Goal: Task Accomplishment & Management: Complete application form

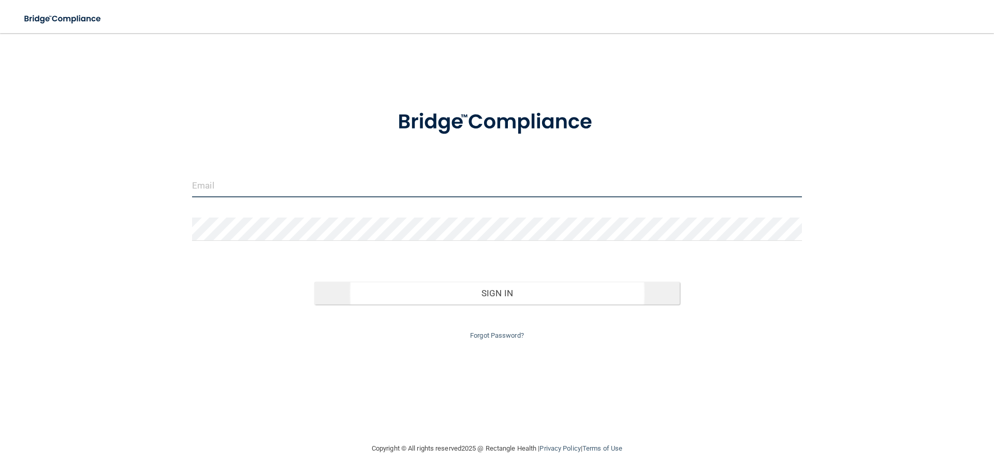
type input "[EMAIL_ADDRESS][DOMAIN_NAME]"
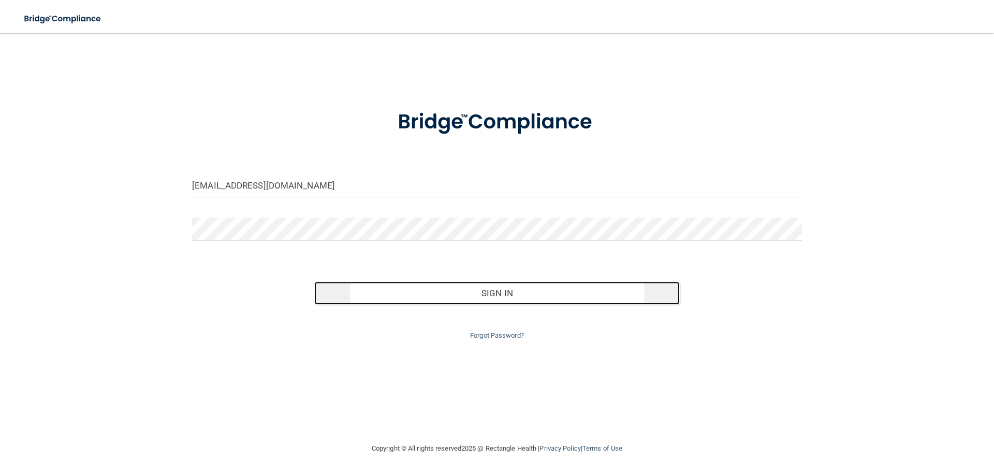
click at [523, 293] on button "Sign In" at bounding box center [497, 293] width 366 height 23
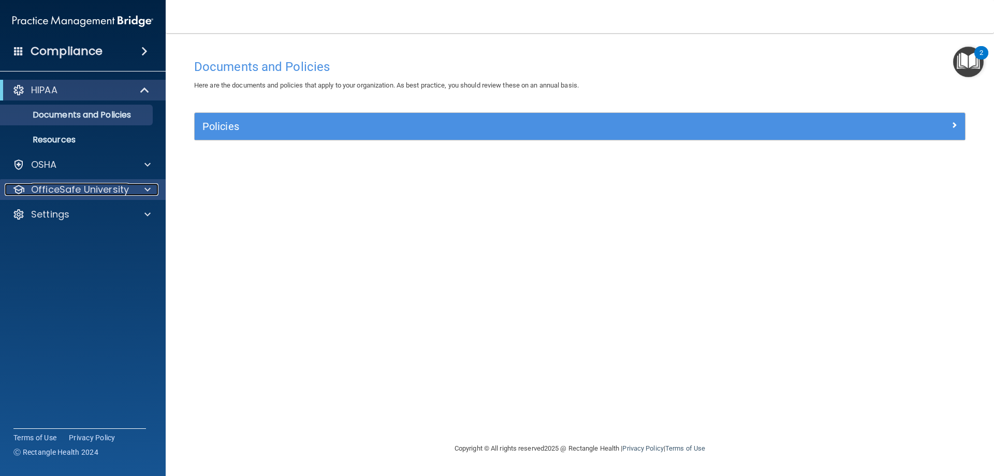
click at [95, 190] on p "OfficeSafe University" at bounding box center [80, 189] width 98 height 12
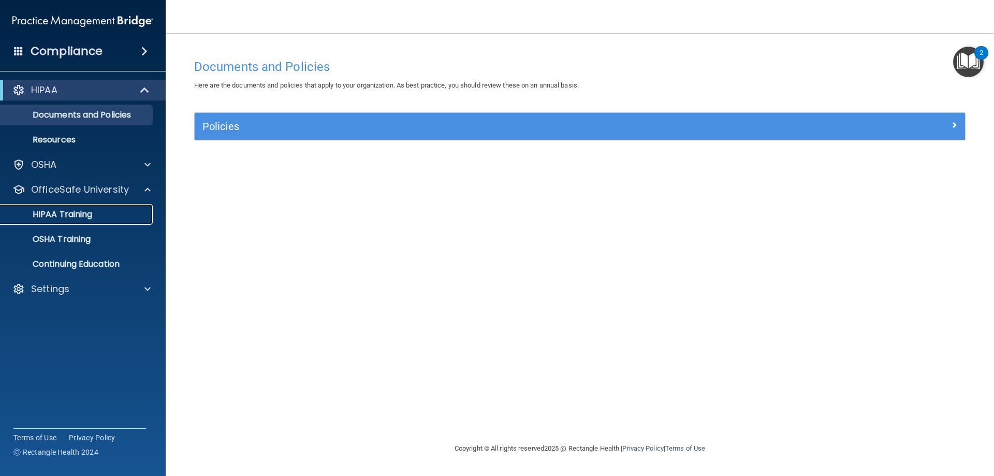
click at [72, 218] on p "HIPAA Training" at bounding box center [49, 214] width 85 height 10
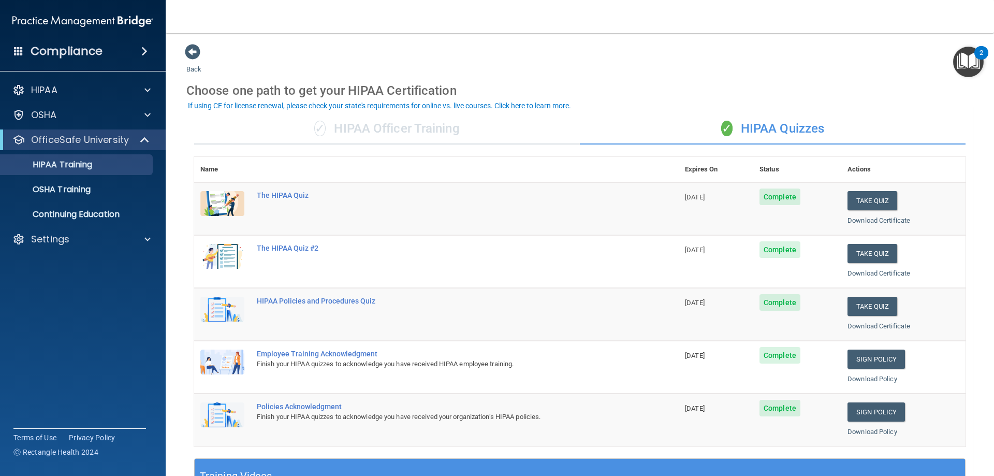
click at [472, 129] on div "✓ HIPAA Officer Training" at bounding box center [387, 128] width 386 height 31
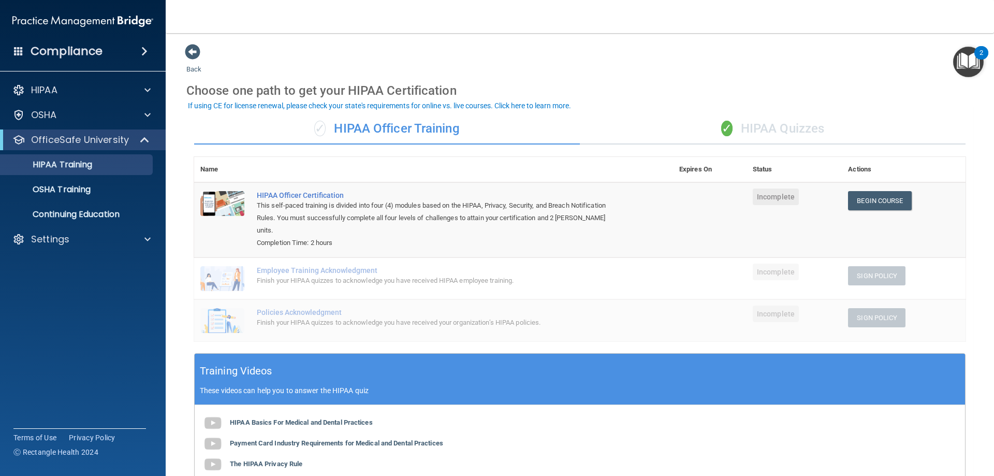
click at [804, 131] on div "✓ HIPAA Quizzes" at bounding box center [773, 128] width 386 height 31
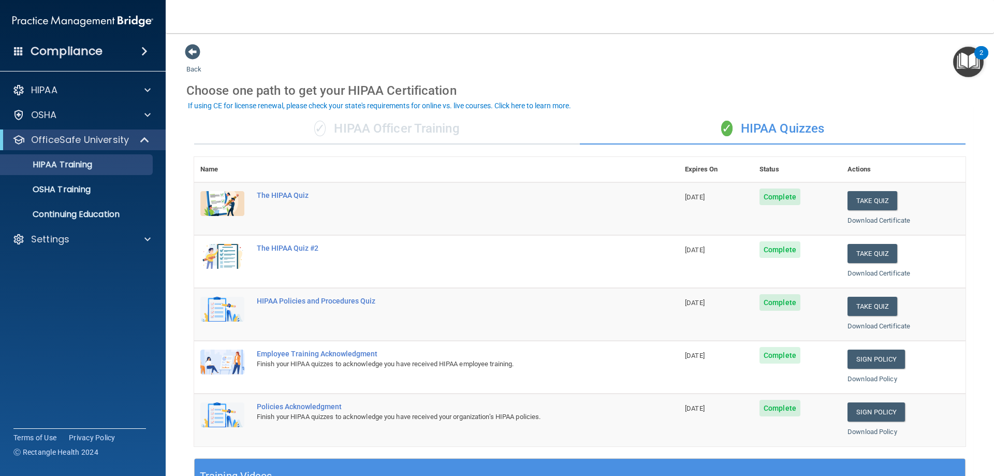
click at [488, 131] on div "✓ HIPAA Officer Training" at bounding box center [387, 128] width 386 height 31
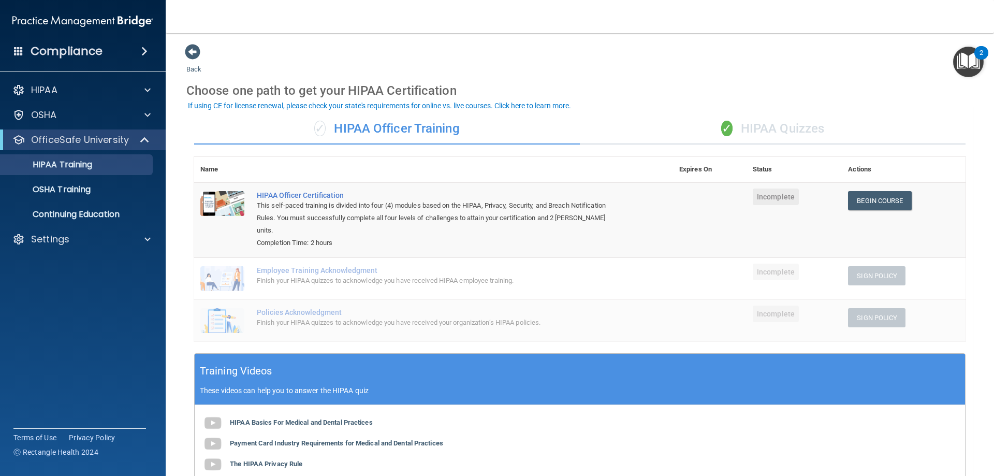
click at [722, 129] on span "✓" at bounding box center [727, 129] width 11 height 16
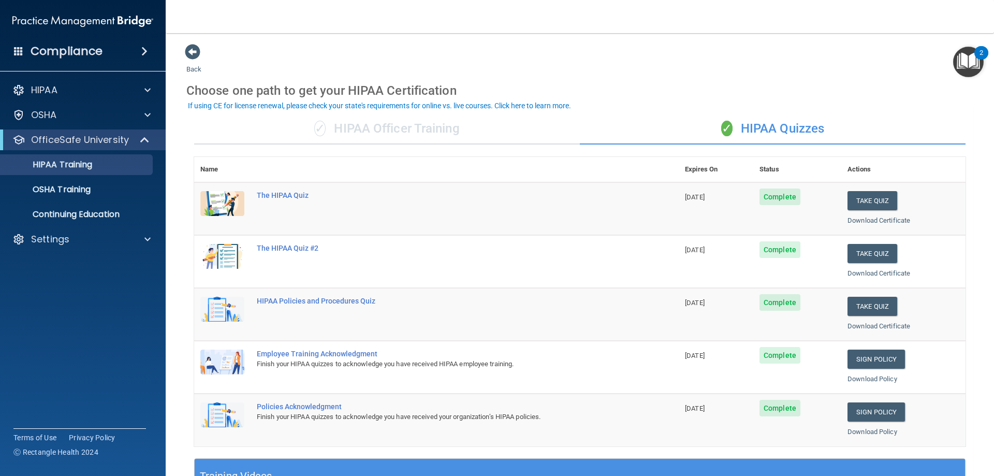
click at [422, 135] on div "✓ HIPAA Officer Training" at bounding box center [387, 128] width 386 height 31
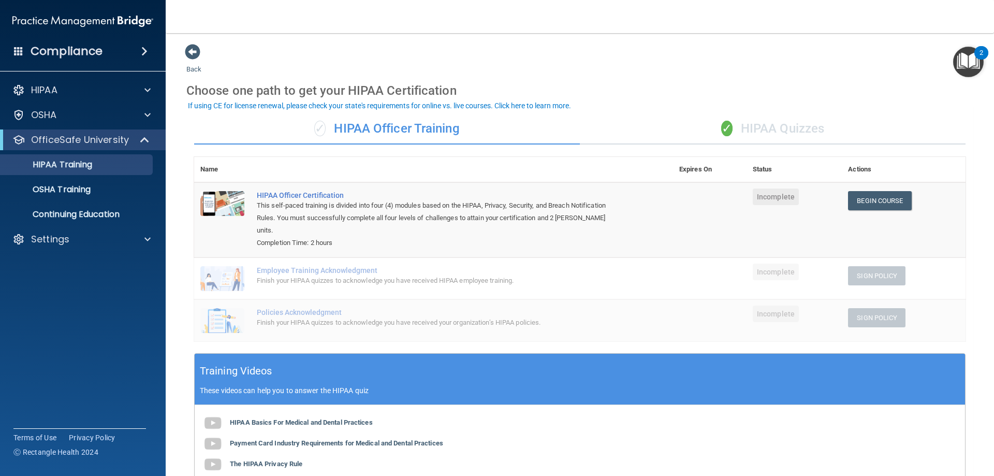
click at [809, 126] on div "✓ HIPAA Quizzes" at bounding box center [773, 128] width 386 height 31
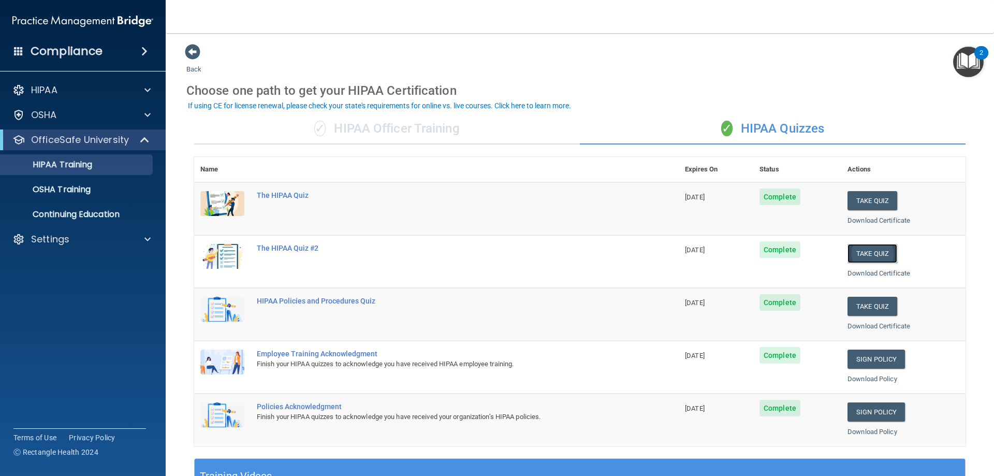
click at [861, 251] on button "Take Quiz" at bounding box center [873, 253] width 50 height 19
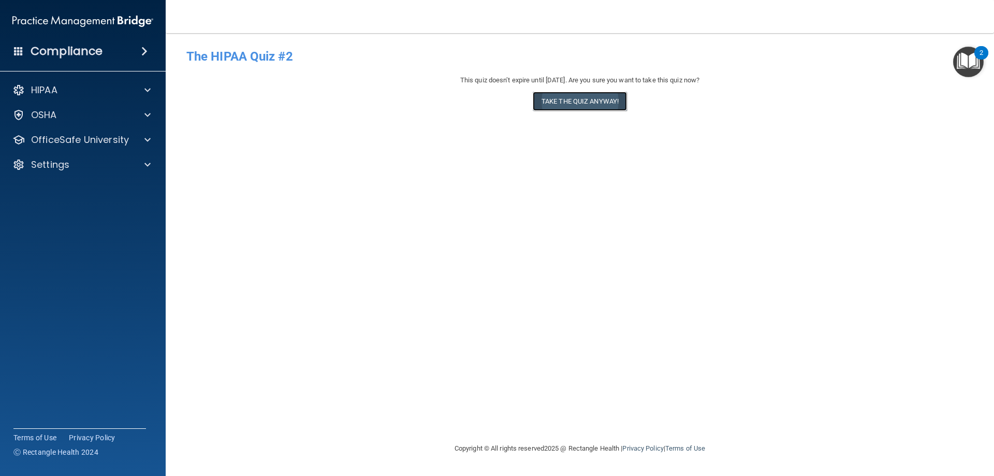
click at [591, 105] on button "Take the quiz anyway!" at bounding box center [580, 101] width 94 height 19
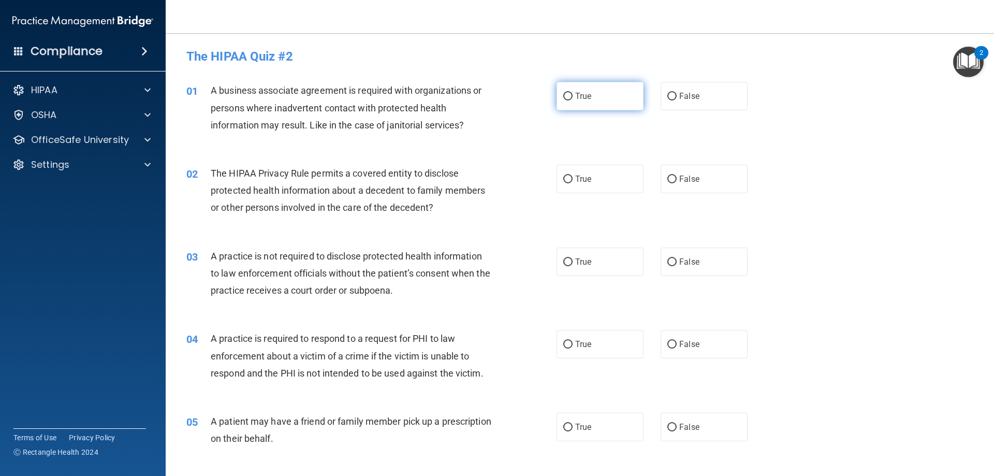
click at [579, 95] on span "True" at bounding box center [583, 96] width 16 height 10
click at [573, 95] on input "True" at bounding box center [568, 97] width 9 height 8
radio input "true"
click at [587, 180] on span "True" at bounding box center [583, 179] width 16 height 10
click at [573, 180] on input "True" at bounding box center [568, 180] width 9 height 8
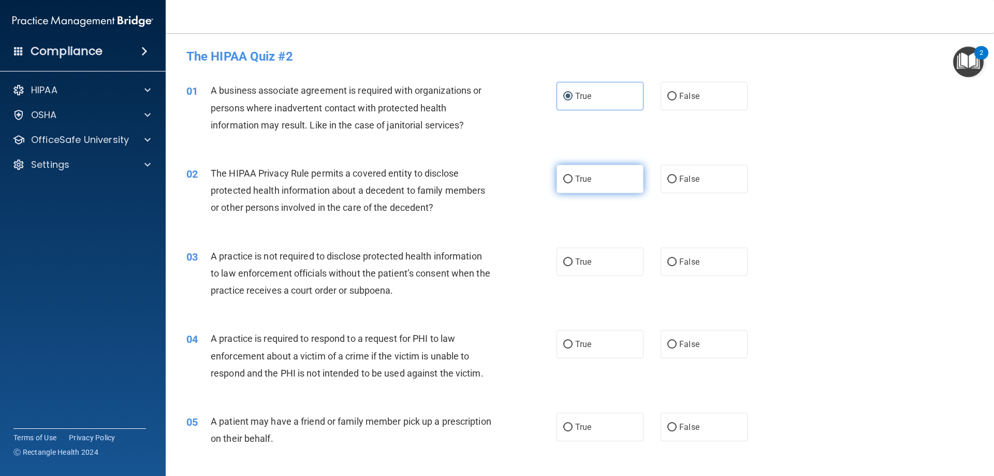
radio input "true"
drag, startPoint x: 593, startPoint y: 256, endPoint x: 596, endPoint y: 276, distance: 19.5
click at [593, 259] on label "True" at bounding box center [600, 262] width 87 height 28
click at [573, 259] on input "True" at bounding box center [568, 262] width 9 height 8
radio input "true"
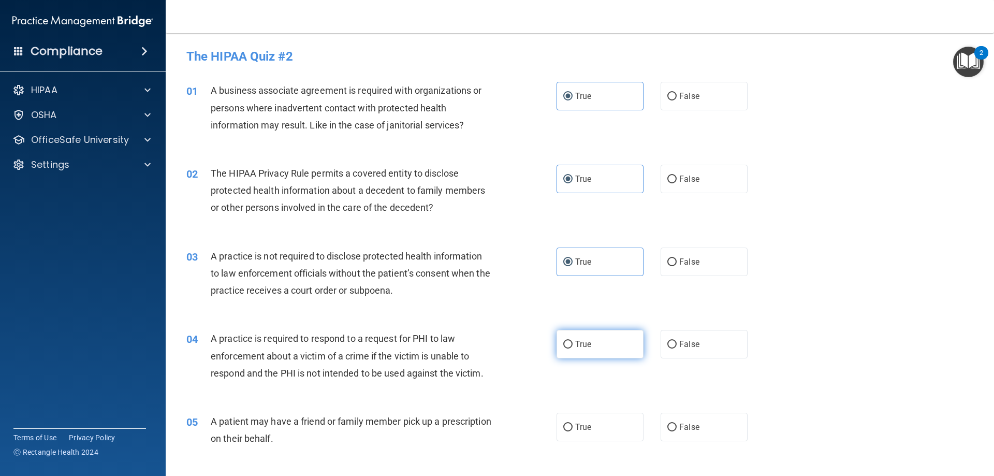
click at [596, 354] on label "True" at bounding box center [600, 344] width 87 height 28
click at [573, 349] on input "True" at bounding box center [568, 345] width 9 height 8
radio input "true"
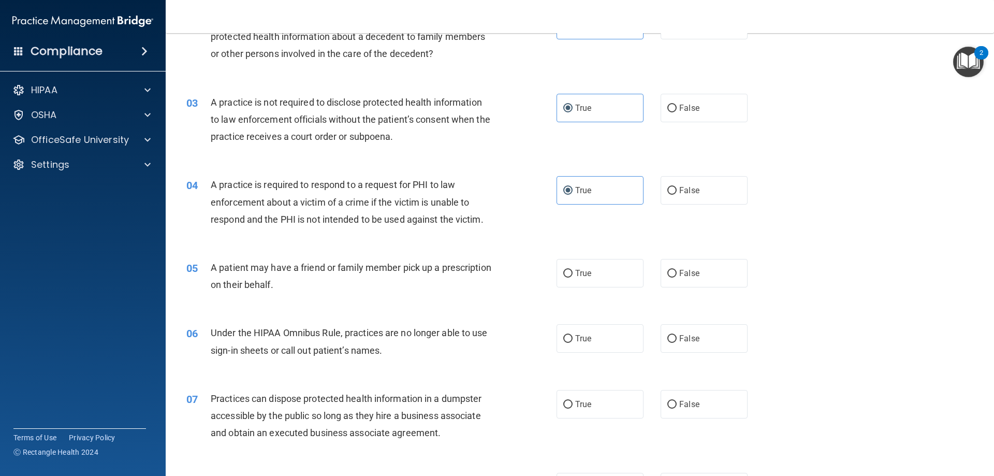
scroll to position [155, 0]
click at [587, 276] on span "True" at bounding box center [583, 272] width 16 height 10
click at [573, 276] on input "True" at bounding box center [568, 272] width 9 height 8
radio input "true"
click at [604, 348] on label "True" at bounding box center [600, 337] width 87 height 28
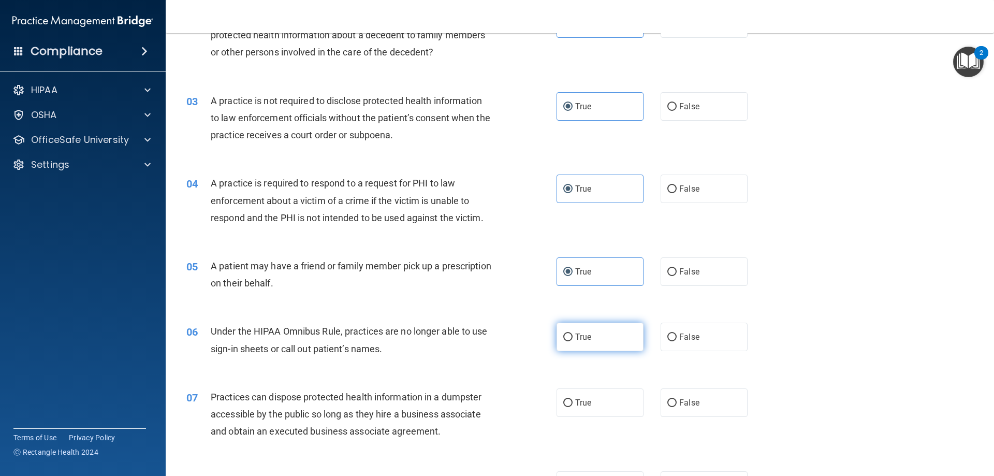
click at [573, 341] on input "True" at bounding box center [568, 338] width 9 height 8
radio input "true"
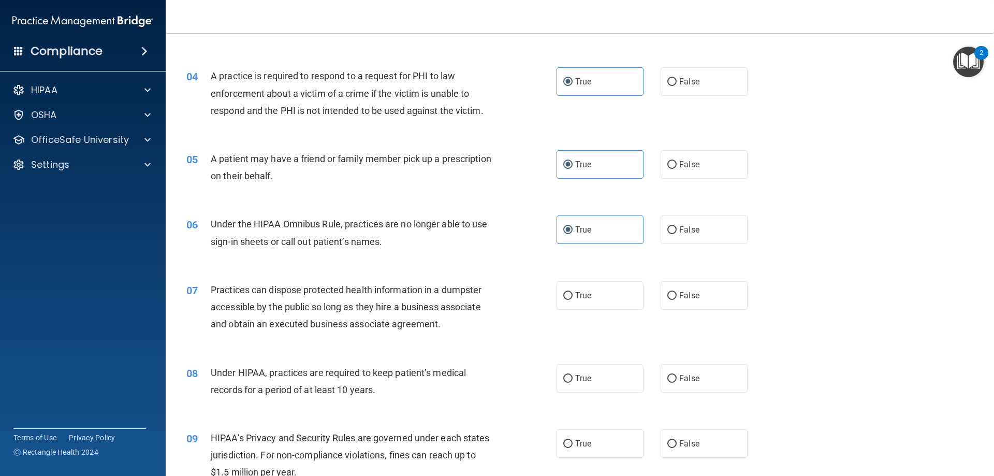
scroll to position [311, 0]
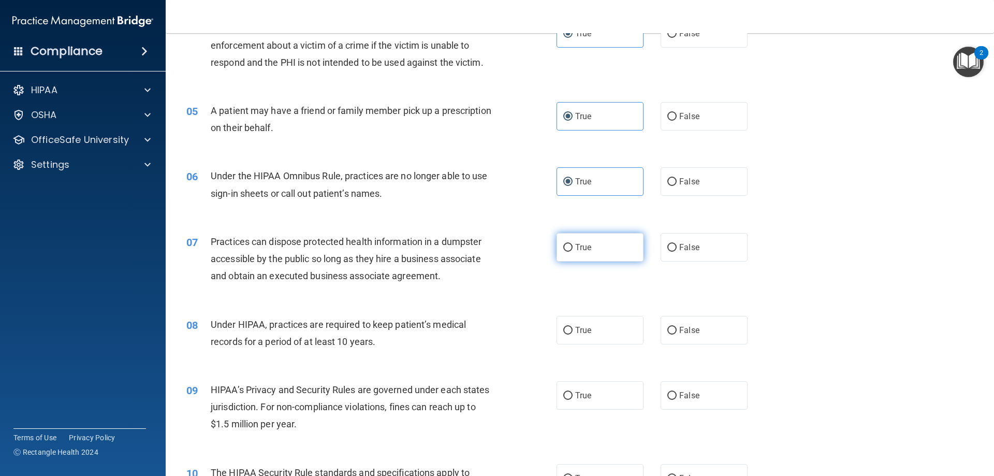
click at [586, 249] on span "True" at bounding box center [583, 247] width 16 height 10
click at [573, 249] on input "True" at bounding box center [568, 248] width 9 height 8
radio input "true"
click at [584, 329] on span "True" at bounding box center [583, 330] width 16 height 10
click at [573, 329] on input "True" at bounding box center [568, 331] width 9 height 8
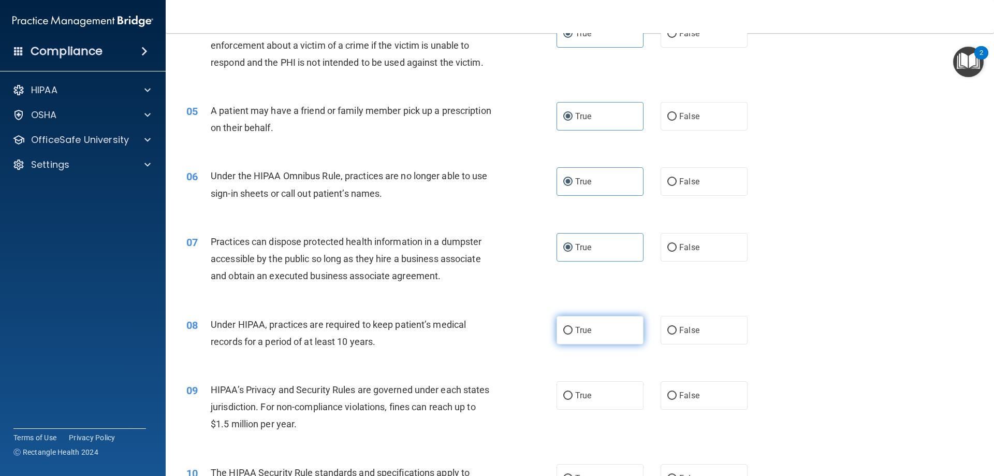
radio input "true"
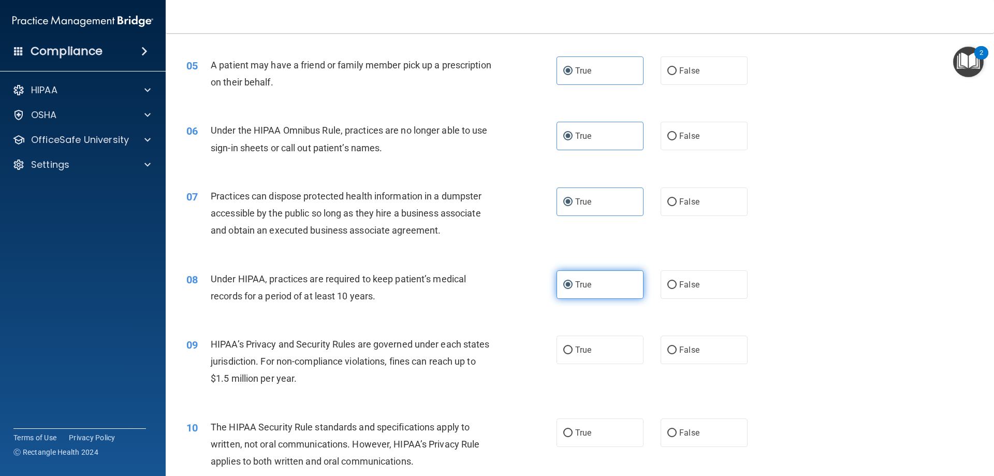
scroll to position [466, 0]
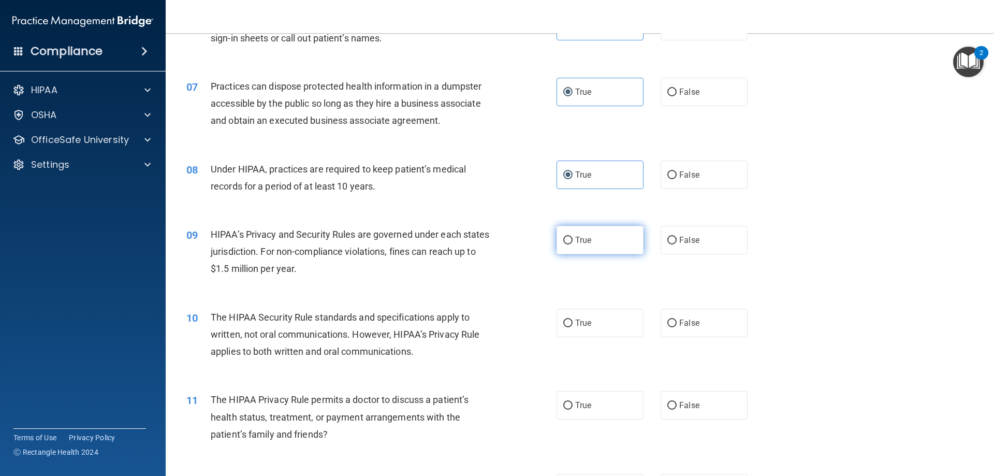
click at [584, 238] on span "True" at bounding box center [583, 240] width 16 height 10
click at [573, 238] on input "True" at bounding box center [568, 241] width 9 height 8
radio input "true"
click at [590, 334] on label "True" at bounding box center [600, 323] width 87 height 28
click at [573, 327] on input "True" at bounding box center [568, 324] width 9 height 8
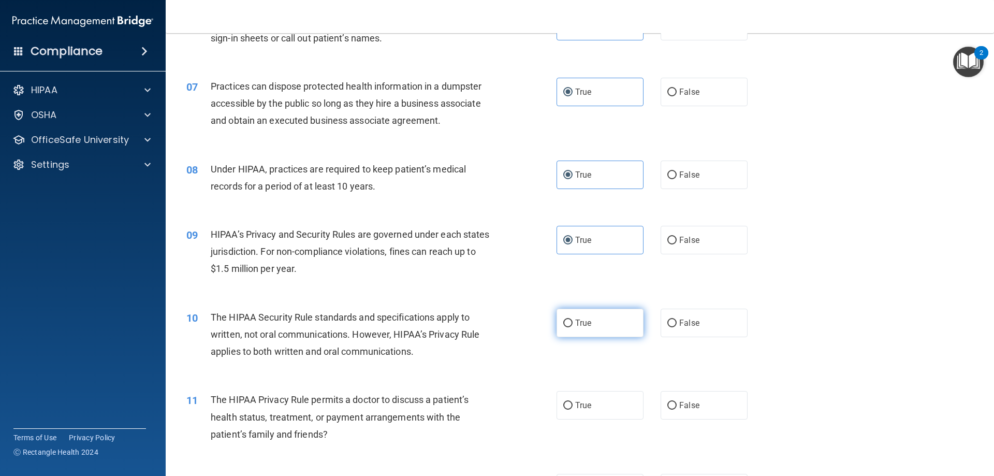
radio input "true"
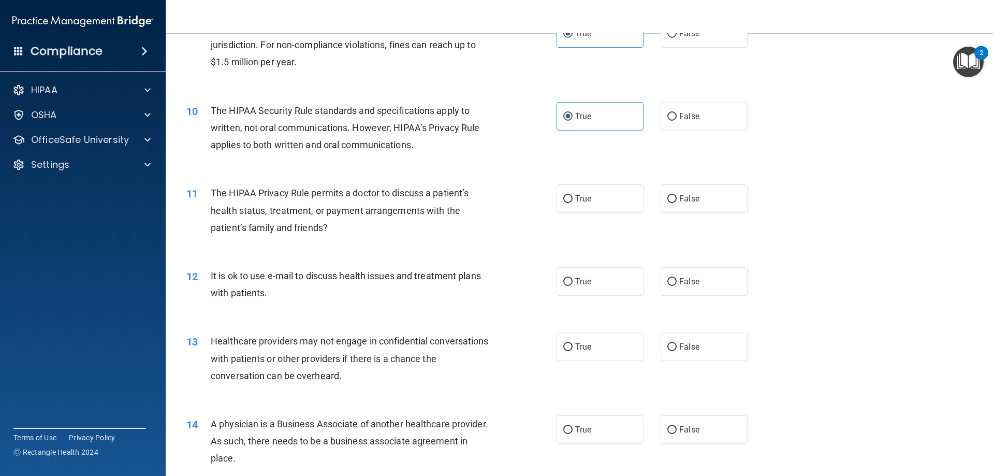
scroll to position [673, 0]
click at [593, 197] on label "True" at bounding box center [600, 198] width 87 height 28
click at [573, 197] on input "True" at bounding box center [568, 199] width 9 height 8
radio input "true"
drag, startPoint x: 594, startPoint y: 288, endPoint x: 598, endPoint y: 319, distance: 30.8
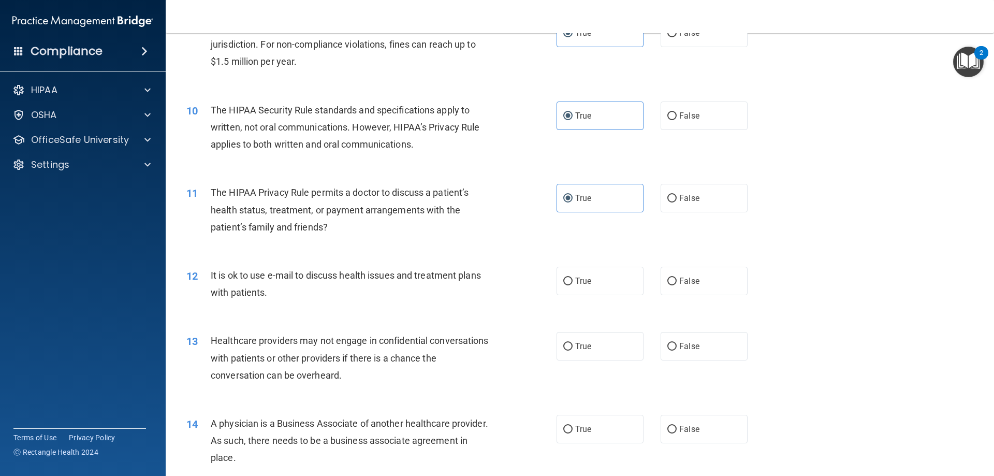
click at [594, 289] on label "True" at bounding box center [600, 281] width 87 height 28
click at [573, 285] on input "True" at bounding box center [568, 282] width 9 height 8
radio input "true"
click at [600, 352] on label "True" at bounding box center [600, 346] width 87 height 28
click at [573, 351] on input "True" at bounding box center [568, 347] width 9 height 8
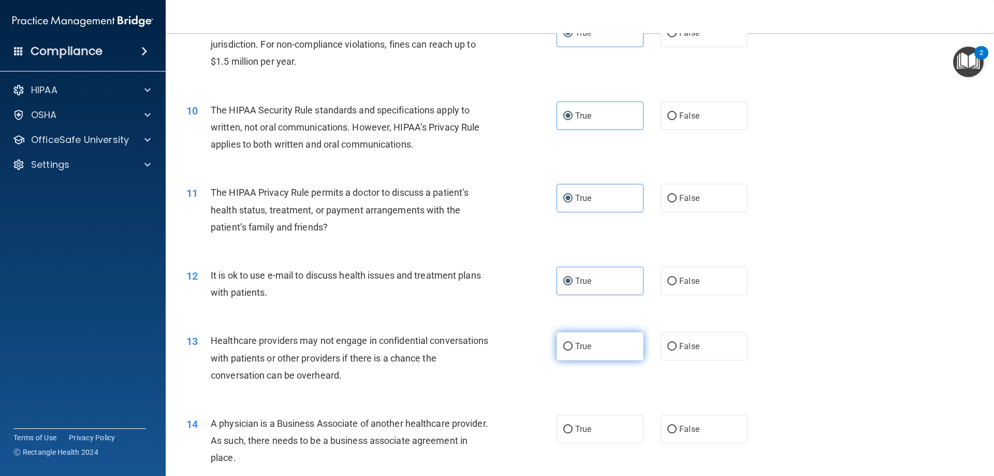
radio input "true"
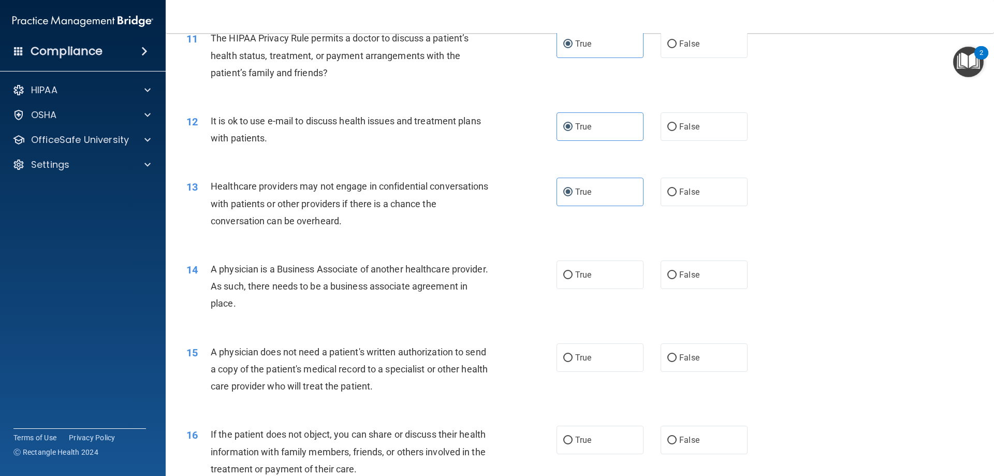
scroll to position [829, 0]
click at [600, 284] on label "True" at bounding box center [600, 273] width 87 height 28
click at [573, 278] on input "True" at bounding box center [568, 274] width 9 height 8
radio input "true"
click at [585, 363] on label "True" at bounding box center [600, 356] width 87 height 28
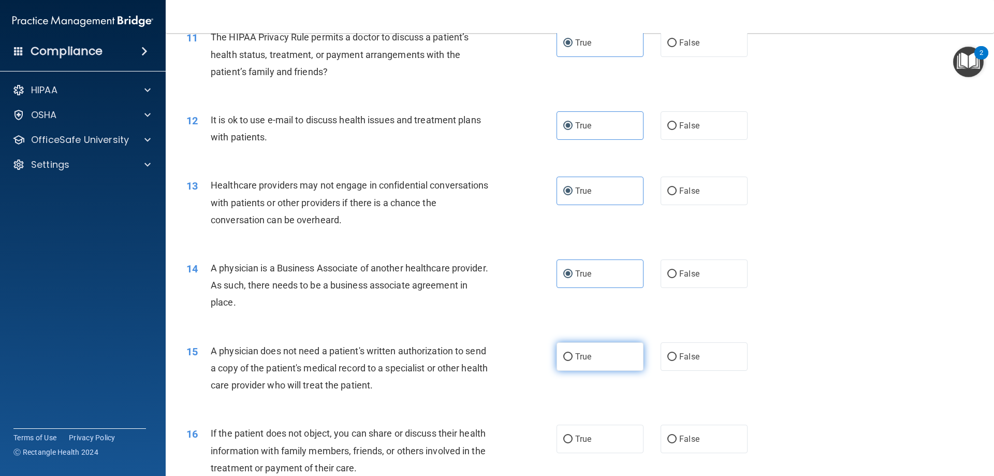
click at [573, 361] on input "True" at bounding box center [568, 357] width 9 height 8
radio input "true"
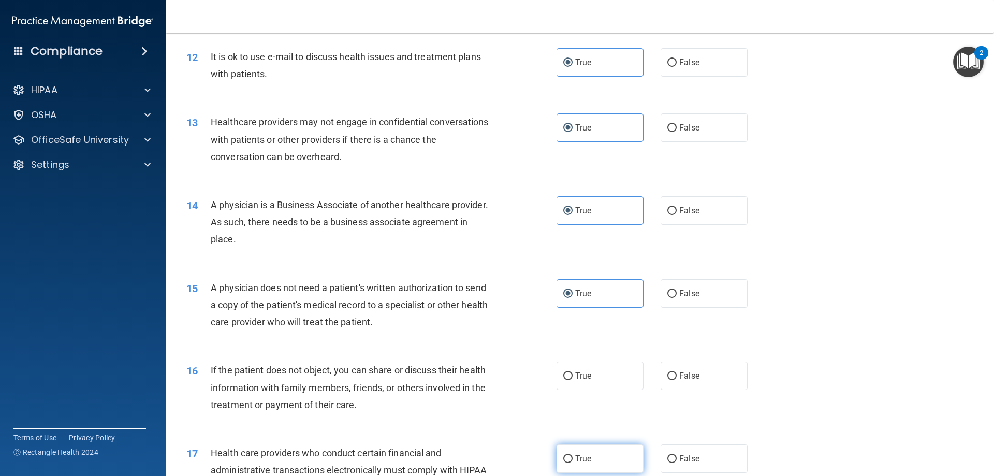
scroll to position [1036, 0]
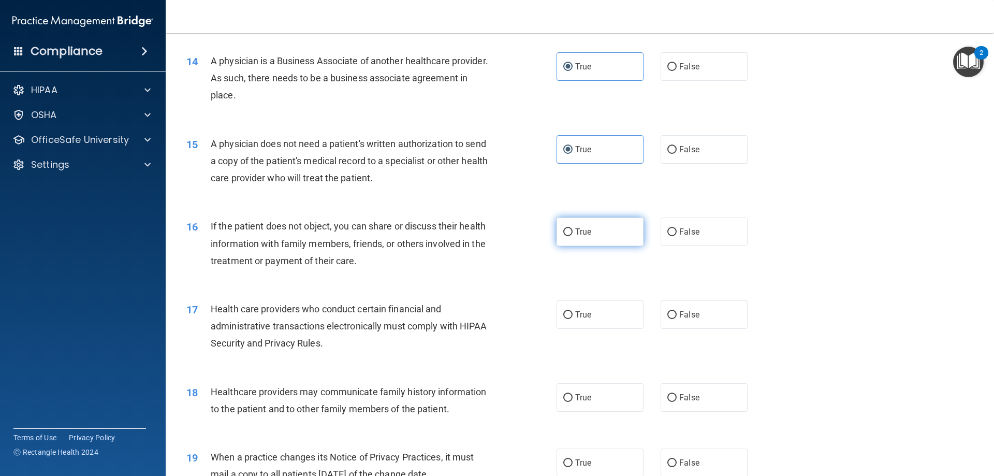
click at [588, 236] on span "True" at bounding box center [583, 232] width 16 height 10
click at [573, 236] on input "True" at bounding box center [568, 232] width 9 height 8
radio input "true"
click at [588, 322] on label "True" at bounding box center [600, 314] width 87 height 28
click at [573, 319] on input "True" at bounding box center [568, 315] width 9 height 8
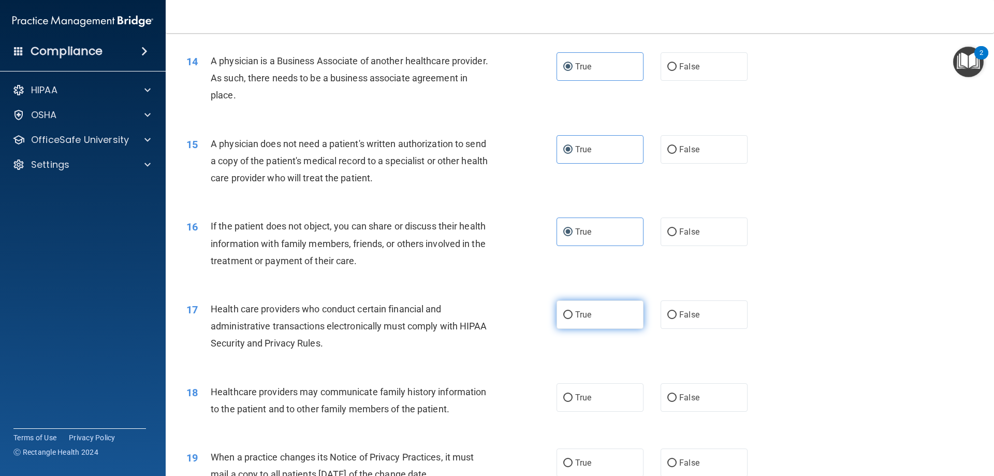
radio input "true"
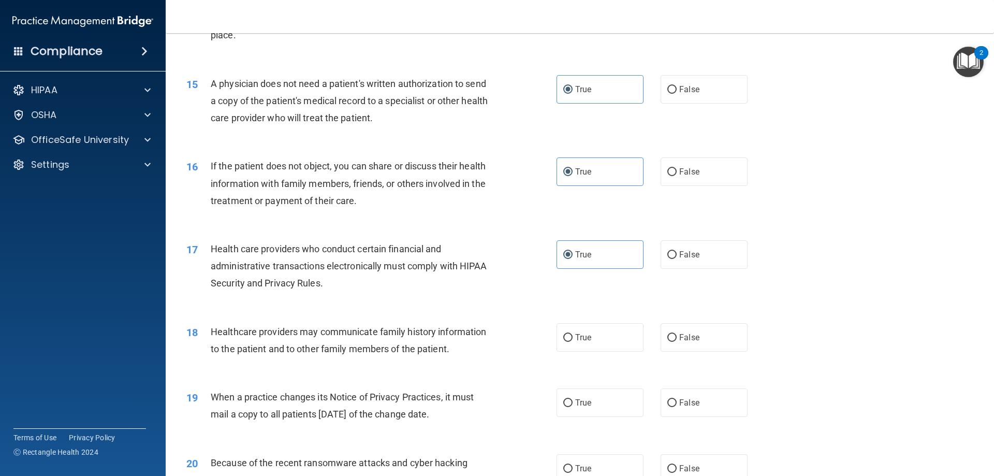
scroll to position [1191, 0]
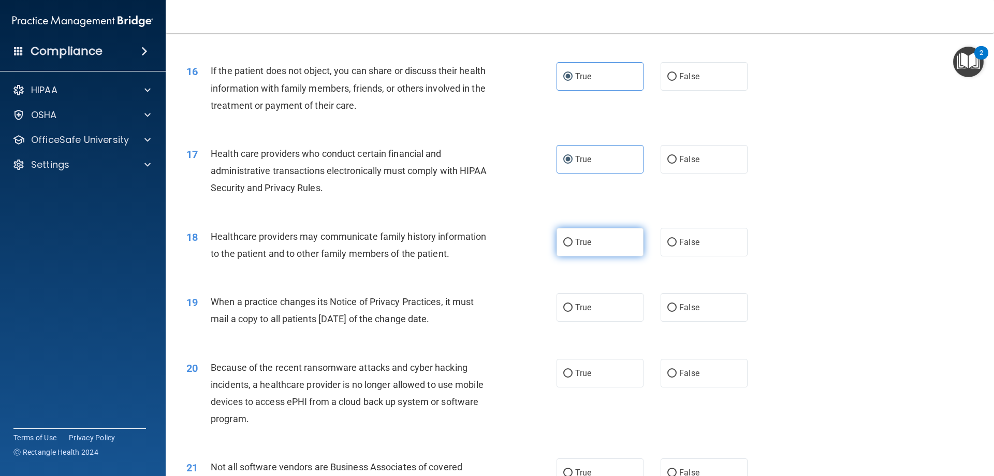
click at [582, 244] on span "True" at bounding box center [583, 242] width 16 height 10
click at [573, 244] on input "True" at bounding box center [568, 243] width 9 height 8
radio input "true"
click at [593, 312] on label "True" at bounding box center [600, 307] width 87 height 28
click at [573, 312] on input "True" at bounding box center [568, 308] width 9 height 8
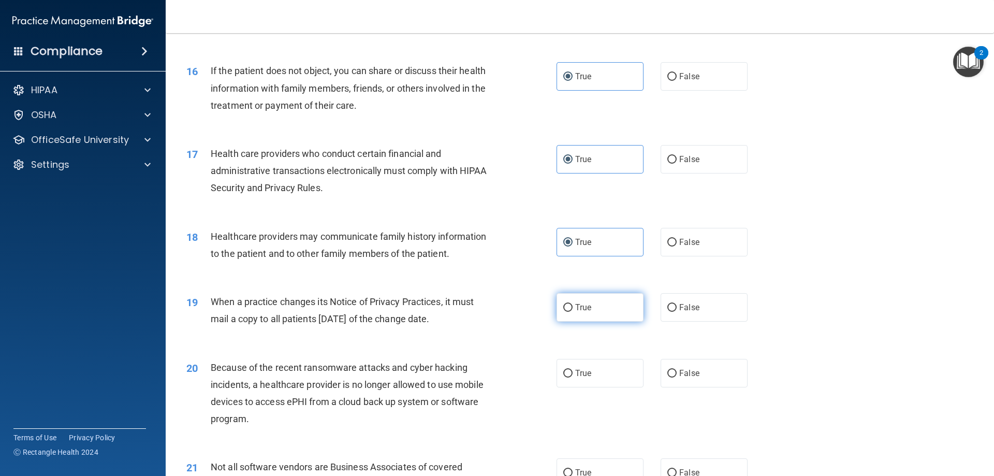
radio input "true"
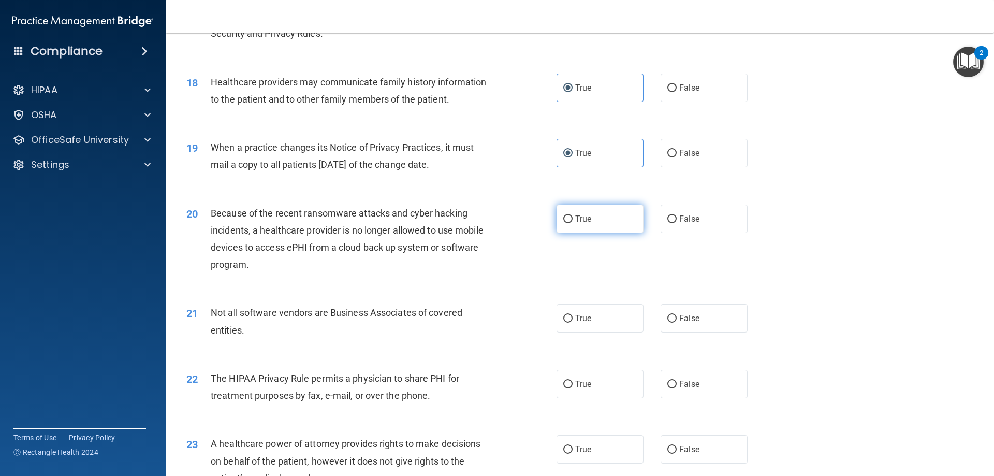
scroll to position [1347, 0]
click at [578, 222] on span "True" at bounding box center [583, 218] width 16 height 10
click at [573, 222] on input "True" at bounding box center [568, 218] width 9 height 8
radio input "true"
click at [588, 315] on label "True" at bounding box center [600, 317] width 87 height 28
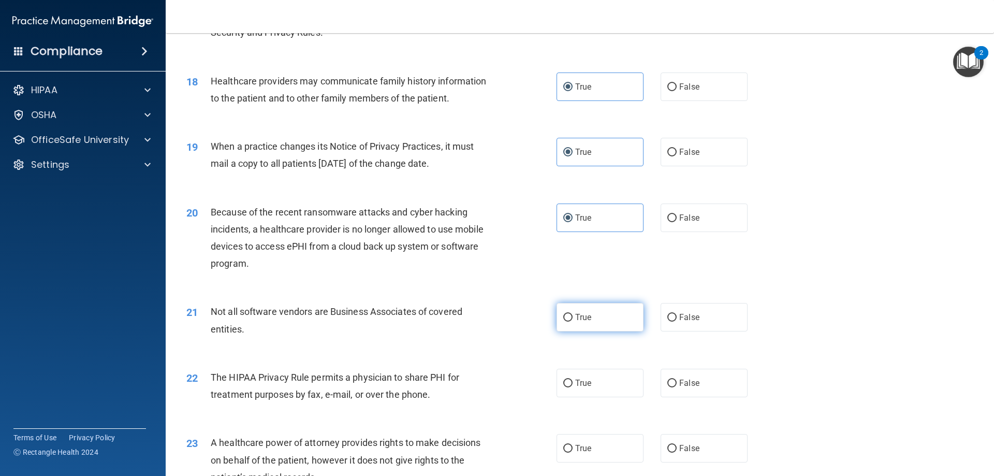
click at [573, 315] on input "True" at bounding box center [568, 318] width 9 height 8
radio input "true"
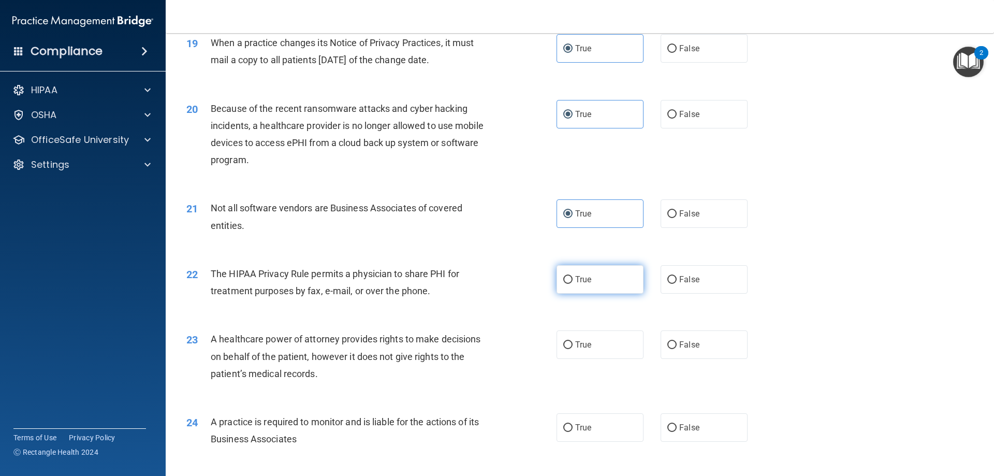
click at [583, 279] on span "True" at bounding box center [583, 280] width 16 height 10
click at [573, 279] on input "True" at bounding box center [568, 280] width 9 height 8
radio input "true"
click at [599, 354] on label "True" at bounding box center [600, 344] width 87 height 28
click at [573, 349] on input "True" at bounding box center [568, 345] width 9 height 8
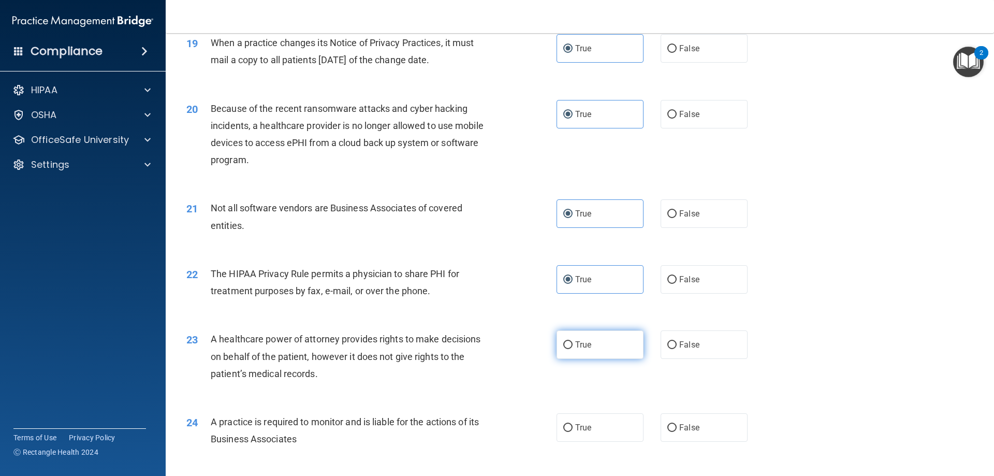
radio input "true"
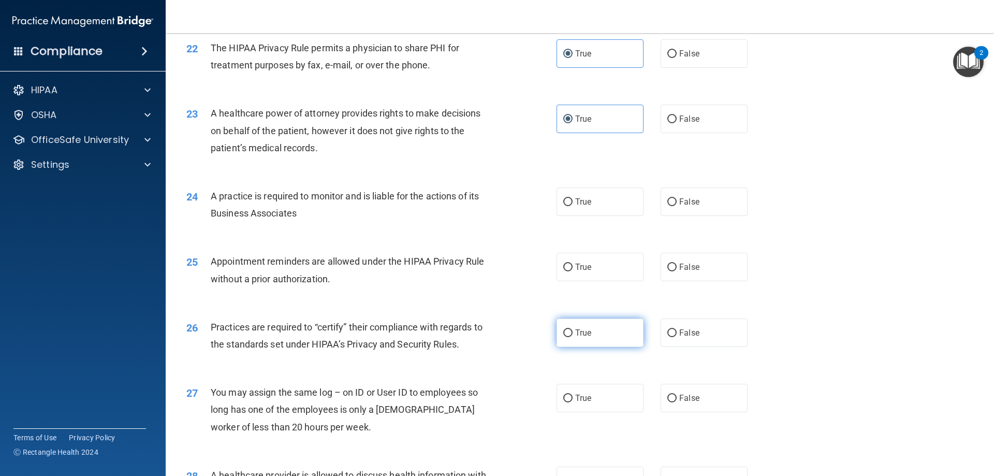
scroll to position [1709, 0]
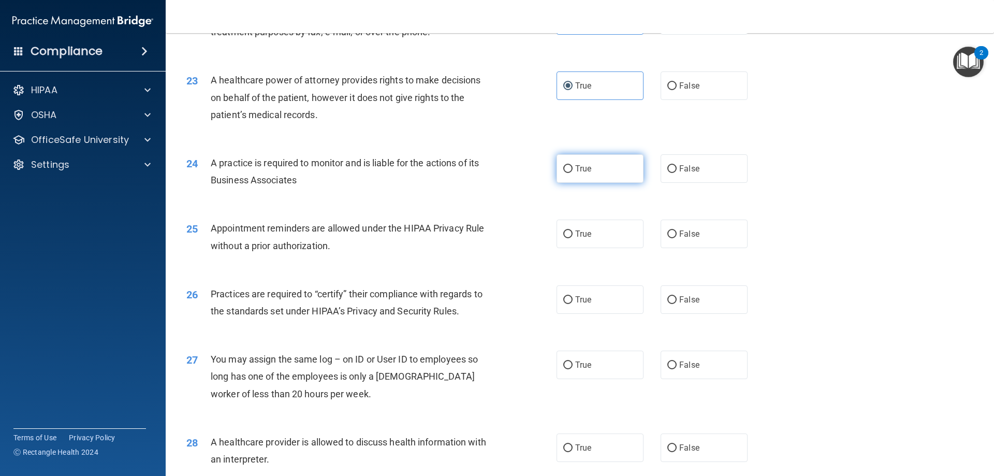
click at [578, 166] on span "True" at bounding box center [583, 169] width 16 height 10
click at [573, 166] on input "True" at bounding box center [568, 169] width 9 height 8
radio input "true"
click at [587, 240] on label "True" at bounding box center [600, 234] width 87 height 28
click at [573, 238] on input "True" at bounding box center [568, 234] width 9 height 8
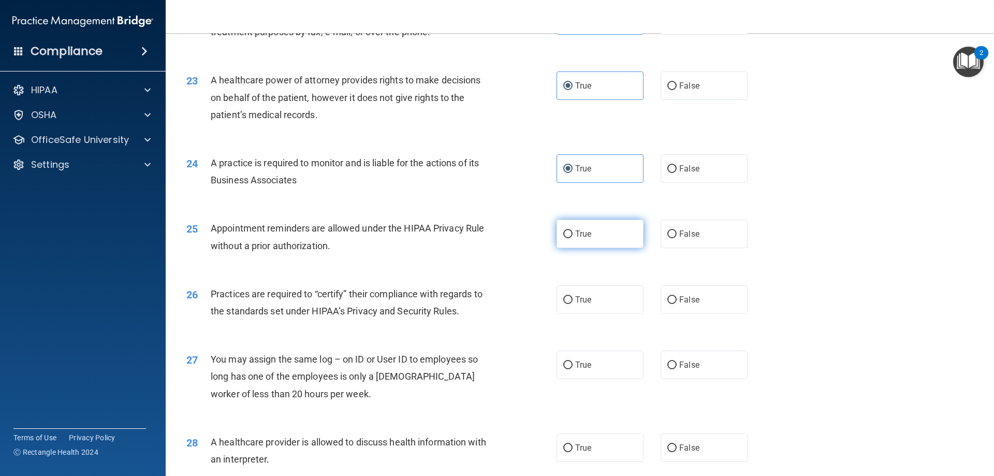
radio input "true"
click at [597, 307] on label "True" at bounding box center [600, 299] width 87 height 28
click at [573, 304] on input "True" at bounding box center [568, 300] width 9 height 8
radio input "true"
click at [605, 371] on label "True" at bounding box center [600, 365] width 87 height 28
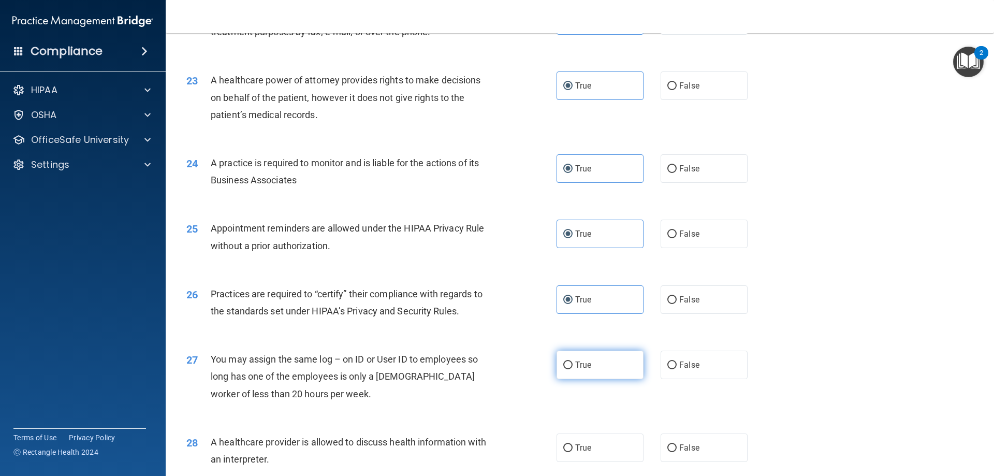
click at [573, 369] on input "True" at bounding box center [568, 366] width 9 height 8
radio input "true"
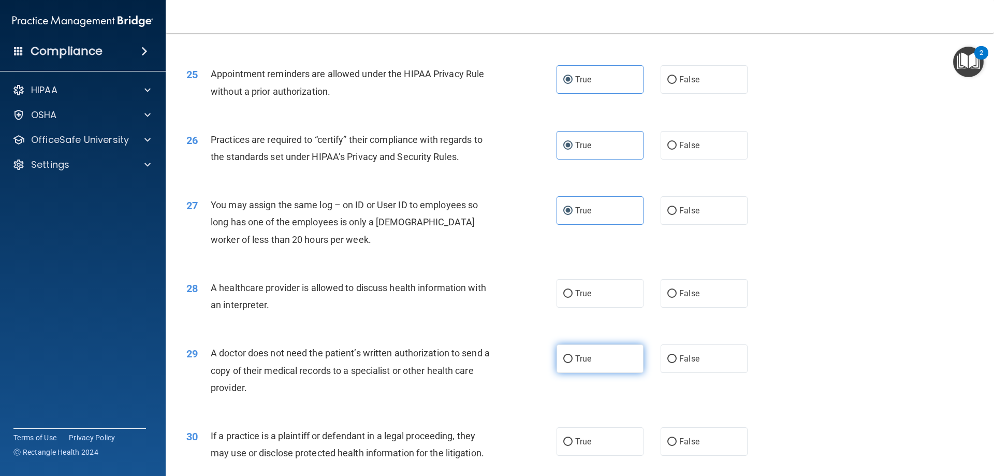
scroll to position [1916, 0]
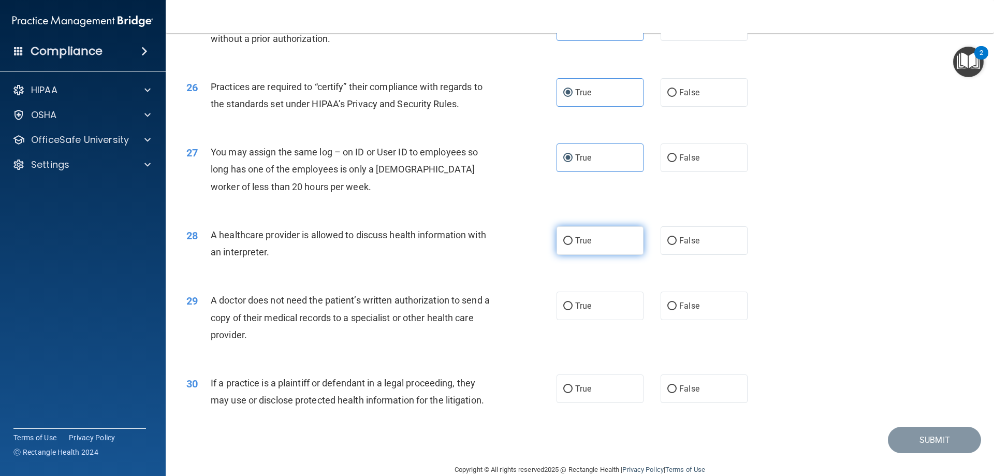
click at [580, 232] on label "True" at bounding box center [600, 240] width 87 height 28
click at [573, 237] on input "True" at bounding box center [568, 241] width 9 height 8
radio input "true"
click at [605, 332] on div "29 A doctor does not need the patient’s written authorization to send a copy of…" at bounding box center [580, 320] width 803 height 83
click at [605, 314] on label "True" at bounding box center [600, 306] width 87 height 28
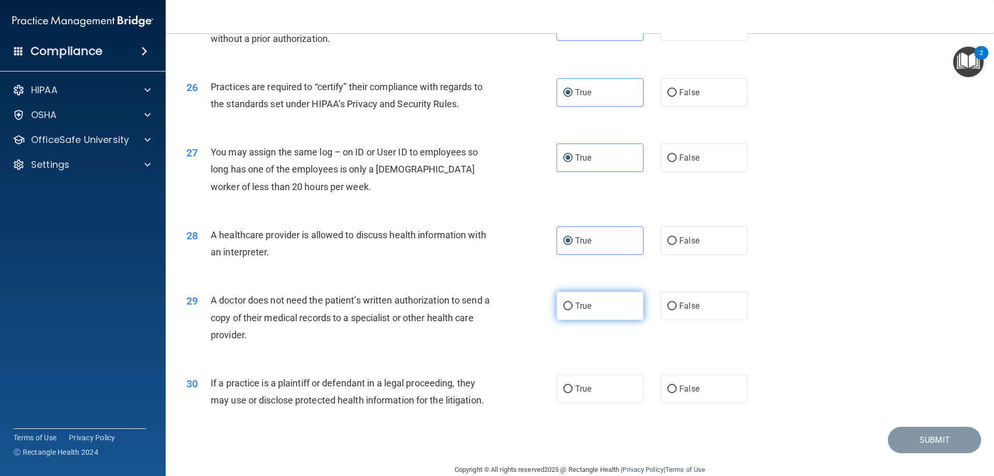
click at [573, 310] on input "True" at bounding box center [568, 306] width 9 height 8
radio input "true"
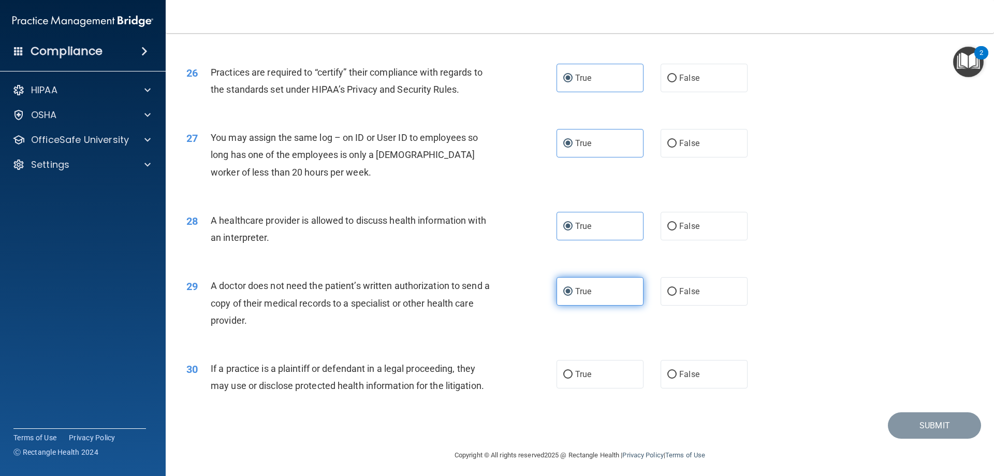
scroll to position [1935, 0]
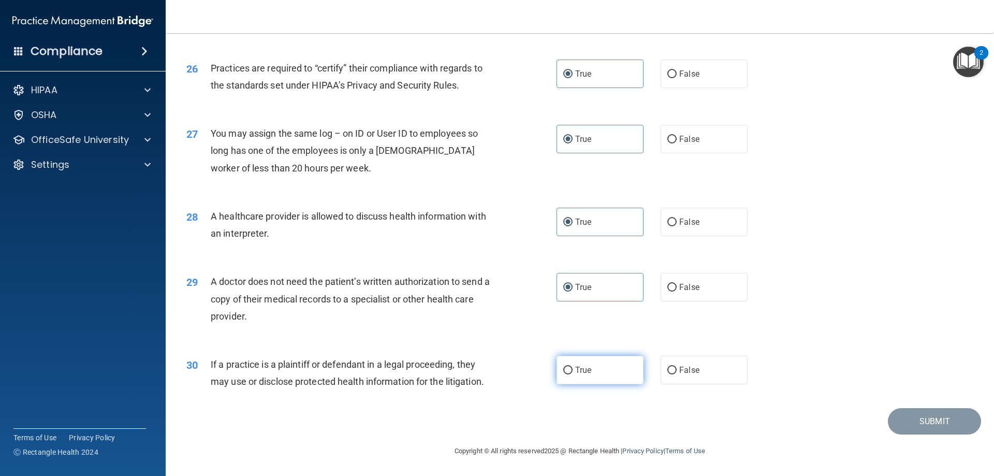
click at [610, 368] on label "True" at bounding box center [600, 370] width 87 height 28
click at [573, 368] on input "True" at bounding box center [568, 371] width 9 height 8
radio input "true"
click at [935, 422] on button "Submit" at bounding box center [934, 421] width 93 height 26
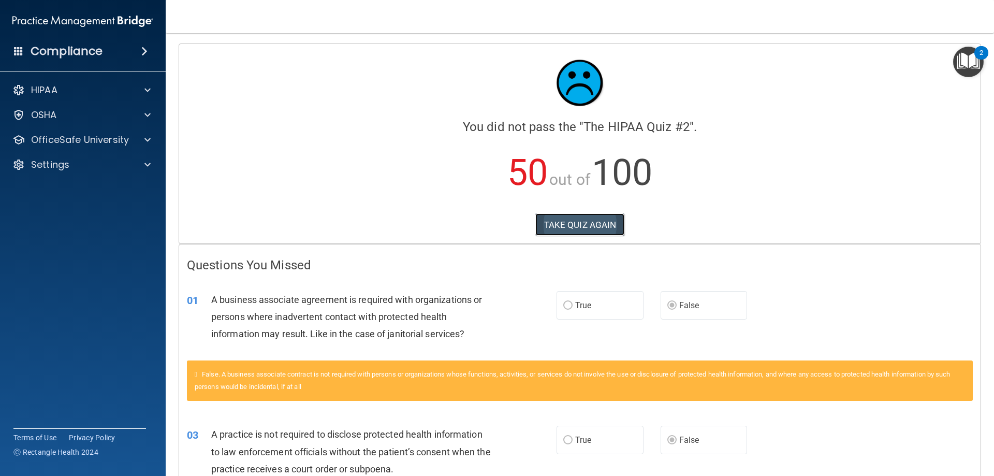
click at [595, 227] on button "TAKE QUIZ AGAIN" at bounding box center [581, 224] width 90 height 23
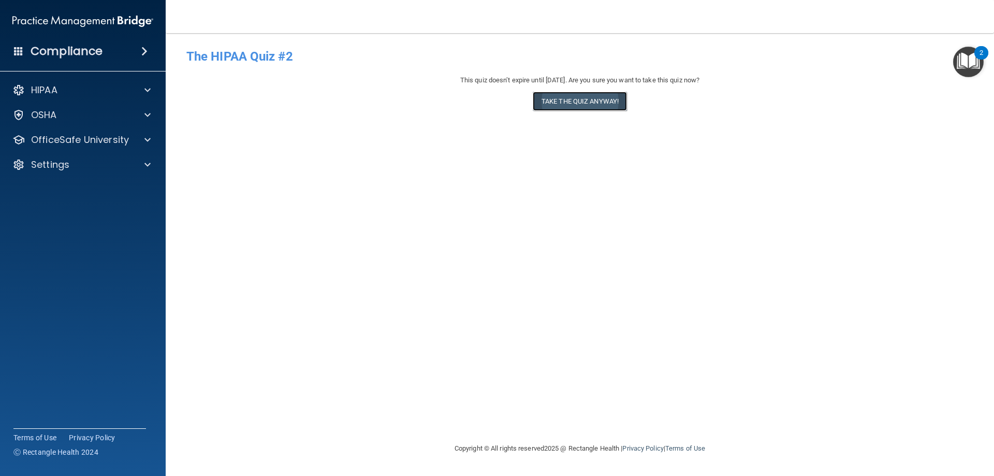
click at [598, 107] on button "Take the quiz anyway!" at bounding box center [580, 101] width 94 height 19
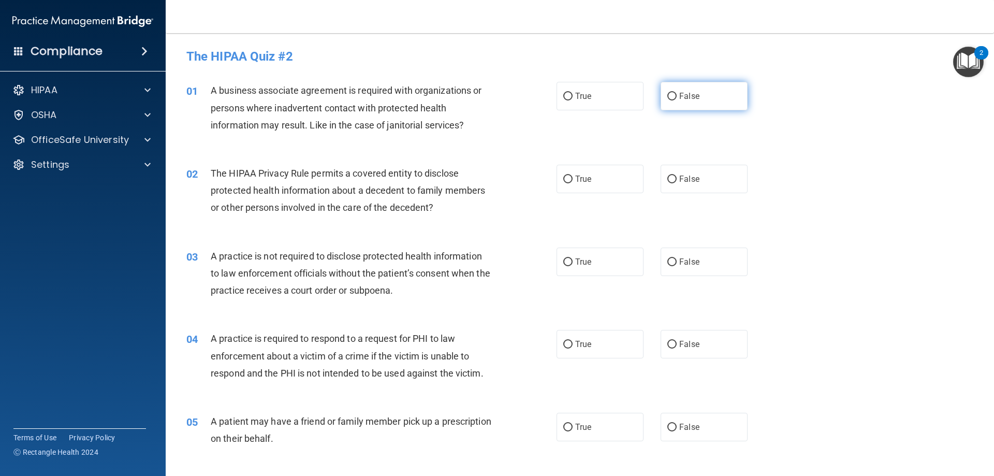
click at [691, 91] on span "False" at bounding box center [690, 96] width 20 height 10
click at [677, 93] on input "False" at bounding box center [672, 97] width 9 height 8
radio input "true"
click at [680, 183] on span "False" at bounding box center [690, 179] width 20 height 10
click at [677, 183] on input "False" at bounding box center [672, 180] width 9 height 8
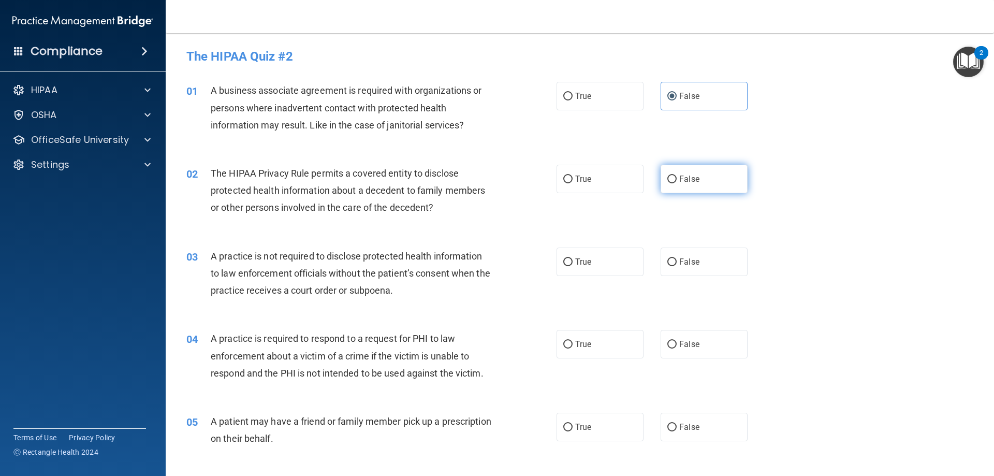
radio input "true"
click at [681, 269] on label "False" at bounding box center [704, 262] width 87 height 28
click at [677, 266] on input "False" at bounding box center [672, 262] width 9 height 8
radio input "true"
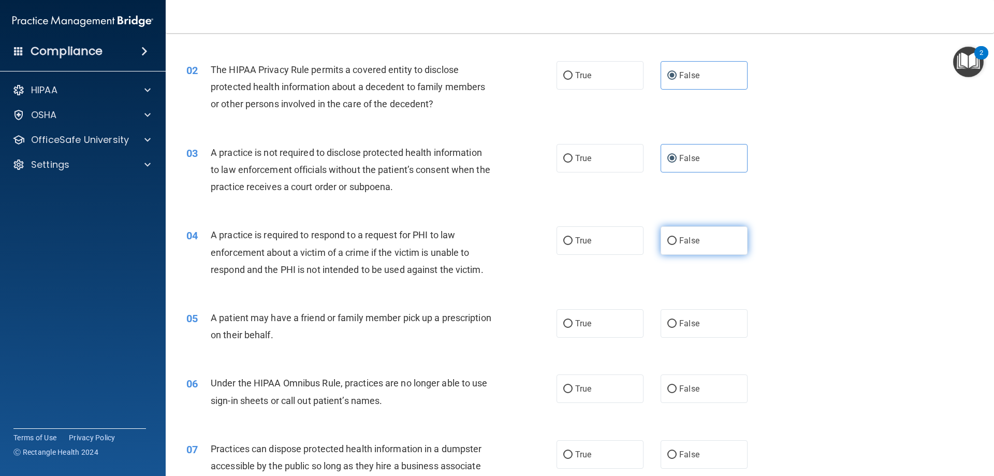
click at [694, 246] on label "False" at bounding box center [704, 240] width 87 height 28
click at [677, 245] on input "False" at bounding box center [672, 241] width 9 height 8
radio input "true"
click at [683, 322] on span "False" at bounding box center [690, 324] width 20 height 10
click at [677, 322] on input "False" at bounding box center [672, 324] width 9 height 8
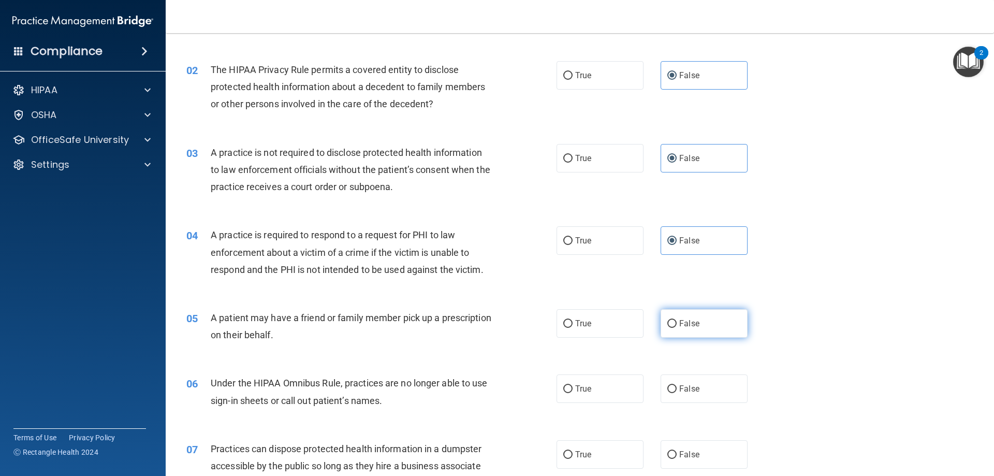
radio input "true"
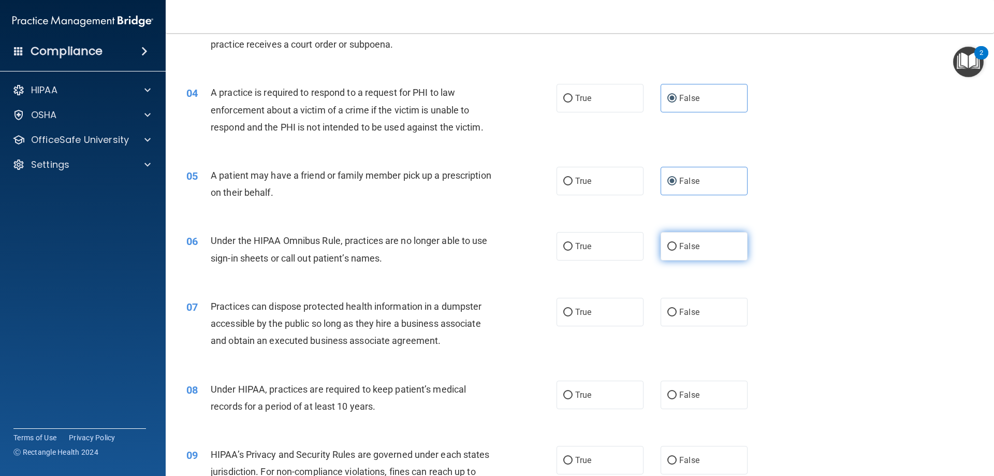
scroll to position [259, 0]
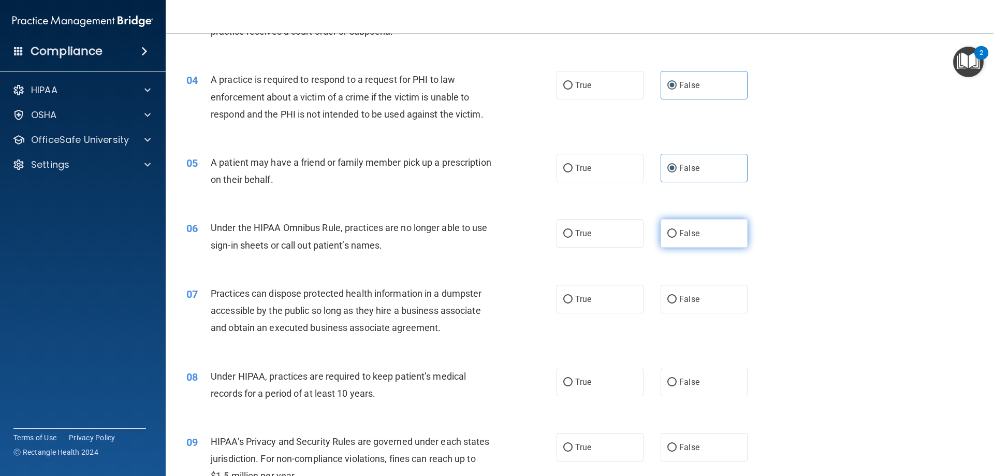
click at [701, 233] on label "False" at bounding box center [704, 233] width 87 height 28
click at [677, 233] on input "False" at bounding box center [672, 234] width 9 height 8
radio input "true"
click at [701, 291] on label "False" at bounding box center [704, 299] width 87 height 28
click at [677, 296] on input "False" at bounding box center [672, 300] width 9 height 8
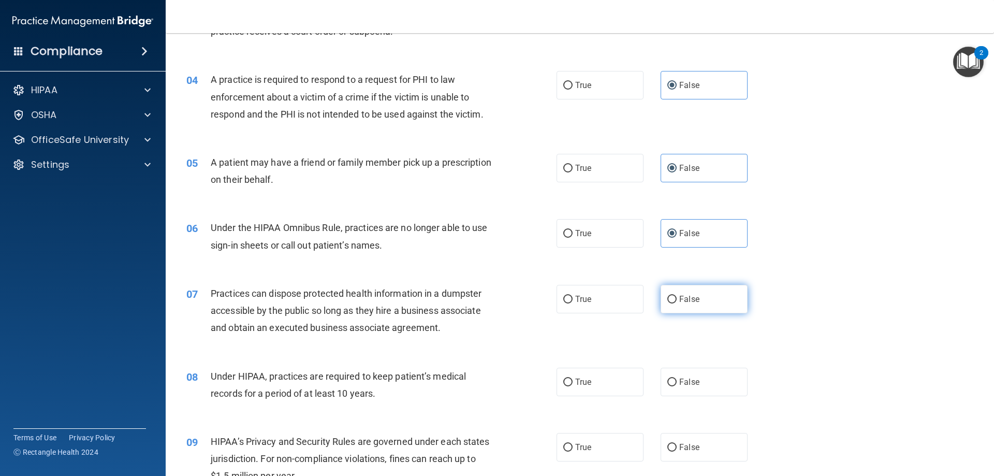
radio input "true"
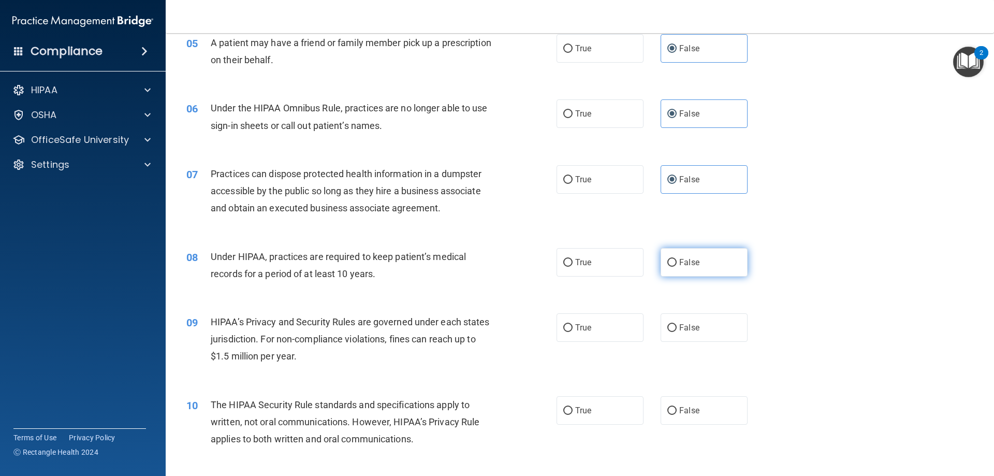
scroll to position [414, 0]
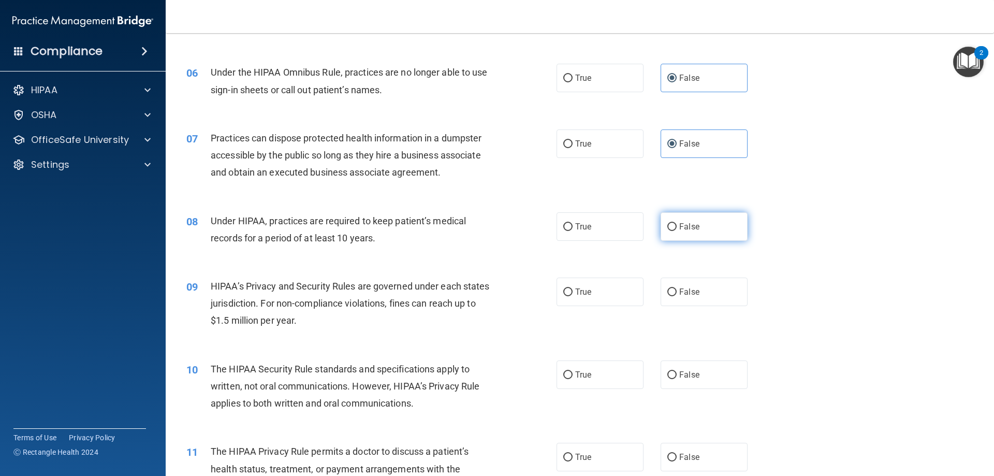
click at [689, 225] on span "False" at bounding box center [690, 227] width 20 height 10
click at [677, 225] on input "False" at bounding box center [672, 227] width 9 height 8
radio input "true"
click at [698, 287] on label "False" at bounding box center [704, 292] width 87 height 28
click at [677, 288] on input "False" at bounding box center [672, 292] width 9 height 8
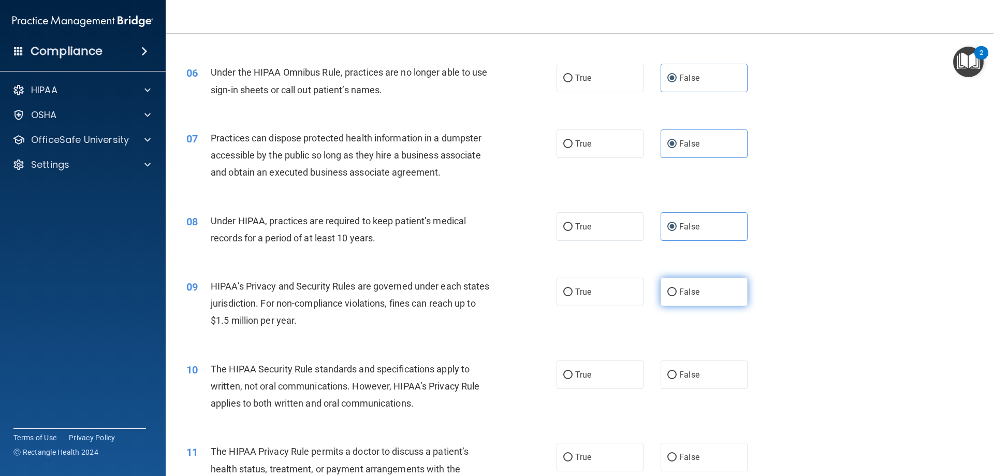
radio input "true"
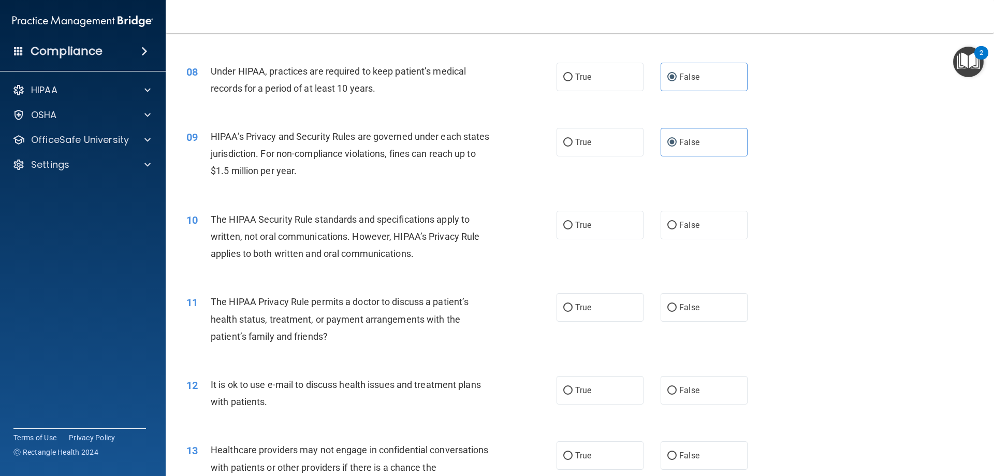
scroll to position [570, 0]
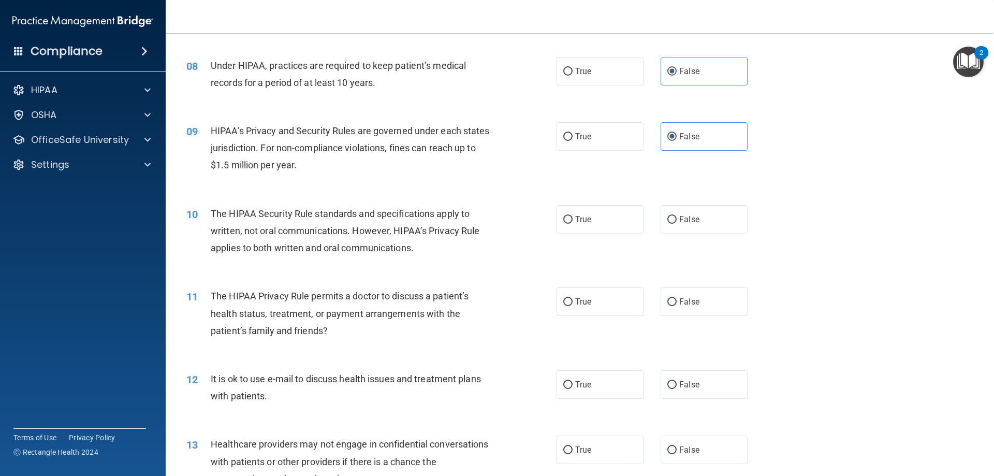
click at [698, 234] on div "10 The HIPAA Security Rule standards and specifications apply to written, not o…" at bounding box center [580, 233] width 803 height 83
click at [700, 228] on label "False" at bounding box center [704, 219] width 87 height 28
click at [677, 224] on input "False" at bounding box center [672, 220] width 9 height 8
radio input "true"
drag, startPoint x: 700, startPoint y: 299, endPoint x: 699, endPoint y: 305, distance: 6.3
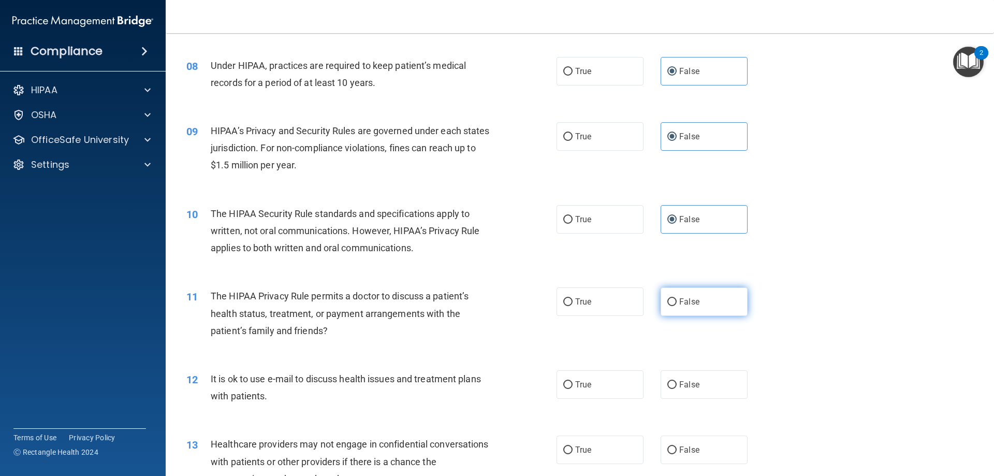
click at [699, 305] on label "False" at bounding box center [704, 301] width 87 height 28
click at [677, 305] on input "False" at bounding box center [672, 302] width 9 height 8
radio input "true"
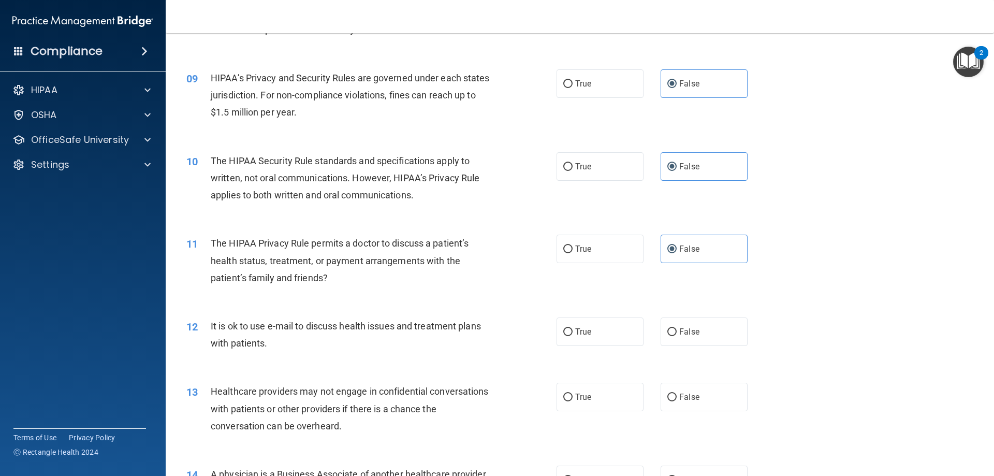
scroll to position [725, 0]
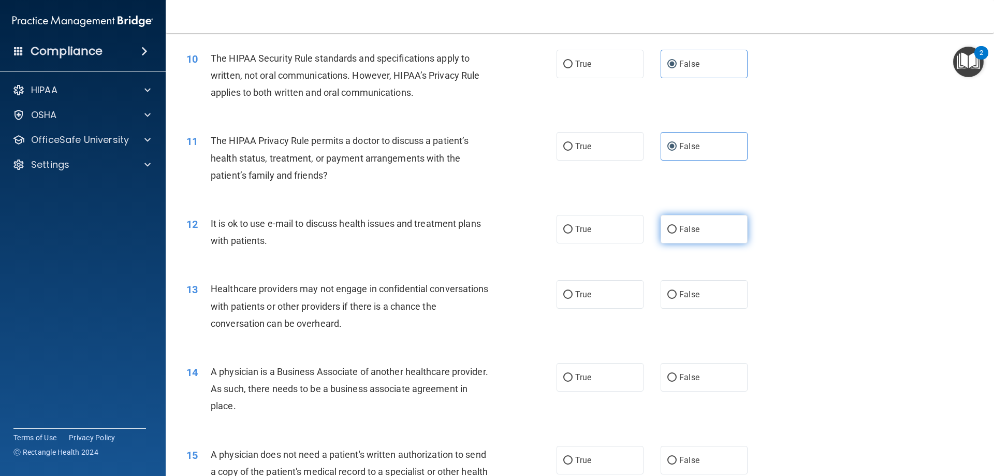
click at [698, 232] on label "False" at bounding box center [704, 229] width 87 height 28
click at [677, 232] on input "False" at bounding box center [672, 230] width 9 height 8
radio input "true"
click at [689, 297] on span "False" at bounding box center [690, 295] width 20 height 10
click at [677, 297] on input "False" at bounding box center [672, 295] width 9 height 8
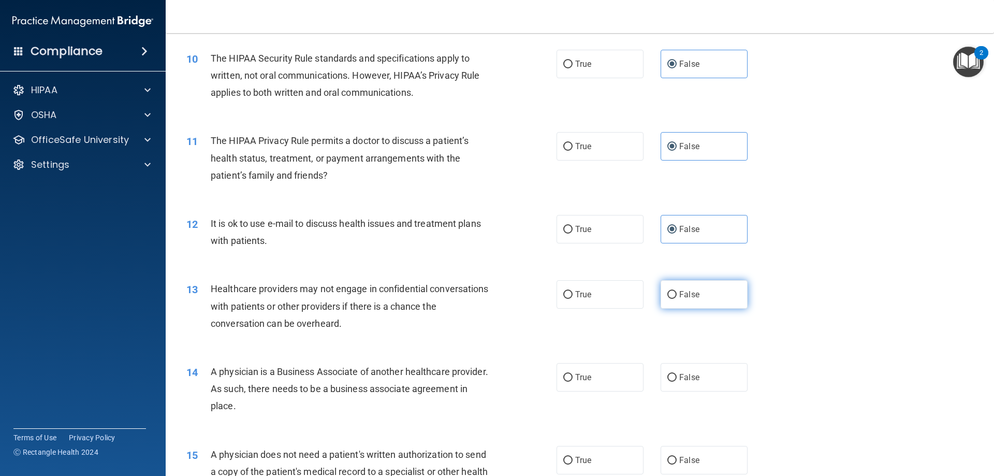
radio input "true"
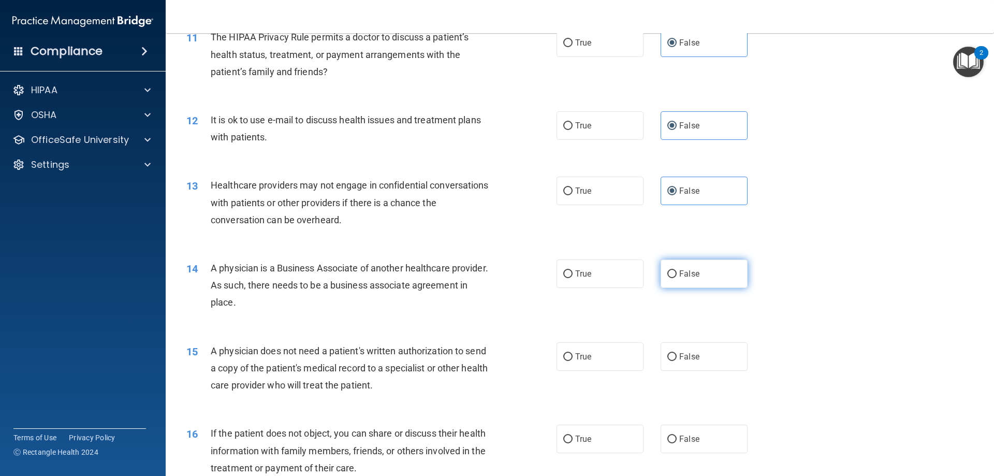
click at [688, 277] on span "False" at bounding box center [690, 274] width 20 height 10
click at [677, 277] on input "False" at bounding box center [672, 274] width 9 height 8
radio input "true"
click at [692, 356] on span "False" at bounding box center [690, 357] width 20 height 10
click at [677, 356] on input "False" at bounding box center [672, 357] width 9 height 8
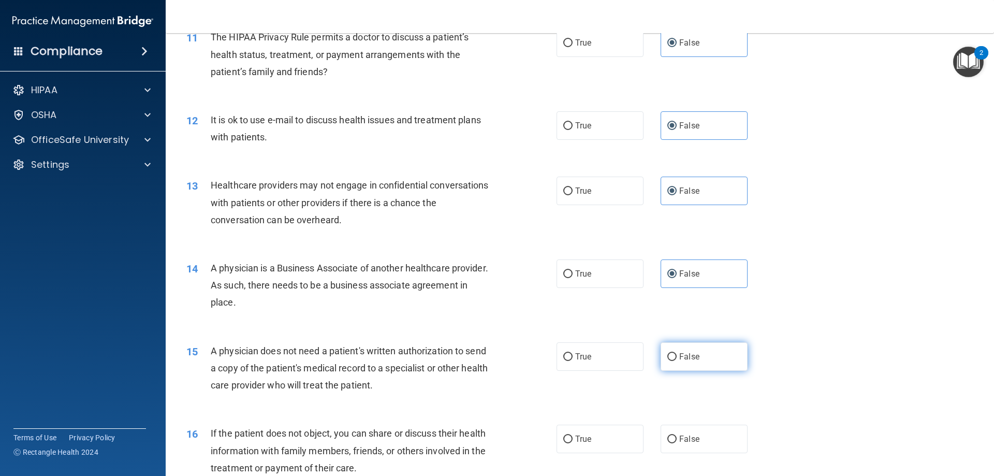
radio input "true"
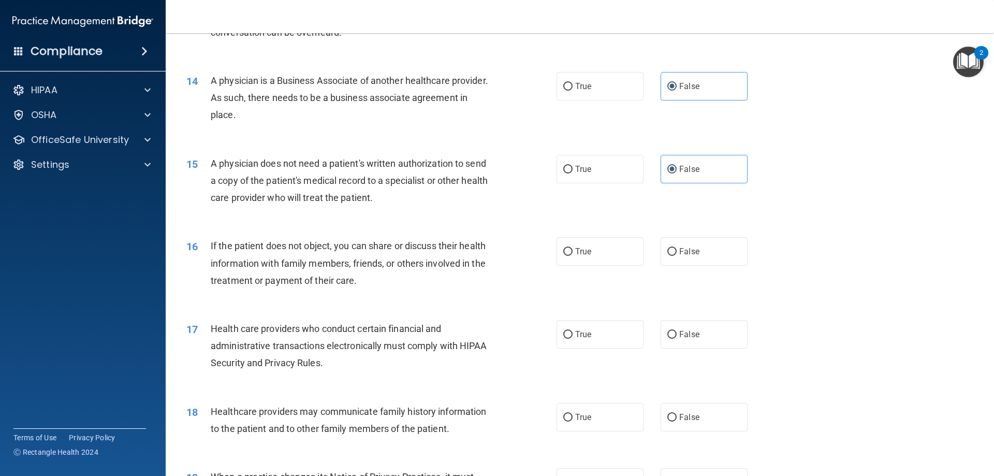
scroll to position [1036, 0]
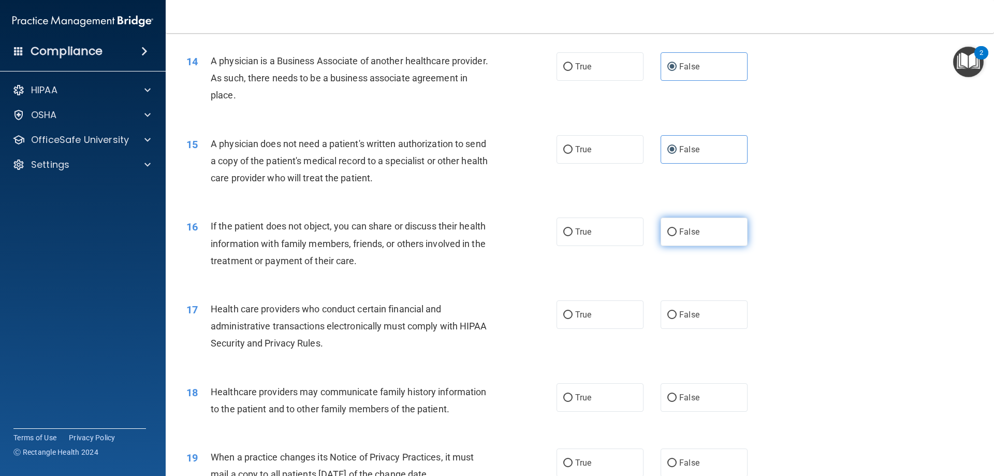
click at [706, 228] on label "False" at bounding box center [704, 232] width 87 height 28
click at [677, 228] on input "False" at bounding box center [672, 232] width 9 height 8
radio input "true"
click at [698, 320] on label "False" at bounding box center [704, 314] width 87 height 28
click at [677, 319] on input "False" at bounding box center [672, 315] width 9 height 8
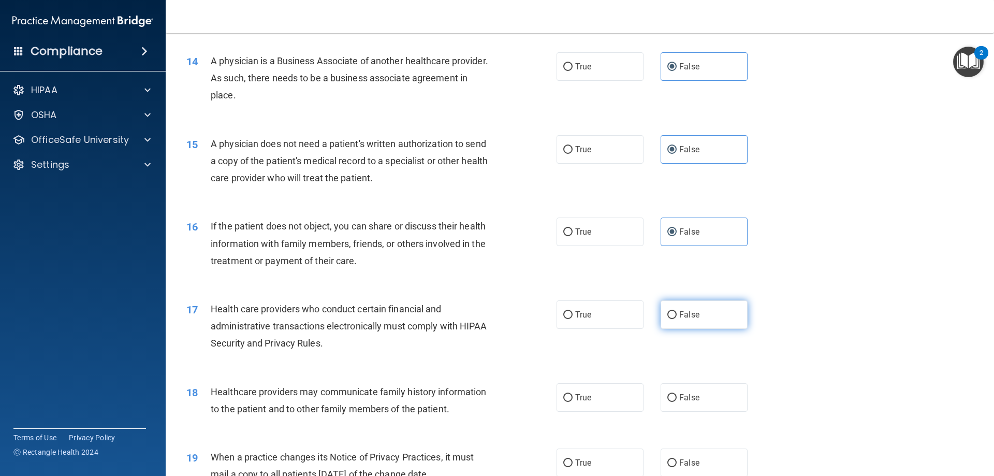
radio input "true"
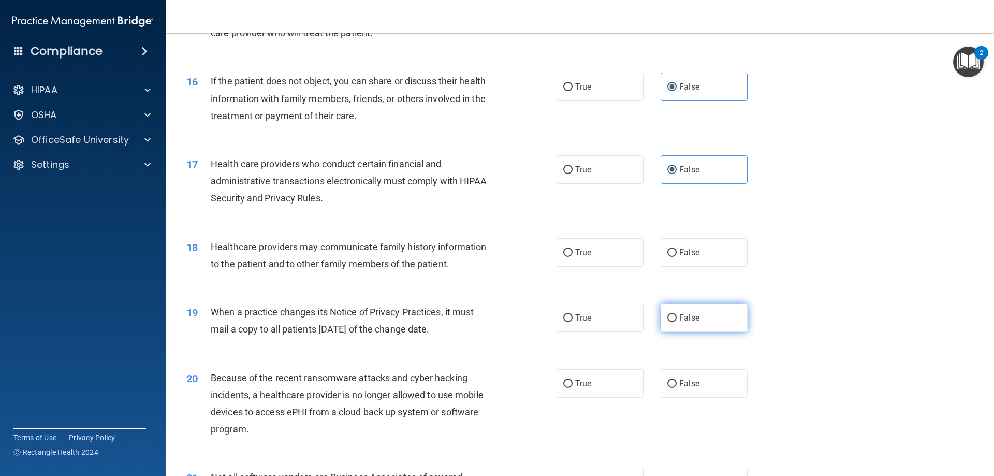
scroll to position [1191, 0]
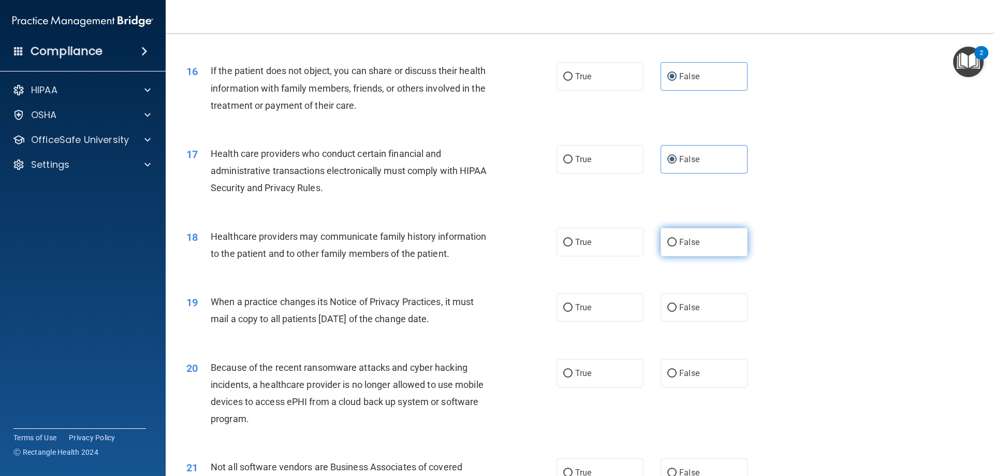
click at [694, 247] on label "False" at bounding box center [704, 242] width 87 height 28
click at [677, 247] on input "False" at bounding box center [672, 243] width 9 height 8
radio input "true"
click at [699, 298] on label "False" at bounding box center [704, 307] width 87 height 28
click at [677, 304] on input "False" at bounding box center [672, 308] width 9 height 8
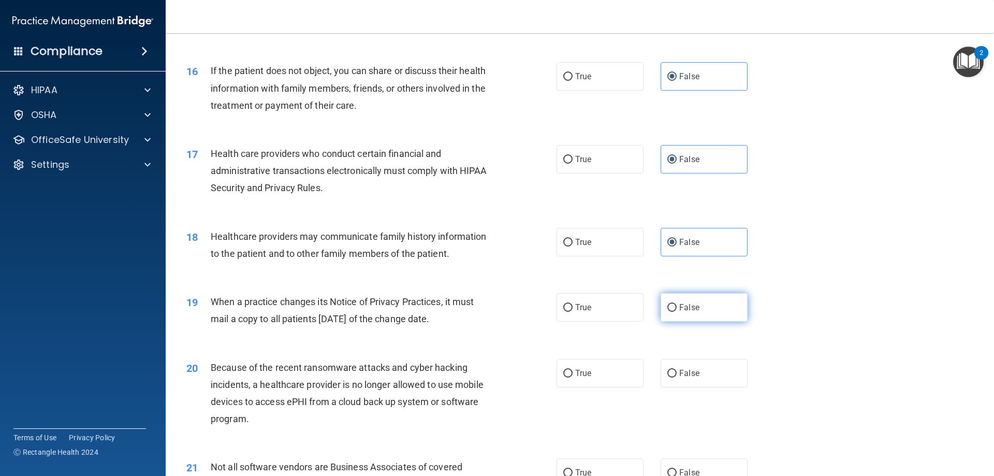
radio input "true"
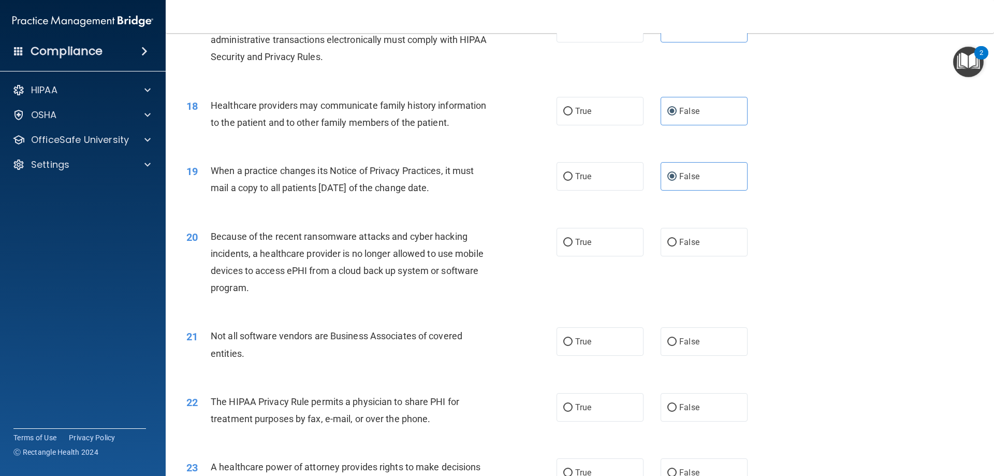
scroll to position [1347, 0]
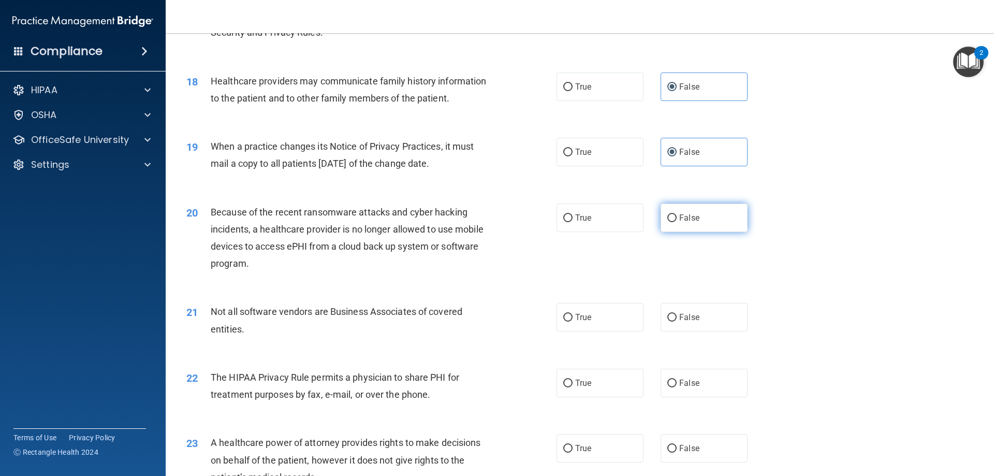
click at [695, 219] on label "False" at bounding box center [704, 218] width 87 height 28
click at [677, 219] on input "False" at bounding box center [672, 218] width 9 height 8
radio input "true"
click at [695, 321] on label "False" at bounding box center [704, 317] width 87 height 28
click at [677, 321] on input "False" at bounding box center [672, 318] width 9 height 8
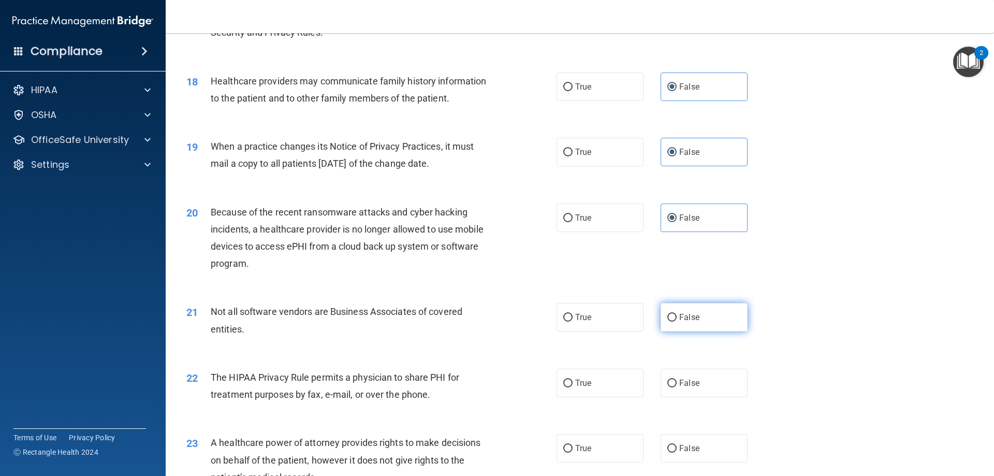
radio input "true"
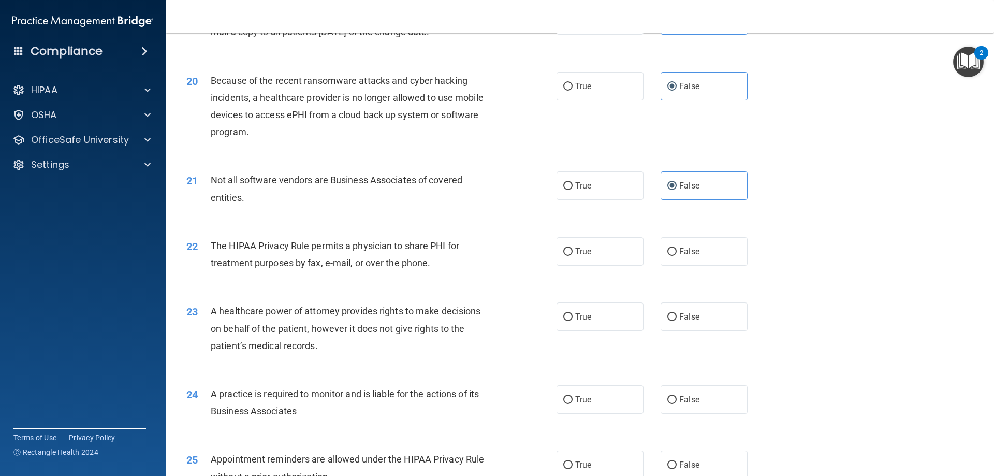
scroll to position [1502, 0]
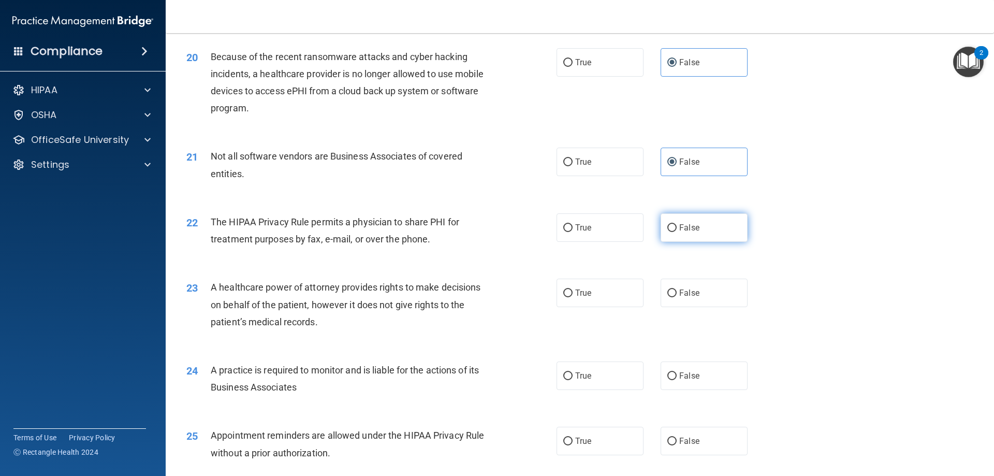
click at [702, 238] on label "False" at bounding box center [704, 227] width 87 height 28
click at [677, 232] on input "False" at bounding box center [672, 228] width 9 height 8
radio input "true"
click at [691, 296] on span "False" at bounding box center [690, 293] width 20 height 10
click at [677, 296] on input "False" at bounding box center [672, 294] width 9 height 8
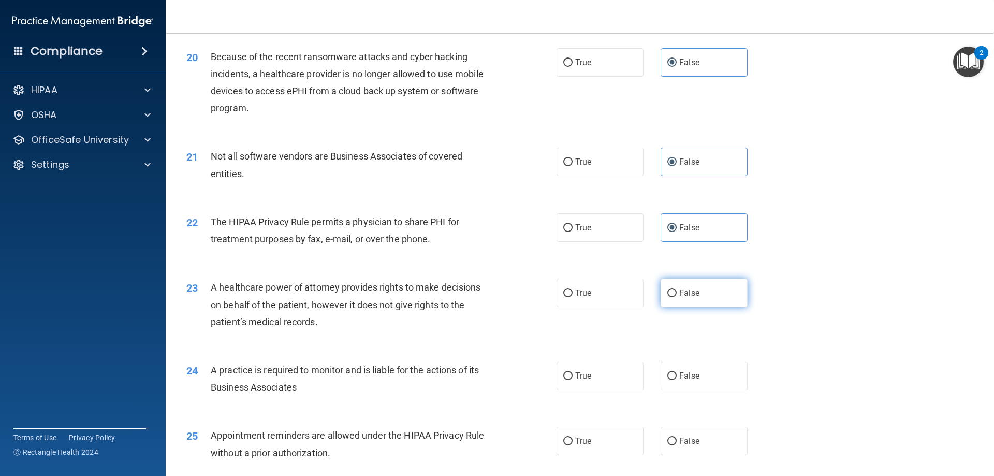
radio input "true"
click at [680, 378] on span "False" at bounding box center [690, 376] width 20 height 10
click at [677, 378] on input "False" at bounding box center [672, 376] width 9 height 8
radio input "true"
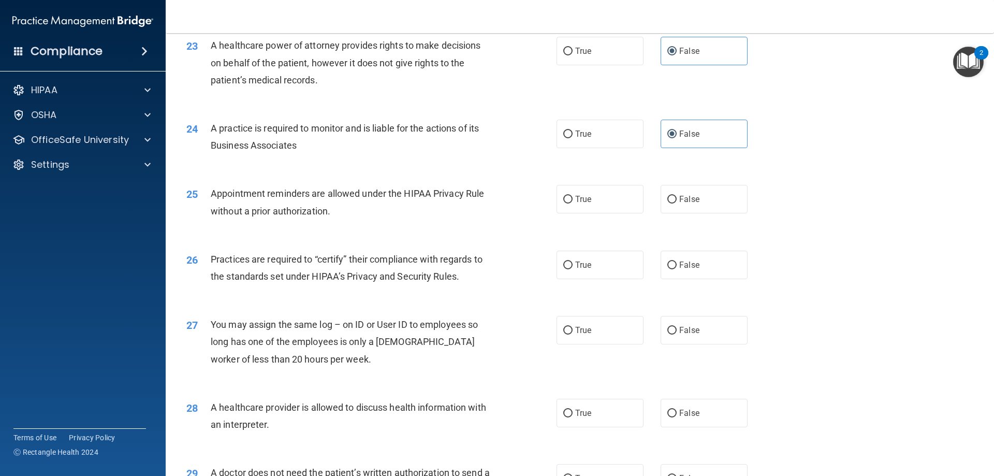
scroll to position [1761, 0]
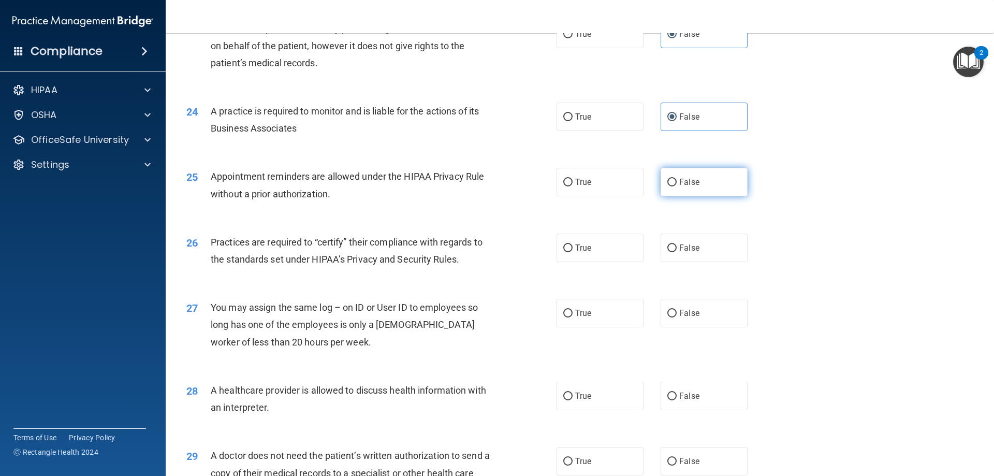
click at [695, 181] on label "False" at bounding box center [704, 182] width 87 height 28
click at [677, 181] on input "False" at bounding box center [672, 183] width 9 height 8
radio input "true"
drag, startPoint x: 686, startPoint y: 247, endPoint x: 695, endPoint y: 290, distance: 43.8
click at [688, 259] on label "False" at bounding box center [704, 248] width 87 height 28
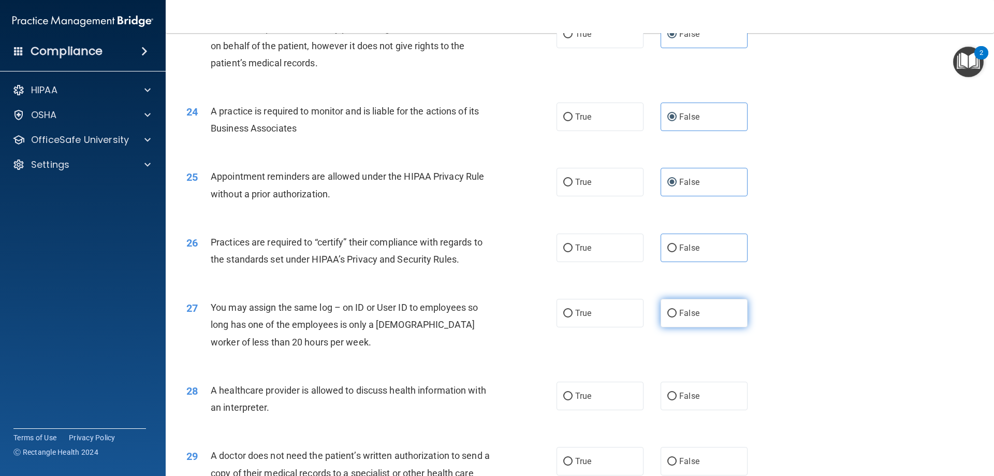
click at [697, 313] on label "False" at bounding box center [704, 313] width 87 height 28
click at [677, 313] on input "False" at bounding box center [672, 314] width 9 height 8
radio input "true"
click at [670, 246] on input "False" at bounding box center [672, 248] width 9 height 8
radio input "true"
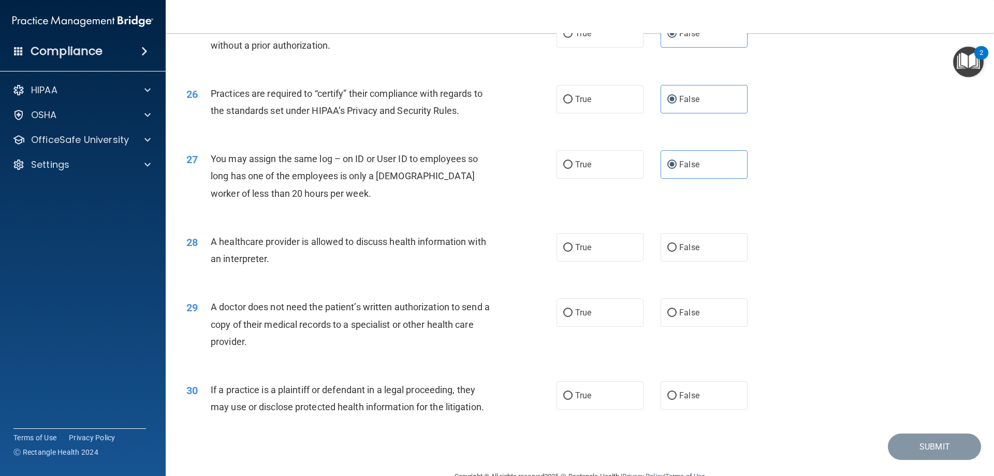
scroll to position [1935, 0]
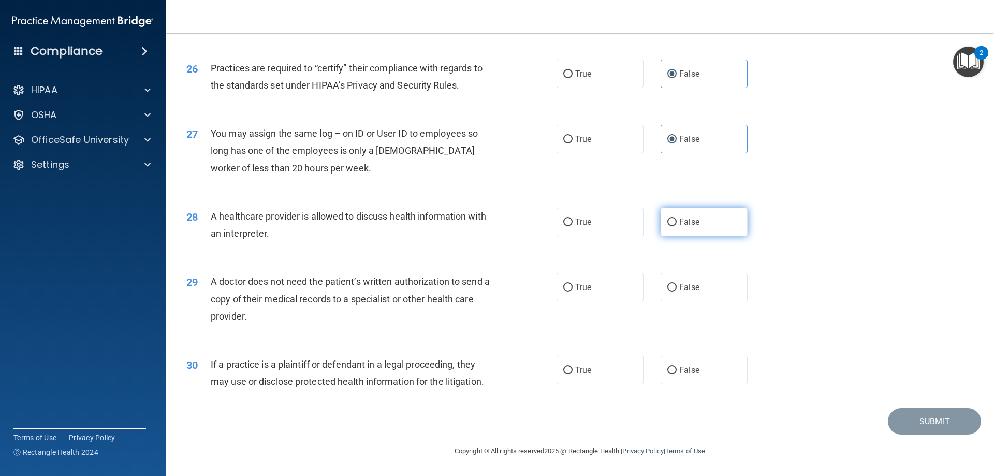
click at [663, 217] on label "False" at bounding box center [704, 222] width 87 height 28
click at [668, 219] on input "False" at bounding box center [672, 223] width 9 height 8
radio input "true"
drag, startPoint x: 679, startPoint y: 294, endPoint x: 675, endPoint y: 302, distance: 8.4
click at [679, 295] on label "False" at bounding box center [704, 287] width 87 height 28
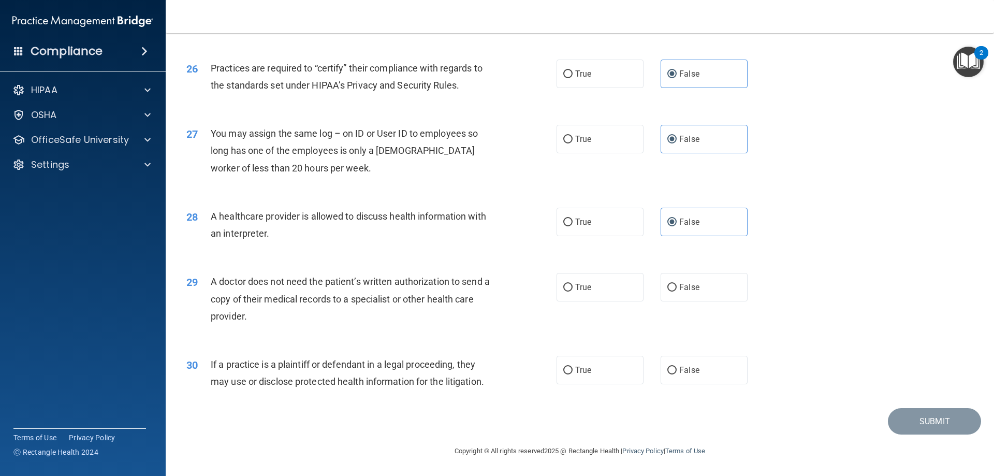
click at [677, 292] on input "False" at bounding box center [672, 288] width 9 height 8
radio input "true"
click at [683, 377] on label "False" at bounding box center [704, 370] width 87 height 28
click at [677, 374] on input "False" at bounding box center [672, 371] width 9 height 8
radio input "true"
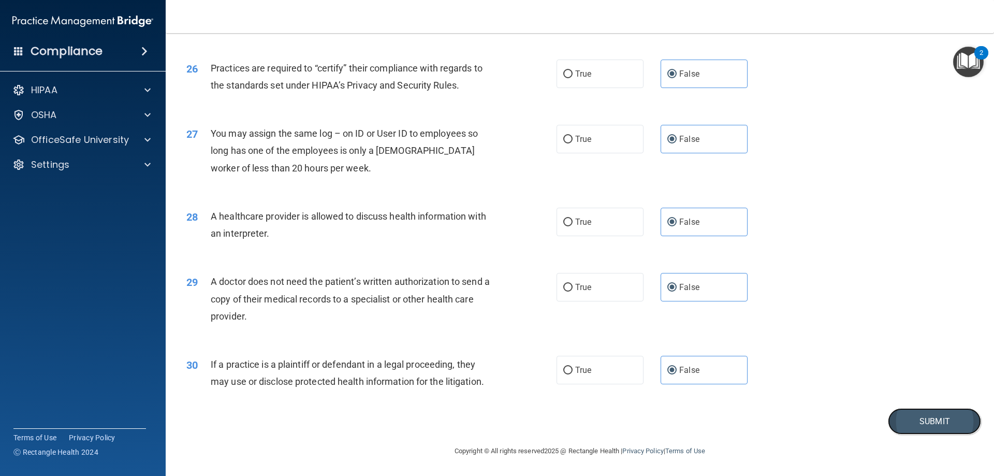
click at [922, 426] on button "Submit" at bounding box center [934, 421] width 93 height 26
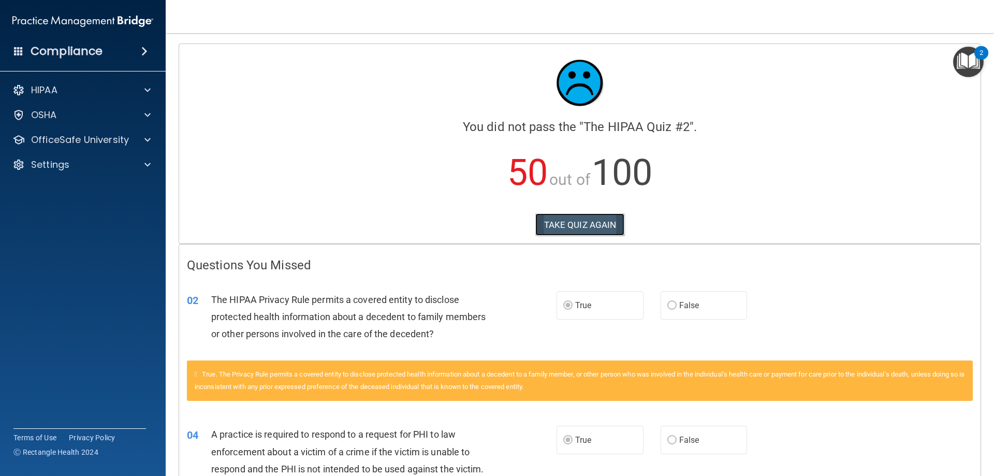
click at [595, 230] on button "TAKE QUIZ AGAIN" at bounding box center [581, 224] width 90 height 23
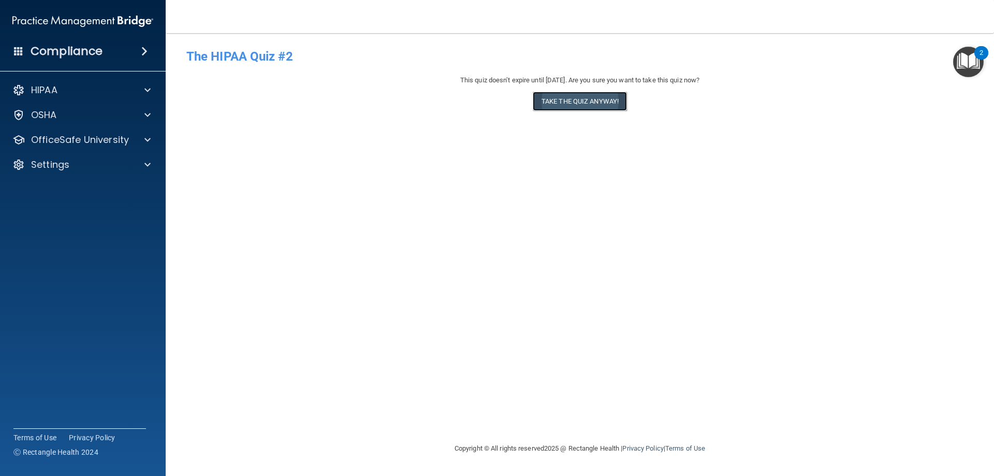
click at [547, 105] on button "Take the quiz anyway!" at bounding box center [580, 101] width 94 height 19
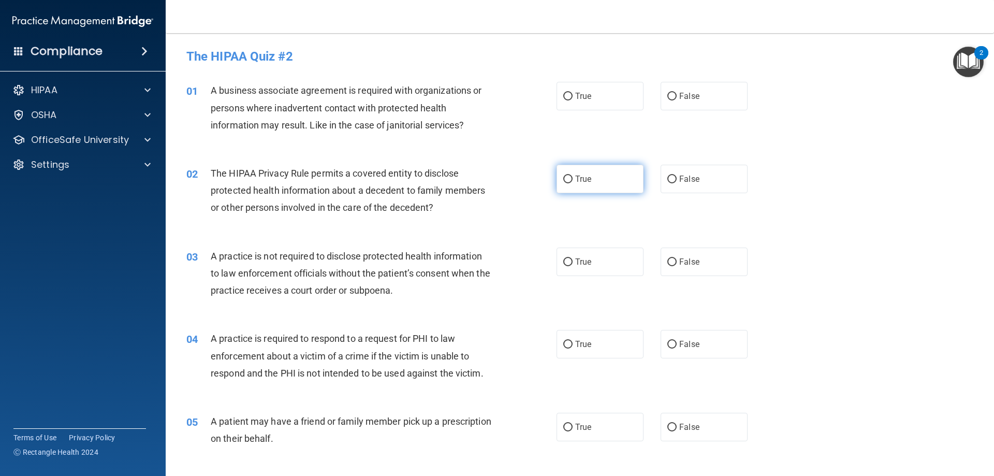
click at [587, 180] on span "True" at bounding box center [583, 179] width 16 height 10
click at [573, 180] on input "True" at bounding box center [568, 180] width 9 height 8
radio input "true"
click at [575, 352] on label "True" at bounding box center [600, 344] width 87 height 28
click at [573, 349] on input "True" at bounding box center [568, 345] width 9 height 8
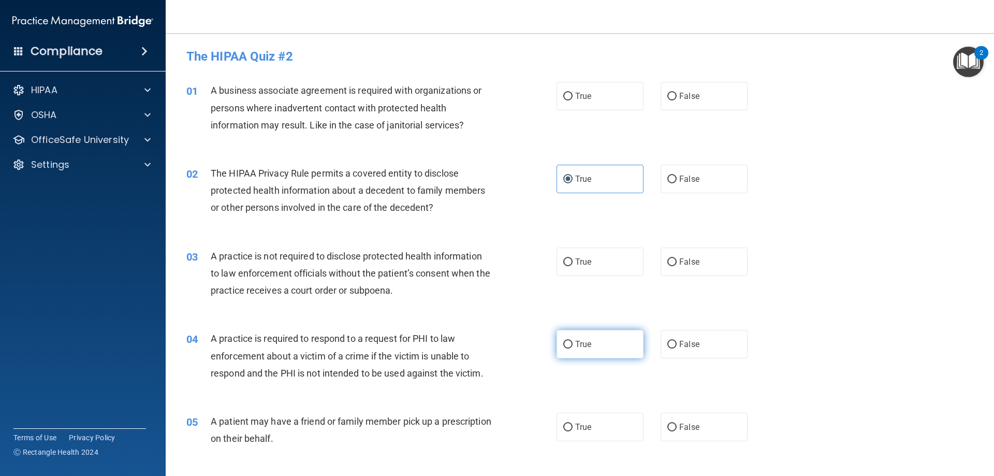
radio input "true"
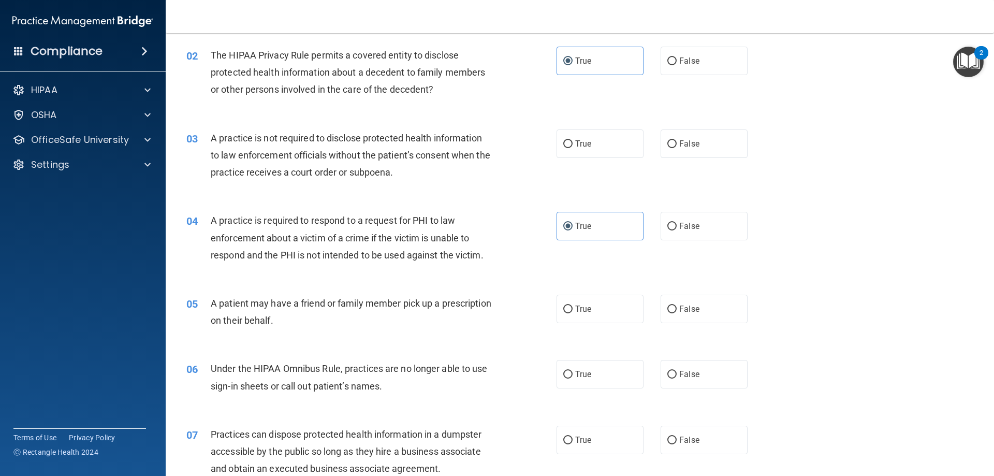
scroll to position [155, 0]
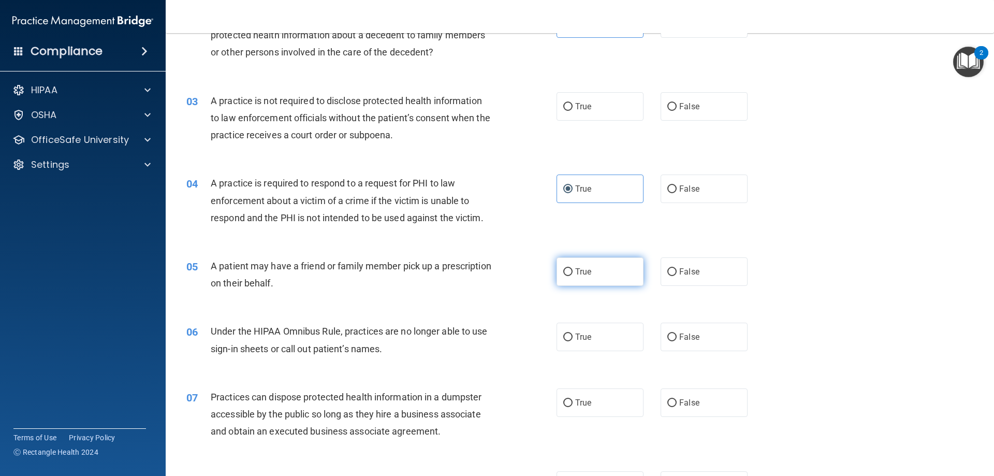
click at [594, 275] on label "True" at bounding box center [600, 271] width 87 height 28
click at [573, 275] on input "True" at bounding box center [568, 272] width 9 height 8
radio input "true"
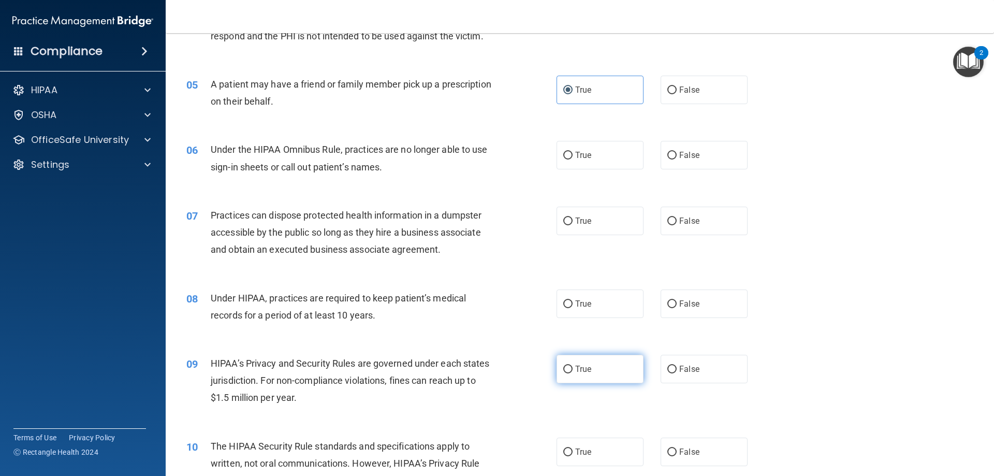
scroll to position [363, 0]
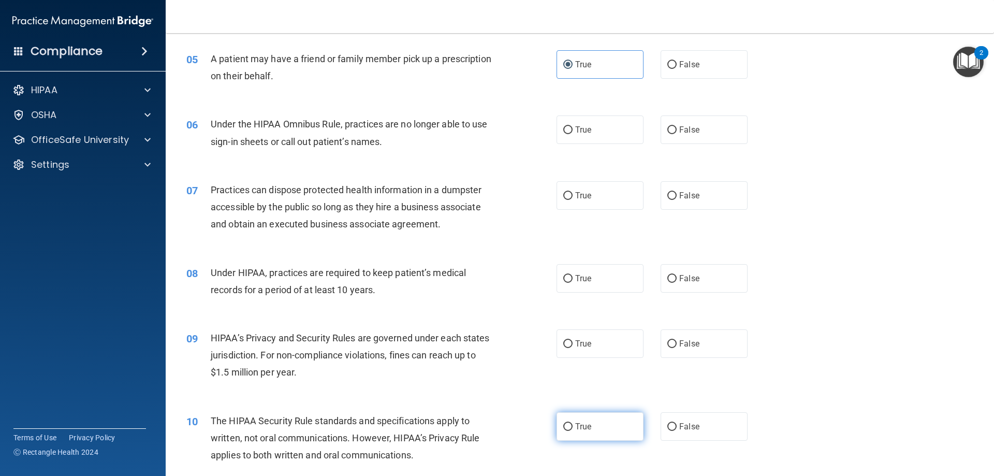
click at [578, 437] on label "True" at bounding box center [600, 426] width 87 height 28
click at [573, 431] on input "True" at bounding box center [568, 427] width 9 height 8
radio input "true"
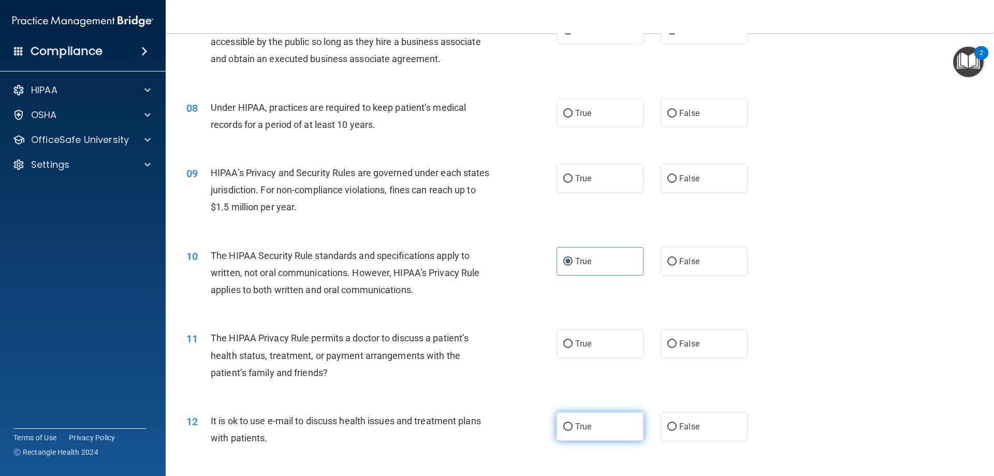
scroll to position [570, 0]
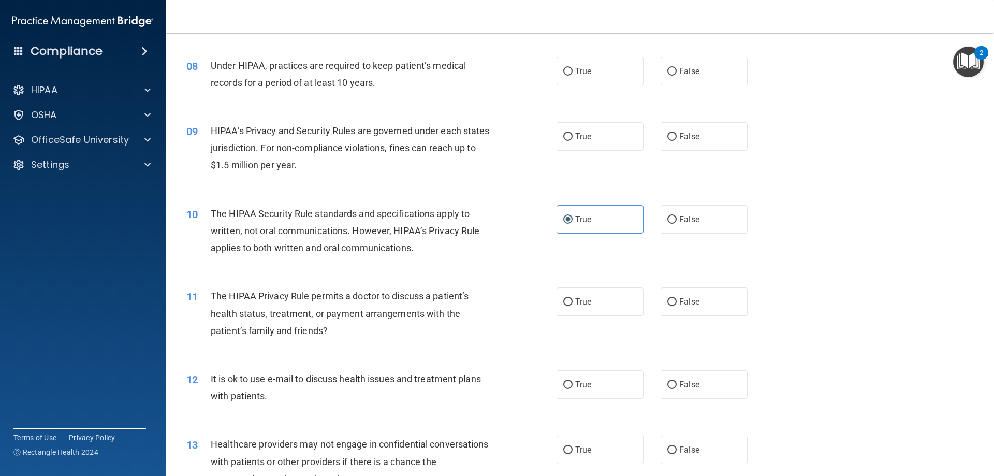
drag, startPoint x: 578, startPoint y: 309, endPoint x: 571, endPoint y: 354, distance: 46.0
click at [577, 309] on label "True" at bounding box center [600, 301] width 87 height 28
click at [573, 306] on input "True" at bounding box center [568, 302] width 9 height 8
radio input "true"
click at [583, 382] on span "True" at bounding box center [583, 385] width 16 height 10
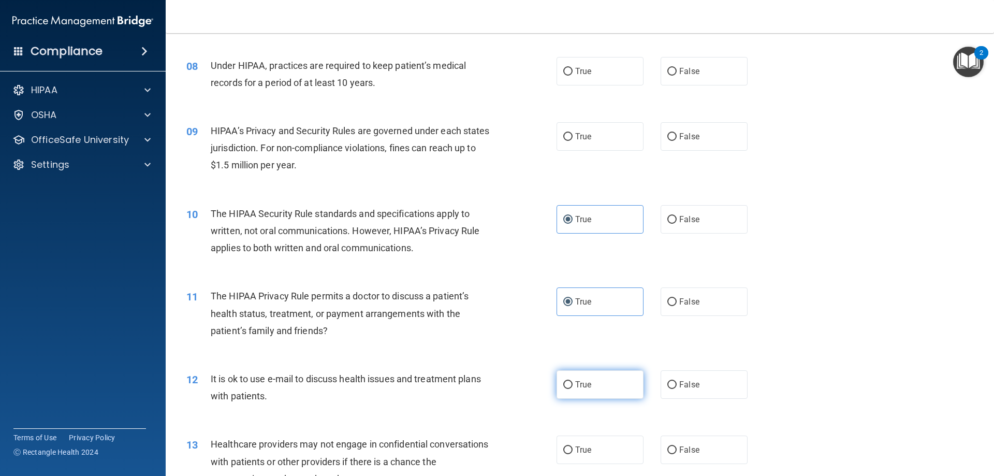
click at [573, 382] on input "True" at bounding box center [568, 385] width 9 height 8
radio input "true"
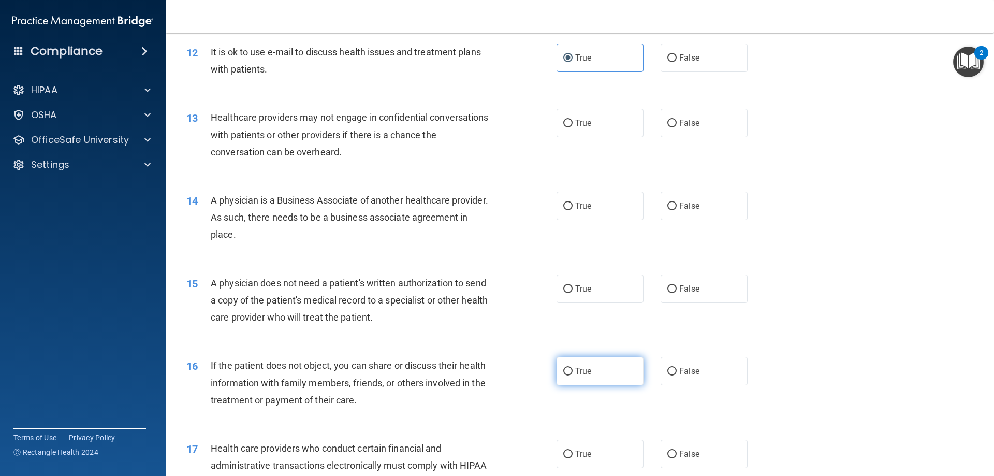
scroll to position [932, 0]
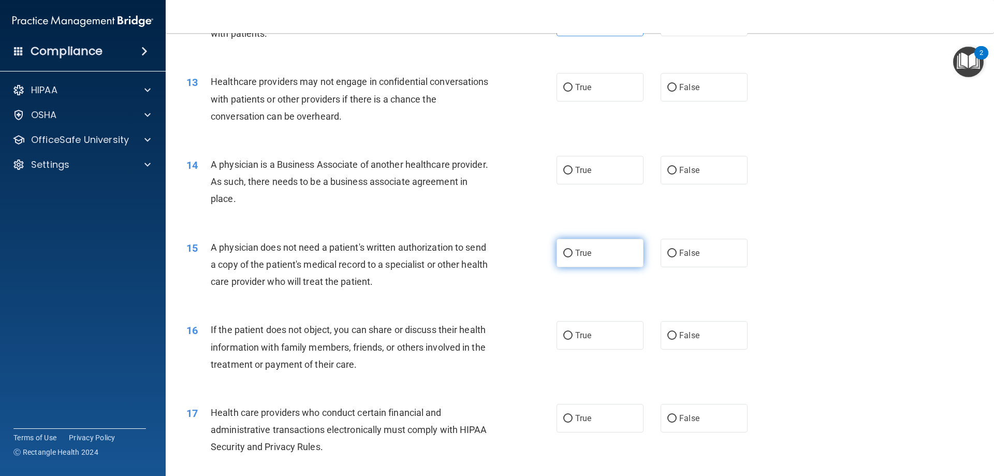
drag, startPoint x: 563, startPoint y: 258, endPoint x: 578, endPoint y: 296, distance: 41.0
click at [565, 262] on label "True" at bounding box center [600, 253] width 87 height 28
click at [565, 257] on input "True" at bounding box center [568, 254] width 9 height 8
radio input "true"
drag, startPoint x: 580, startPoint y: 335, endPoint x: 584, endPoint y: 351, distance: 17.1
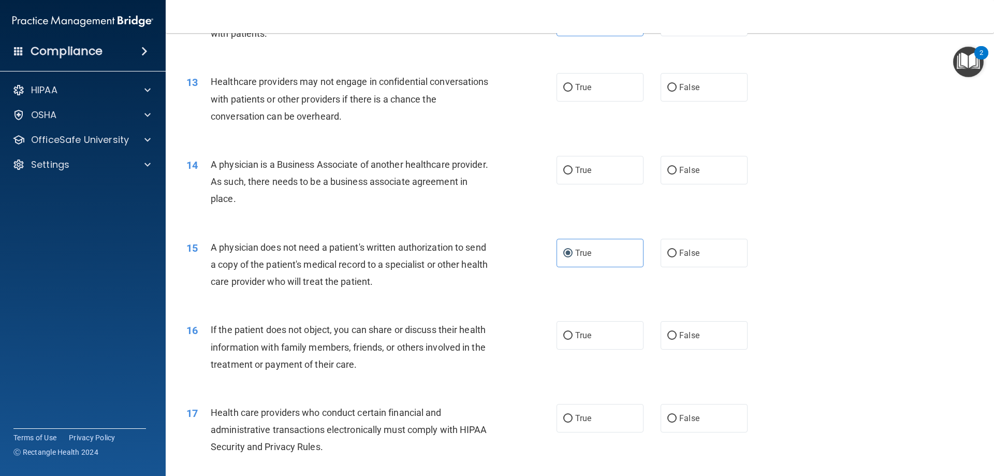
click at [580, 335] on span "True" at bounding box center [583, 335] width 16 height 10
click at [573, 335] on input "True" at bounding box center [568, 336] width 9 height 8
radio input "true"
click at [589, 427] on label "True" at bounding box center [600, 418] width 87 height 28
click at [573, 423] on input "True" at bounding box center [568, 419] width 9 height 8
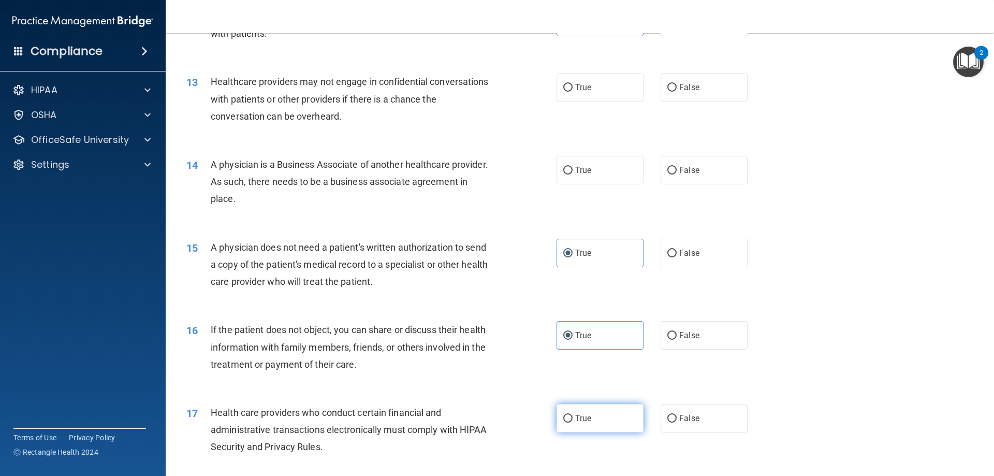
radio input "true"
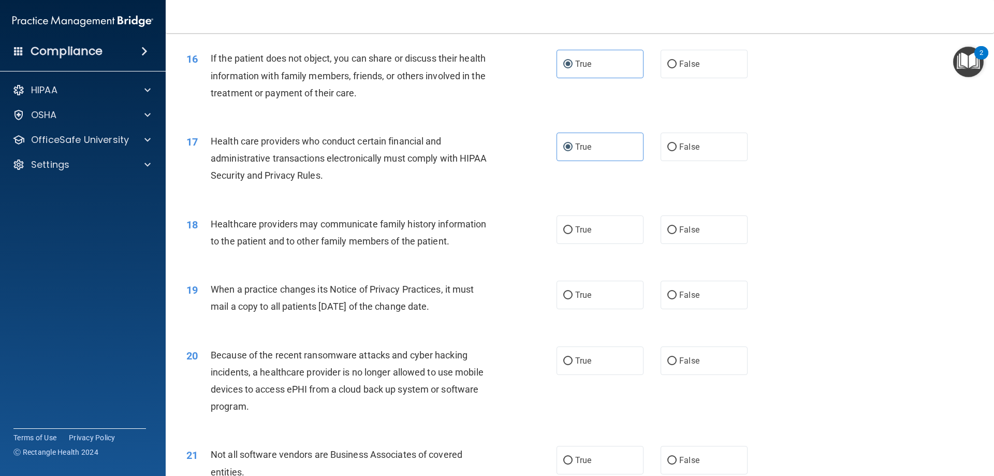
scroll to position [1243, 0]
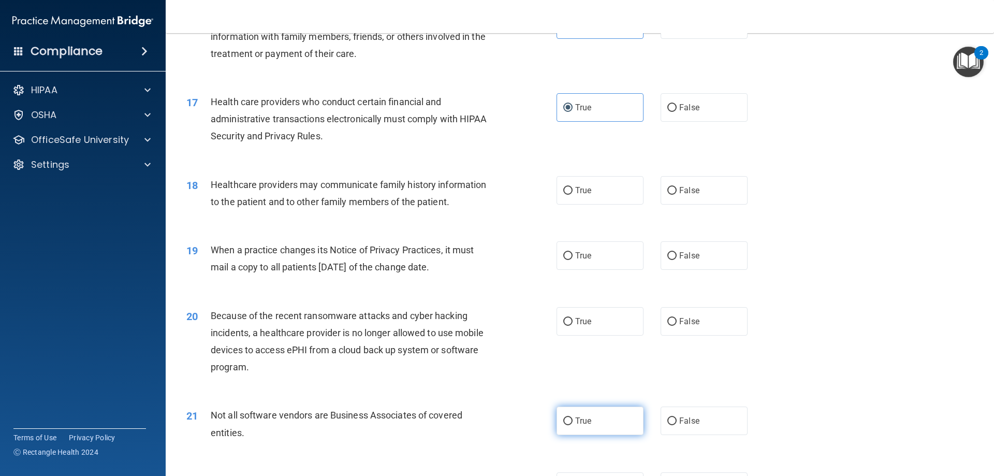
click at [585, 423] on span "True" at bounding box center [583, 421] width 16 height 10
click at [573, 423] on input "True" at bounding box center [568, 421] width 9 height 8
radio input "true"
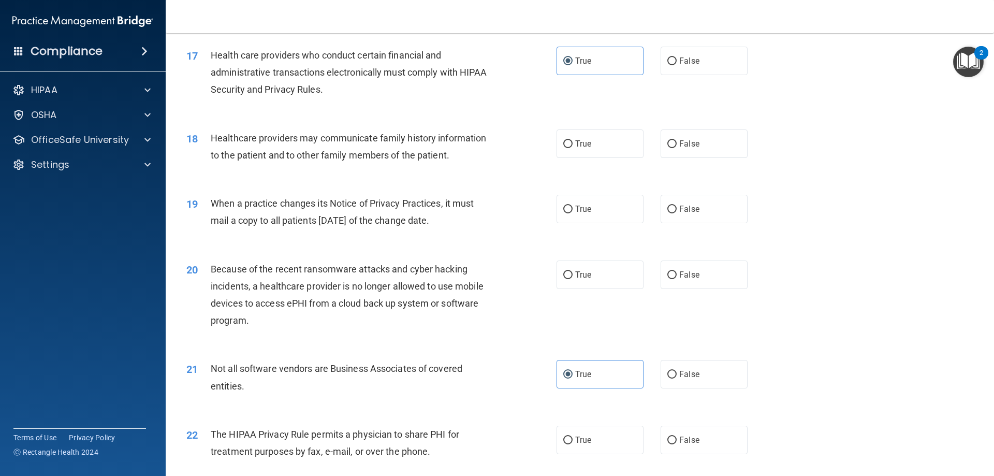
scroll to position [1450, 0]
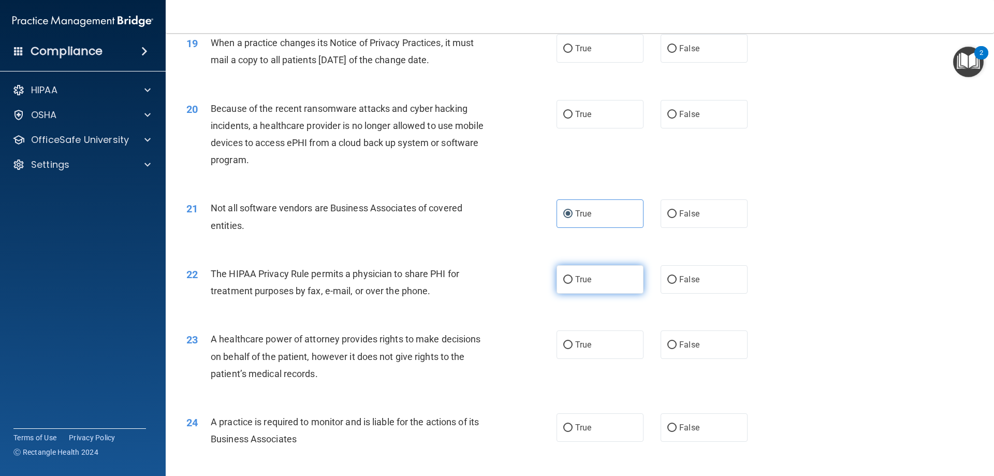
click at [581, 277] on span "True" at bounding box center [583, 280] width 16 height 10
click at [573, 277] on input "True" at bounding box center [568, 280] width 9 height 8
radio input "true"
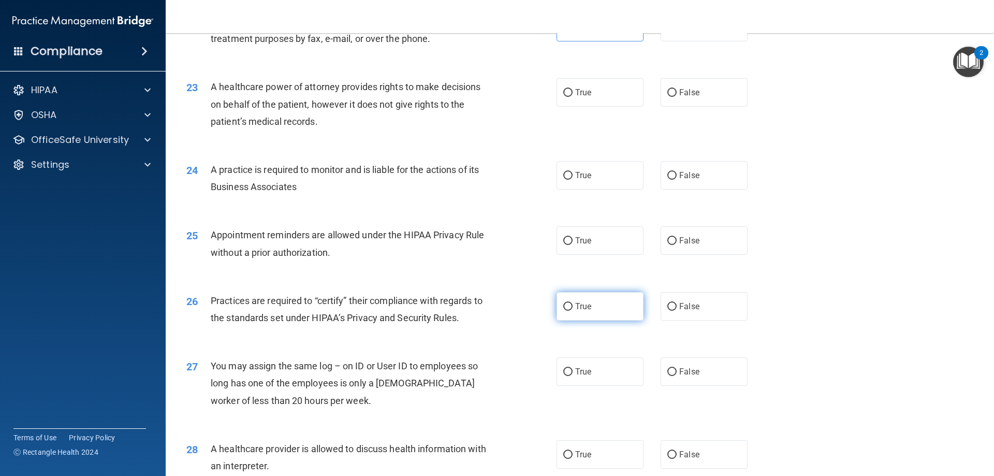
scroll to position [1709, 0]
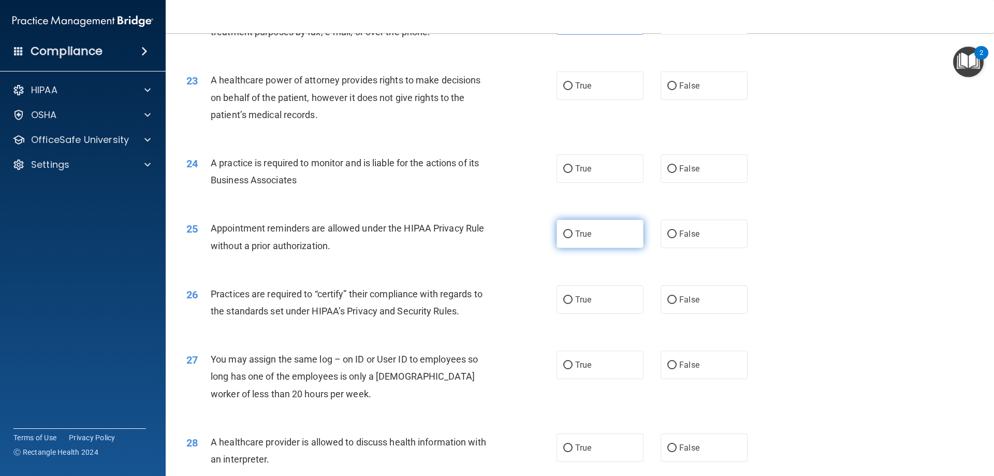
click at [575, 236] on span "True" at bounding box center [583, 234] width 16 height 10
click at [573, 236] on input "True" at bounding box center [568, 234] width 9 height 8
radio input "true"
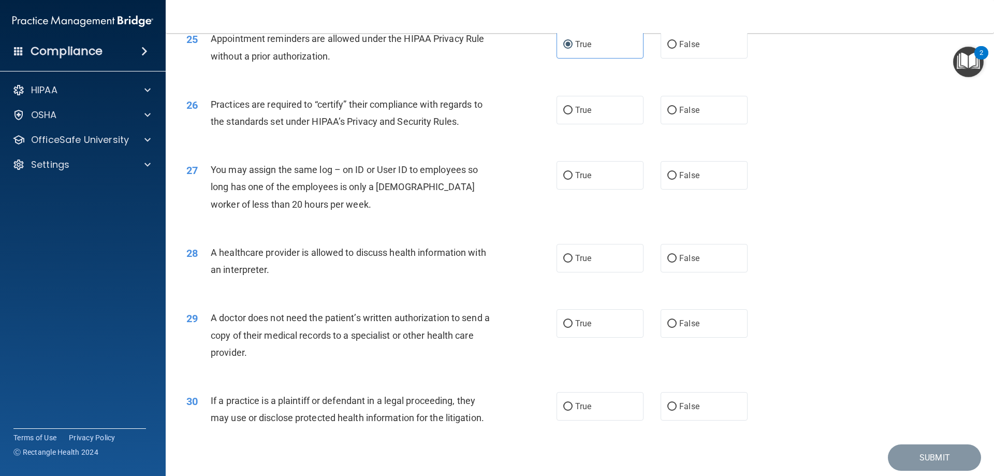
scroll to position [1916, 0]
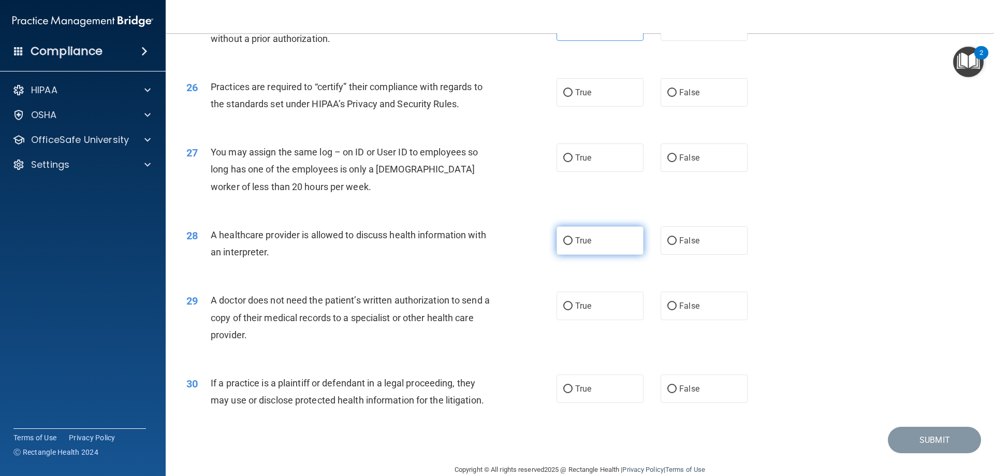
click at [582, 239] on span "True" at bounding box center [583, 241] width 16 height 10
click at [573, 239] on input "True" at bounding box center [568, 241] width 9 height 8
radio input "true"
click at [576, 298] on label "True" at bounding box center [600, 306] width 87 height 28
click at [573, 302] on input "True" at bounding box center [568, 306] width 9 height 8
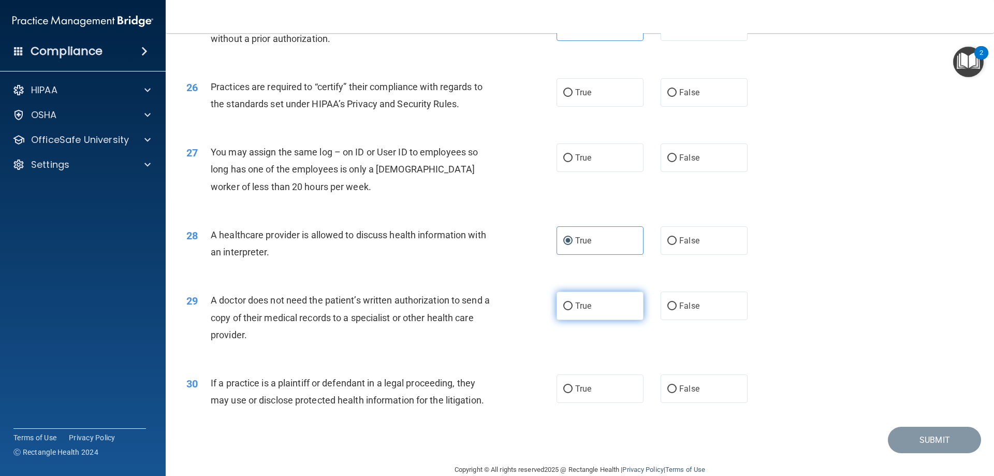
radio input "true"
click at [599, 387] on label "True" at bounding box center [600, 388] width 87 height 28
click at [573, 387] on input "True" at bounding box center [568, 389] width 9 height 8
radio input "true"
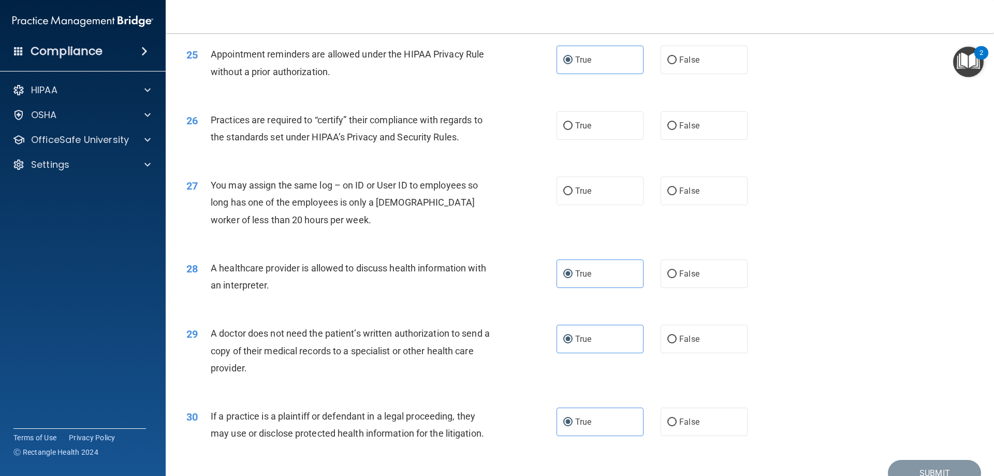
scroll to position [1865, 0]
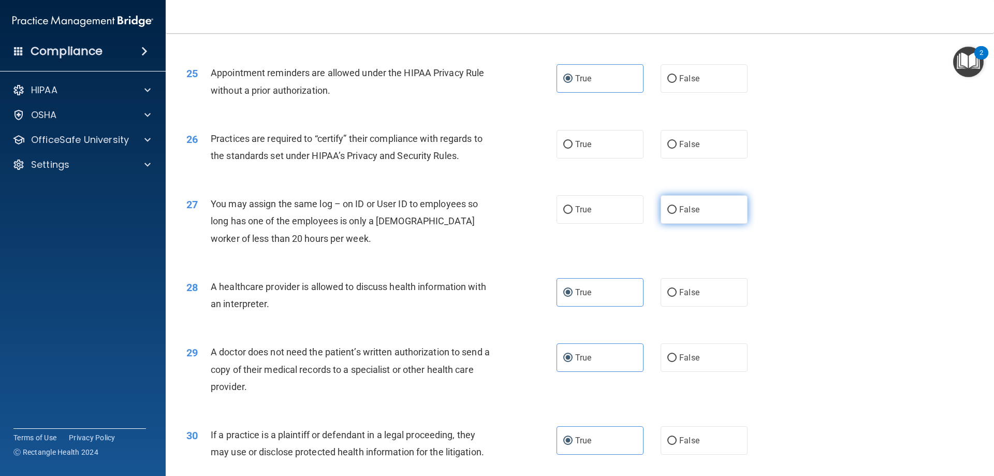
click at [672, 214] on label "False" at bounding box center [704, 209] width 87 height 28
click at [672, 214] on input "False" at bounding box center [672, 210] width 9 height 8
radio input "true"
click at [679, 152] on label "False" at bounding box center [704, 144] width 87 height 28
click at [677, 149] on input "False" at bounding box center [672, 145] width 9 height 8
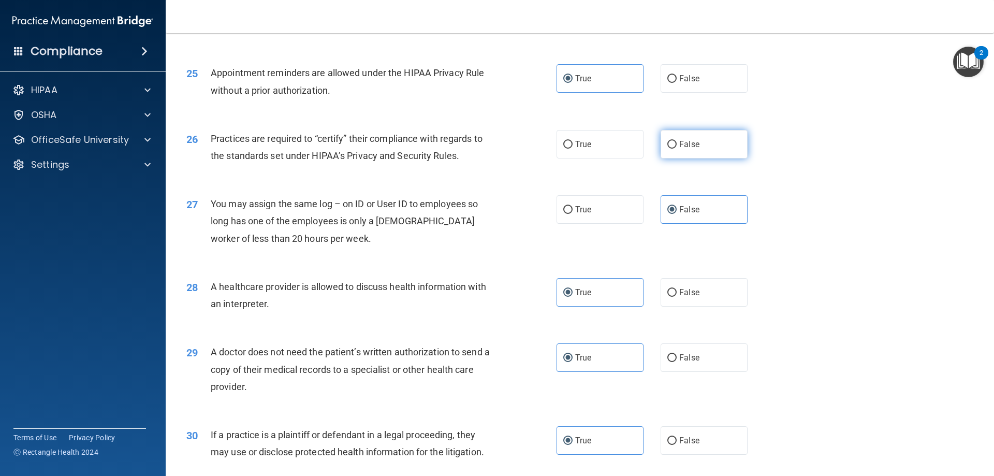
radio input "true"
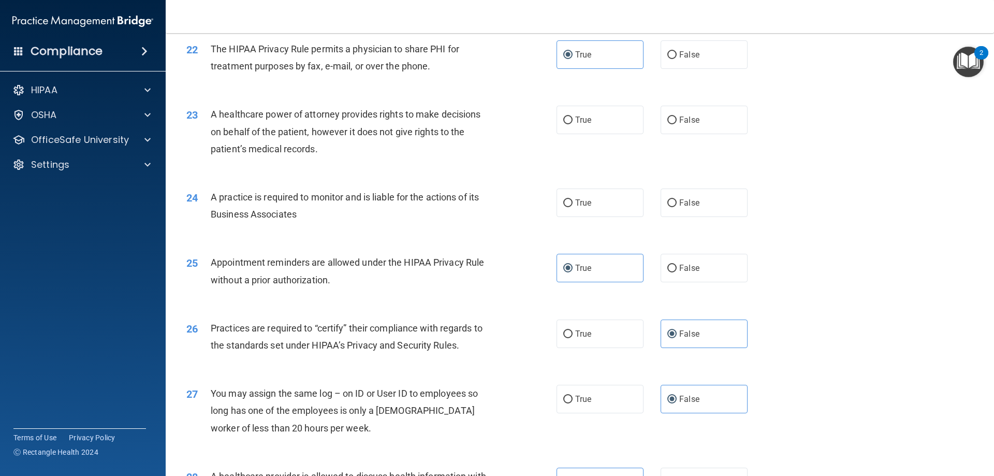
scroll to position [1657, 0]
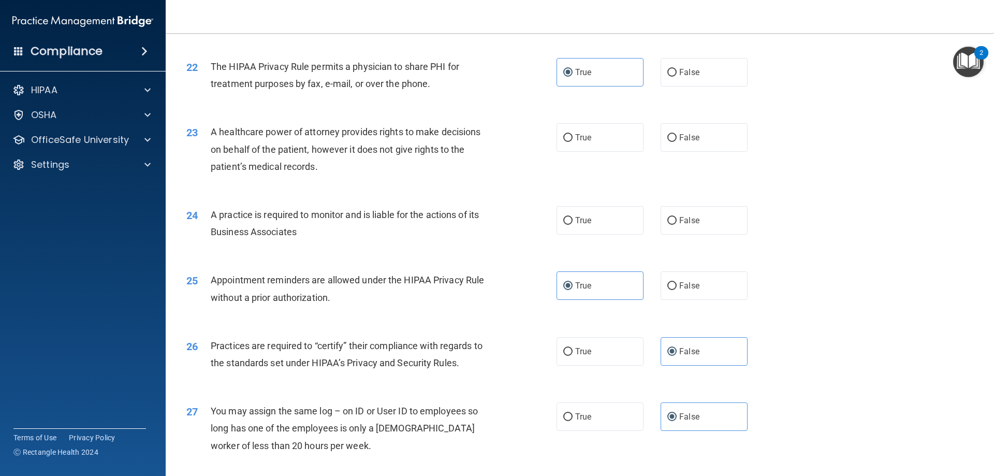
drag, startPoint x: 692, startPoint y: 221, endPoint x: 694, endPoint y: 200, distance: 20.8
click at [693, 208] on label "False" at bounding box center [704, 220] width 87 height 28
click at [690, 137] on span "False" at bounding box center [690, 138] width 20 height 10
click at [677, 137] on input "False" at bounding box center [672, 138] width 9 height 8
radio input "true"
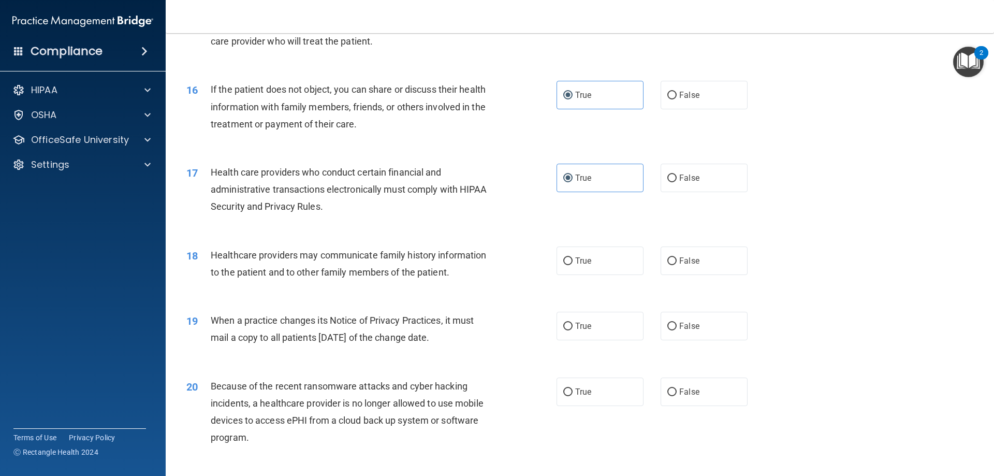
scroll to position [1139, 0]
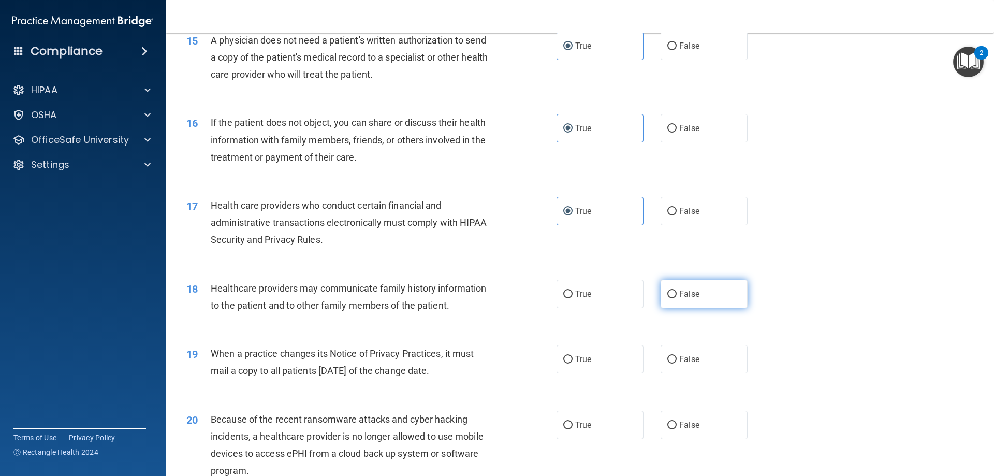
drag, startPoint x: 697, startPoint y: 297, endPoint x: 697, endPoint y: 302, distance: 5.7
click at [697, 298] on label "False" at bounding box center [704, 294] width 87 height 28
click at [677, 298] on input "False" at bounding box center [672, 295] width 9 height 8
radio input "true"
drag, startPoint x: 697, startPoint y: 352, endPoint x: 709, endPoint y: 393, distance: 43.3
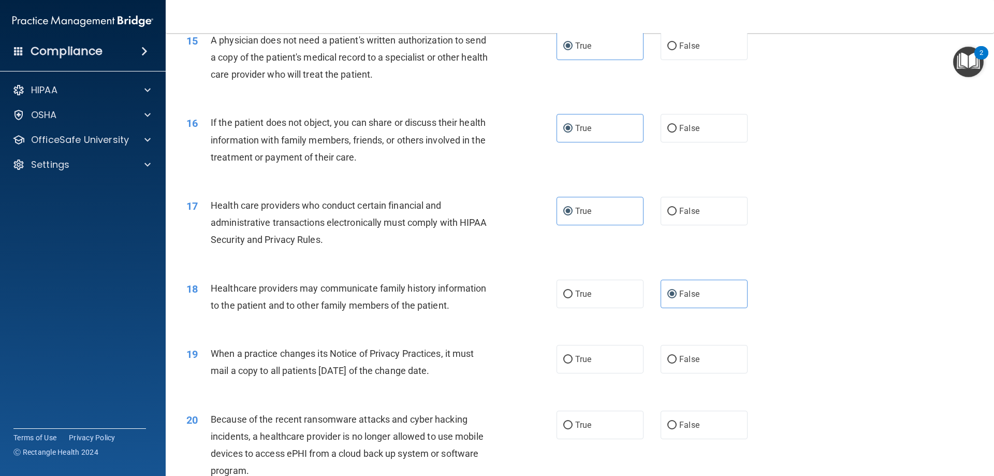
click at [698, 355] on label "False" at bounding box center [704, 359] width 87 height 28
click at [677, 356] on input "False" at bounding box center [672, 360] width 9 height 8
radio input "true"
click at [718, 421] on label "False" at bounding box center [704, 425] width 87 height 28
click at [677, 422] on input "False" at bounding box center [672, 426] width 9 height 8
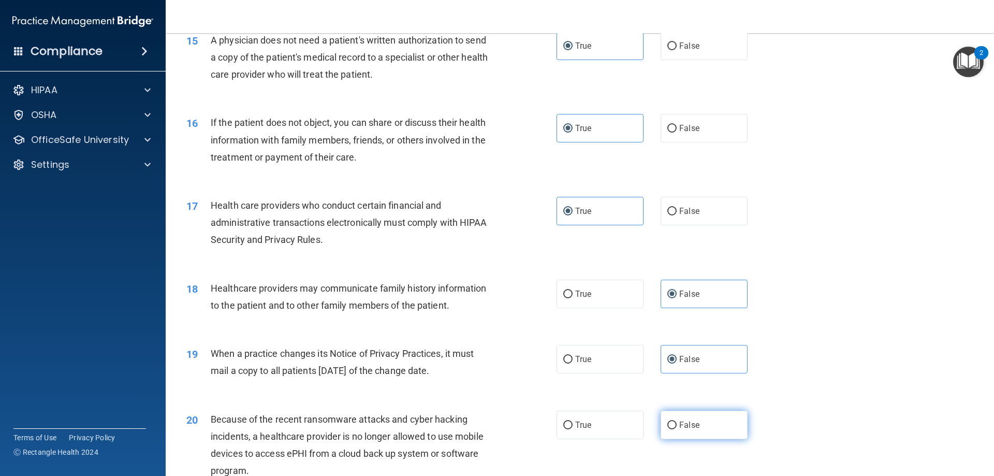
radio input "true"
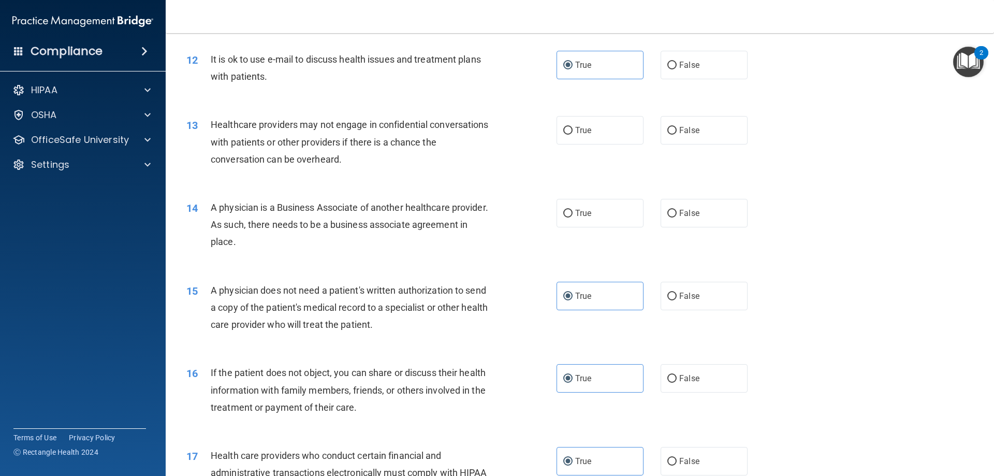
scroll to position [829, 0]
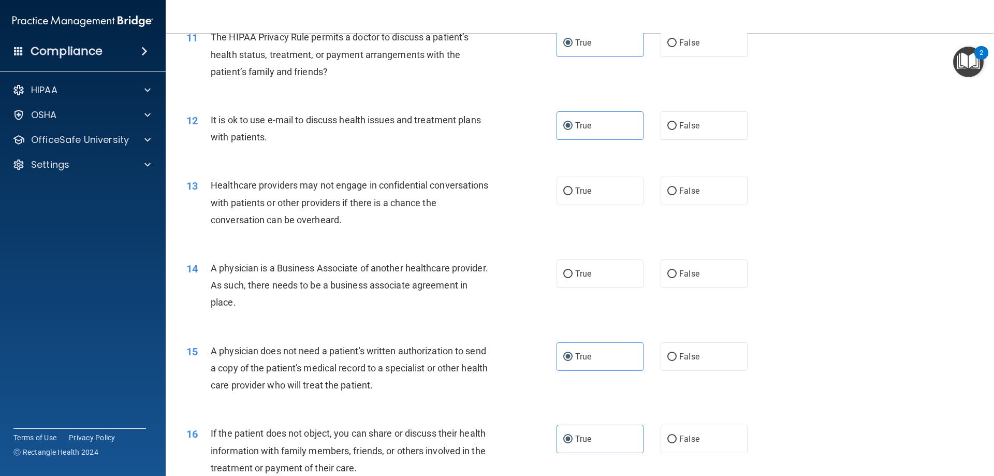
drag, startPoint x: 705, startPoint y: 275, endPoint x: 710, endPoint y: 227, distance: 47.4
click at [706, 258] on div "14 A physician is a Business Associate of another healthcare provider. As such,…" at bounding box center [580, 288] width 803 height 83
click at [725, 185] on label "False" at bounding box center [704, 191] width 87 height 28
click at [677, 187] on input "False" at bounding box center [672, 191] width 9 height 8
radio input "true"
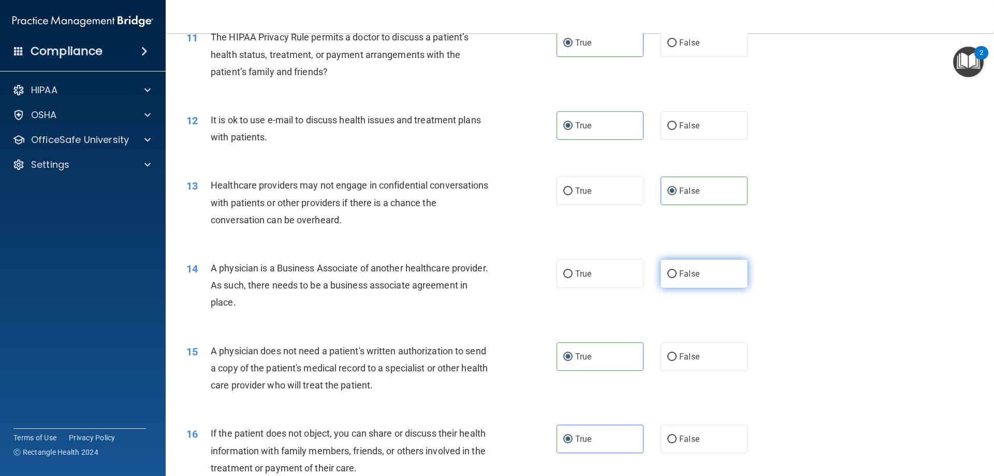
click at [682, 276] on span "False" at bounding box center [690, 274] width 20 height 10
click at [677, 276] on input "False" at bounding box center [672, 274] width 9 height 8
radio input "true"
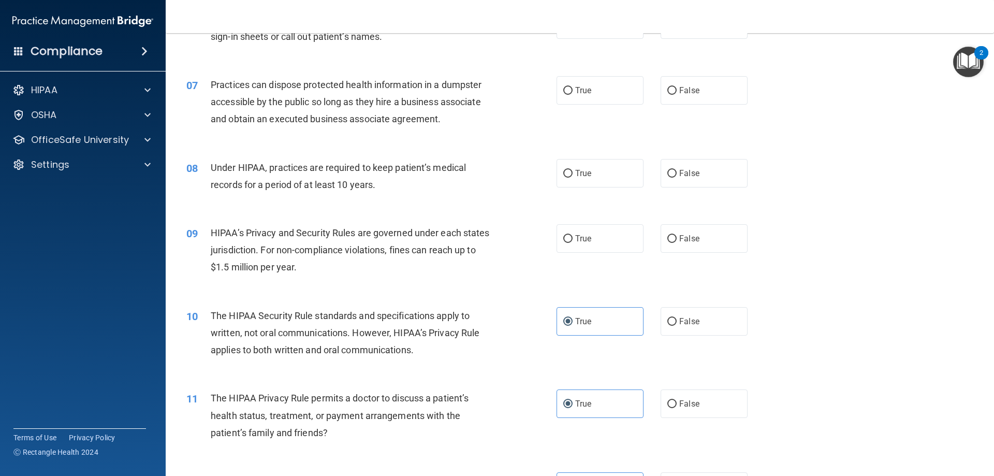
scroll to position [466, 0]
click at [690, 243] on span "False" at bounding box center [690, 240] width 20 height 10
click at [677, 243] on input "False" at bounding box center [672, 241] width 9 height 8
radio input "true"
click at [699, 182] on label "False" at bounding box center [704, 175] width 87 height 28
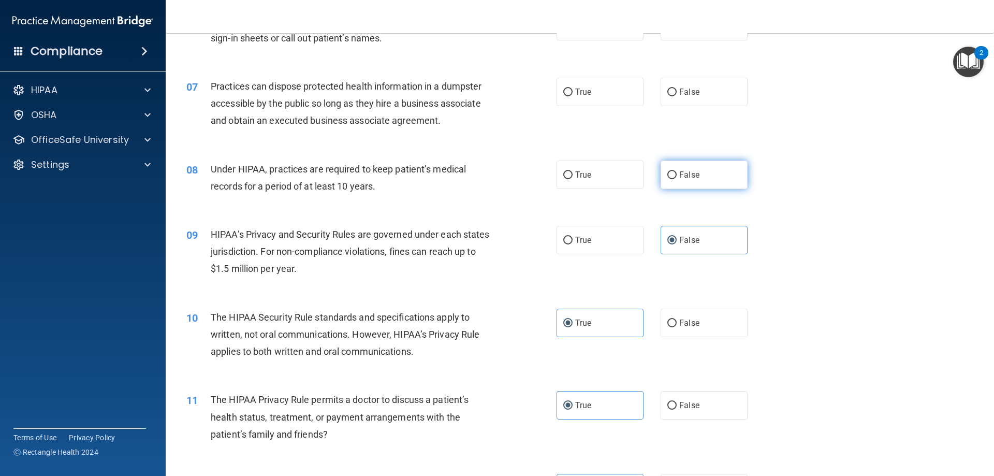
click at [677, 179] on input "False" at bounding box center [672, 175] width 9 height 8
radio input "true"
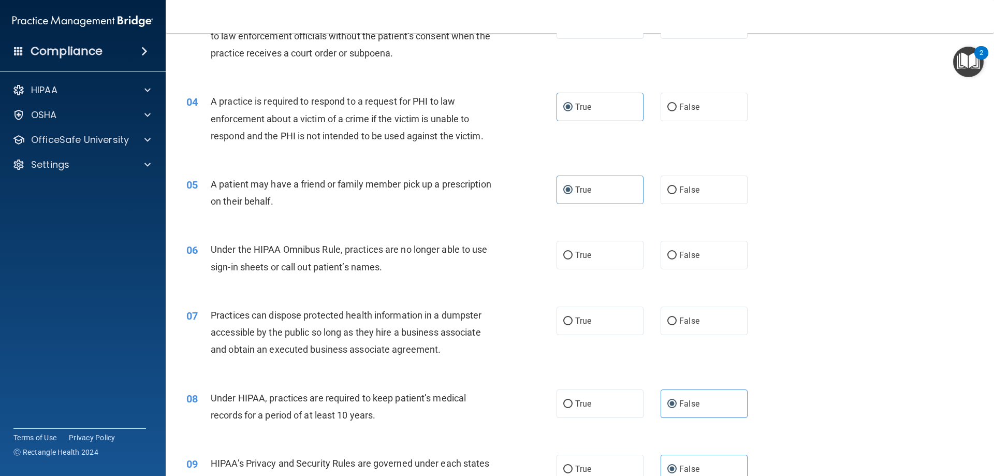
scroll to position [207, 0]
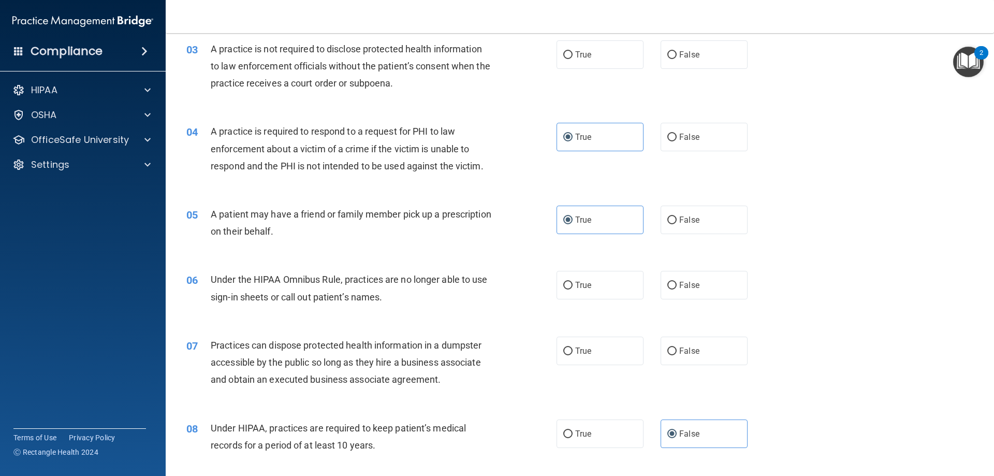
drag, startPoint x: 700, startPoint y: 344, endPoint x: 698, endPoint y: 335, distance: 9.6
click at [698, 342] on label "False" at bounding box center [704, 351] width 87 height 28
click at [677, 348] on input "False" at bounding box center [672, 352] width 9 height 8
radio input "true"
click at [707, 289] on label "False" at bounding box center [704, 285] width 87 height 28
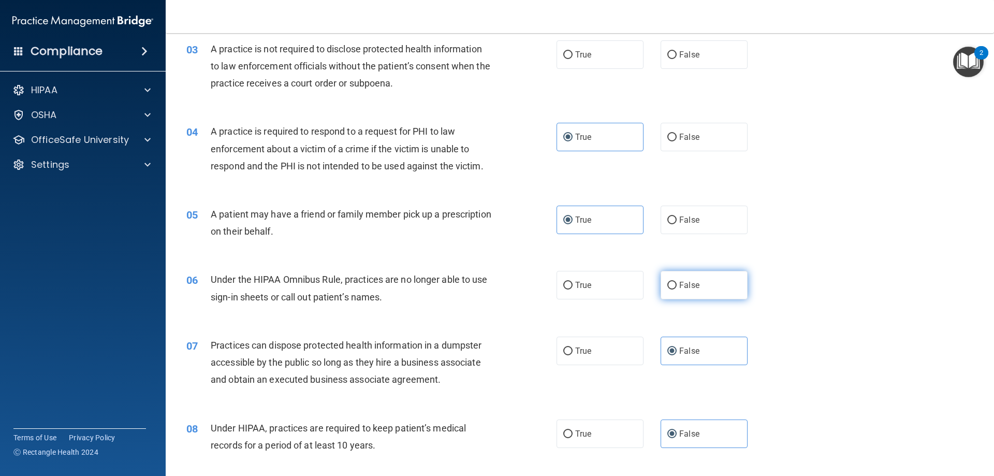
click at [677, 289] on input "False" at bounding box center [672, 286] width 9 height 8
radio input "true"
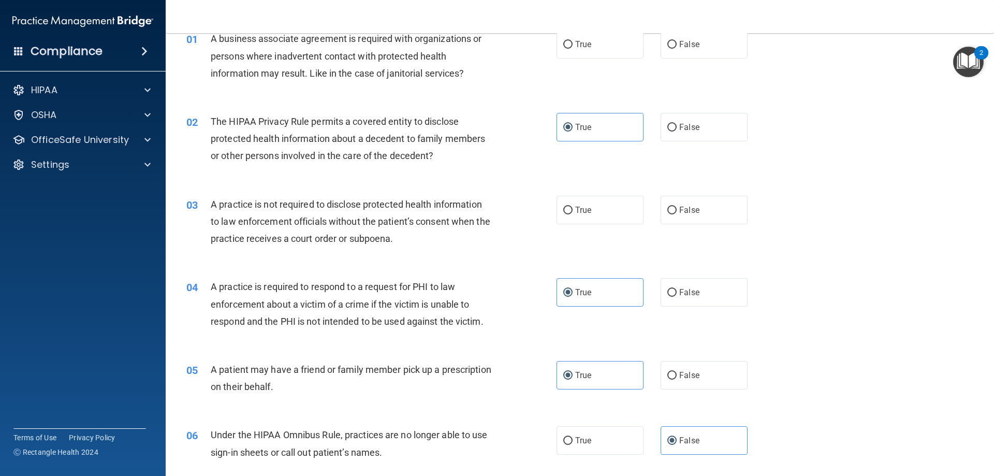
drag, startPoint x: 697, startPoint y: 209, endPoint x: 720, endPoint y: 277, distance: 71.1
click at [699, 211] on label "False" at bounding box center [704, 210] width 87 height 28
click at [677, 211] on input "False" at bounding box center [672, 211] width 9 height 8
radio input "true"
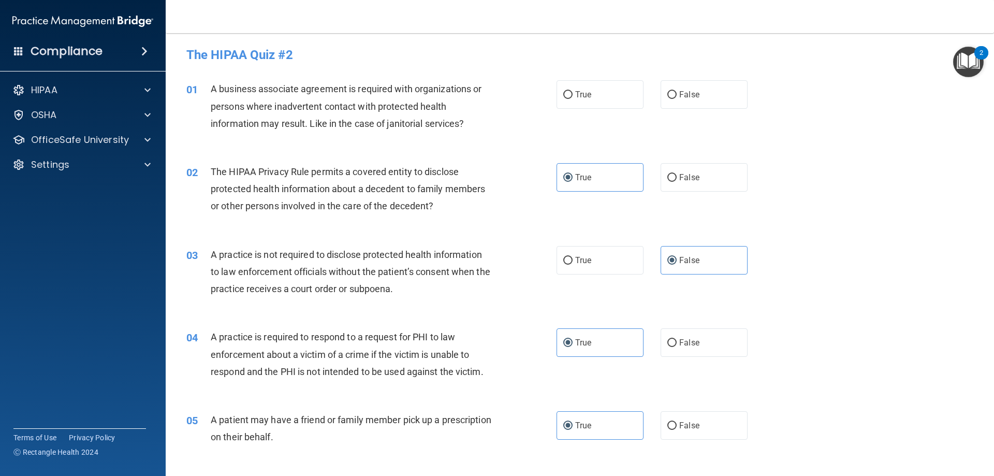
scroll to position [0, 0]
drag, startPoint x: 701, startPoint y: 93, endPoint x: 709, endPoint y: 102, distance: 11.7
click at [702, 94] on label "False" at bounding box center [704, 96] width 87 height 28
click at [677, 94] on input "False" at bounding box center [672, 97] width 9 height 8
radio input "true"
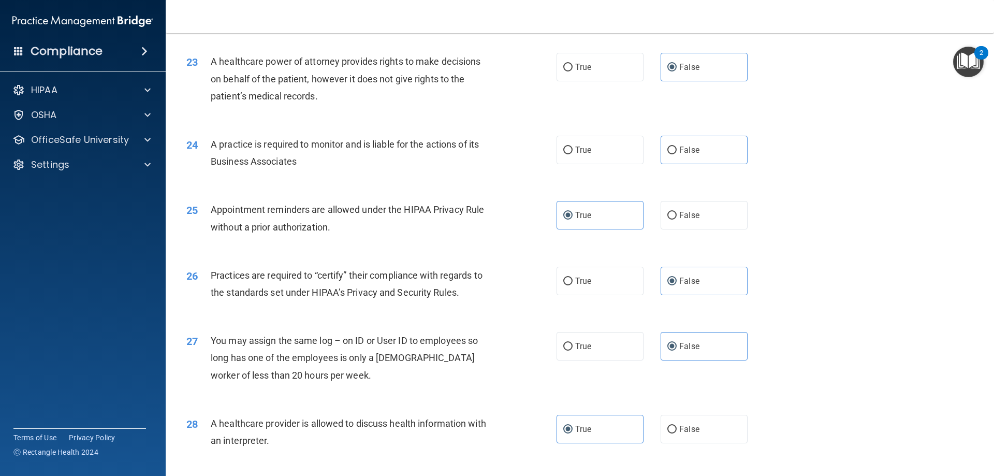
scroll to position [1676, 0]
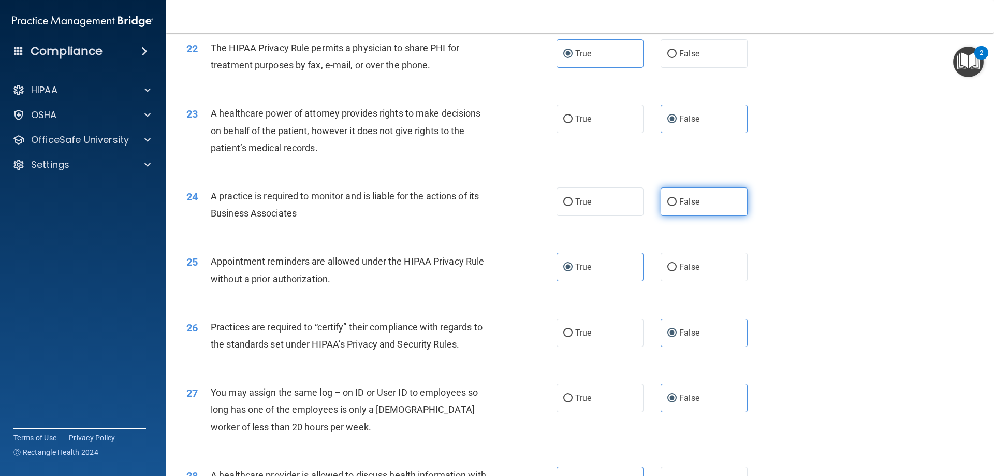
click at [684, 201] on span "False" at bounding box center [690, 202] width 20 height 10
click at [677, 201] on input "False" at bounding box center [672, 202] width 9 height 8
radio input "true"
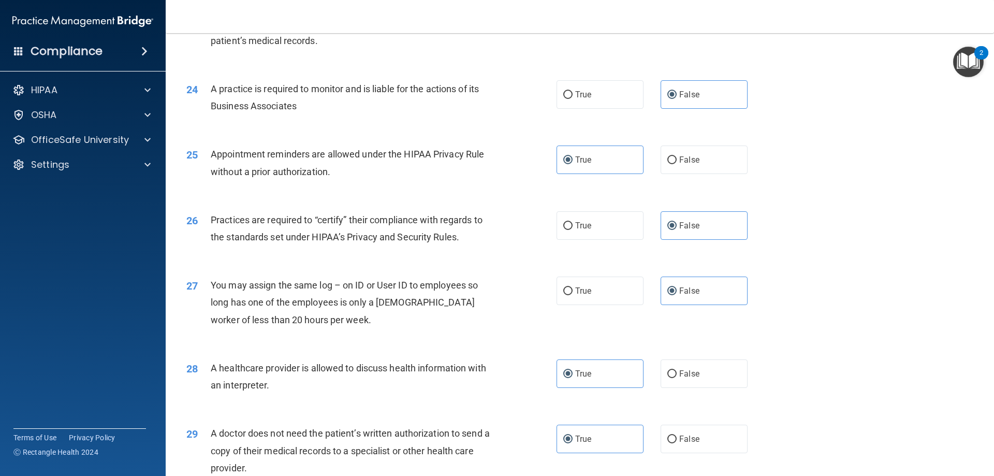
scroll to position [1935, 0]
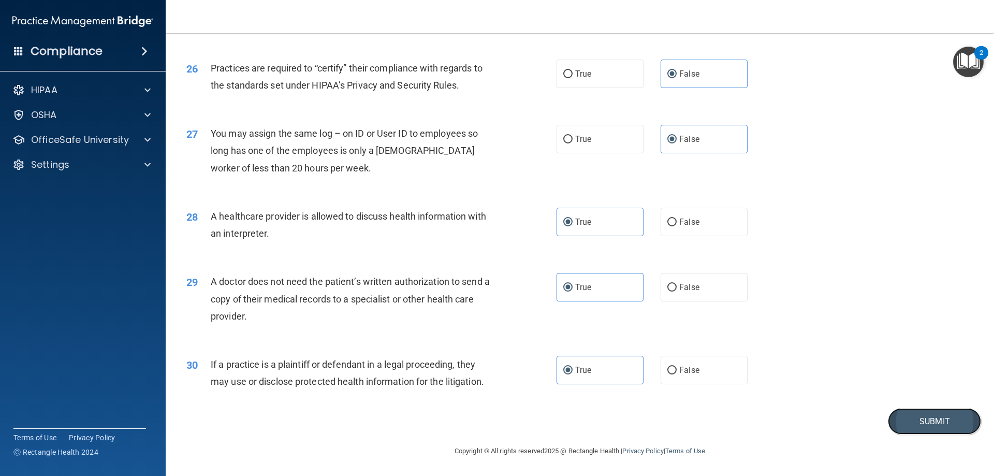
click at [926, 419] on button "Submit" at bounding box center [934, 421] width 93 height 26
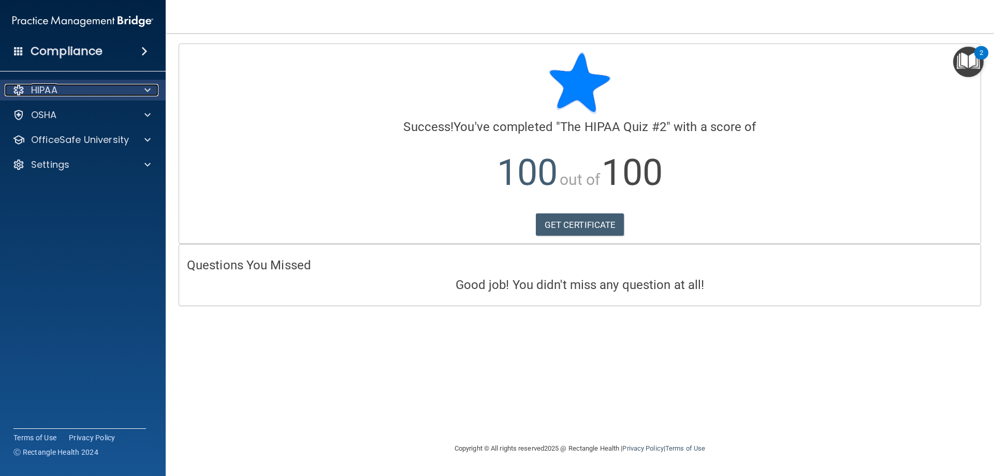
click at [135, 90] on div at bounding box center [146, 90] width 26 height 12
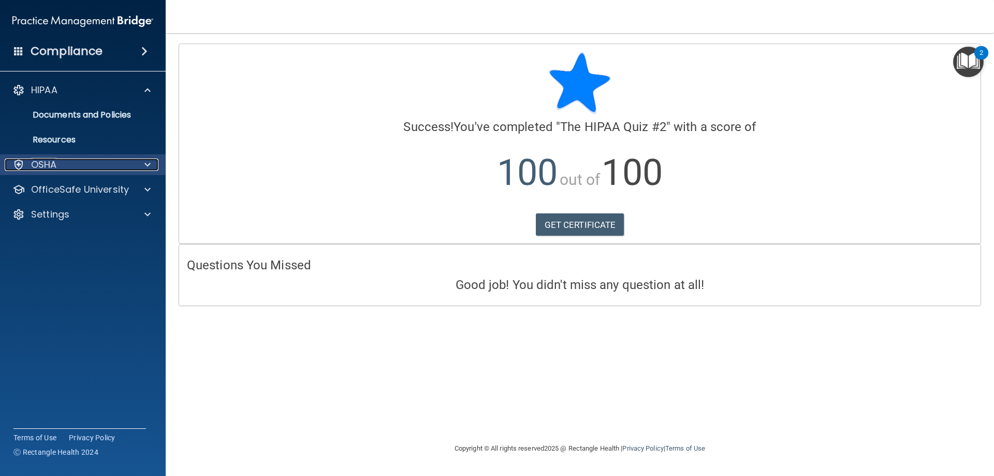
click at [139, 162] on div at bounding box center [146, 164] width 26 height 12
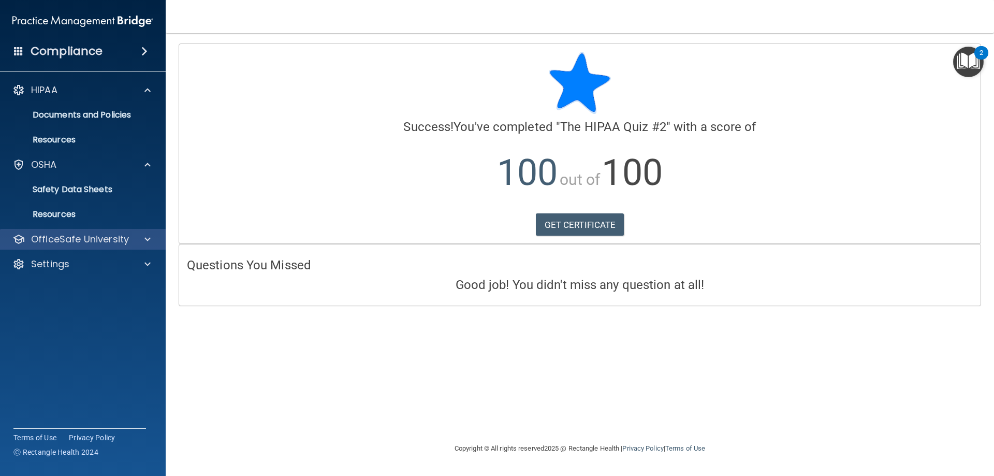
click at [143, 230] on div "OfficeSafe University" at bounding box center [83, 239] width 166 height 21
click at [150, 243] on span at bounding box center [148, 239] width 6 height 12
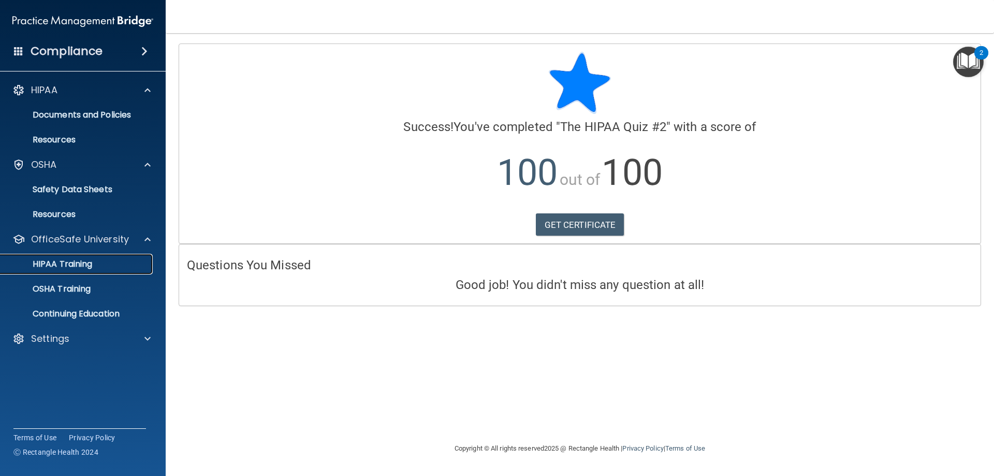
click at [76, 270] on link "HIPAA Training" at bounding box center [71, 264] width 163 height 21
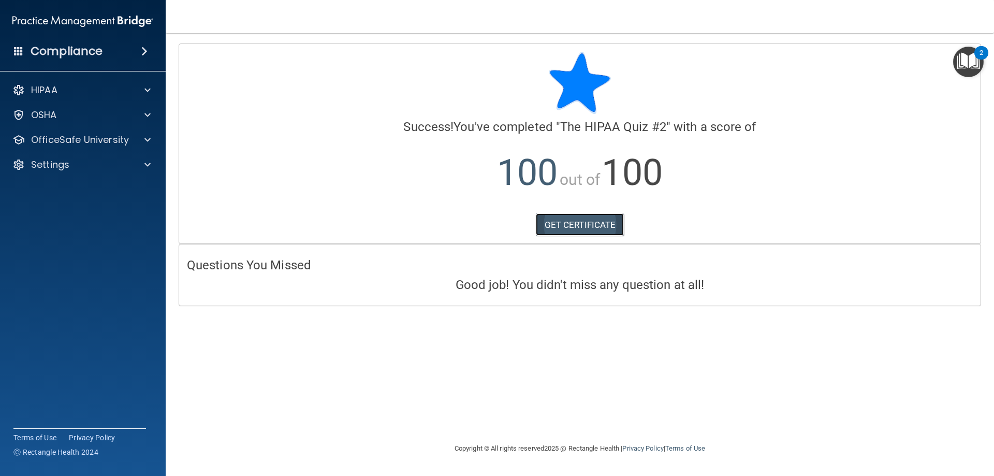
click at [597, 229] on link "GET CERTIFICATE" at bounding box center [580, 224] width 89 height 23
click at [128, 141] on div "OfficeSafe University" at bounding box center [69, 140] width 128 height 12
click at [86, 168] on p "HIPAA Training" at bounding box center [49, 165] width 85 height 10
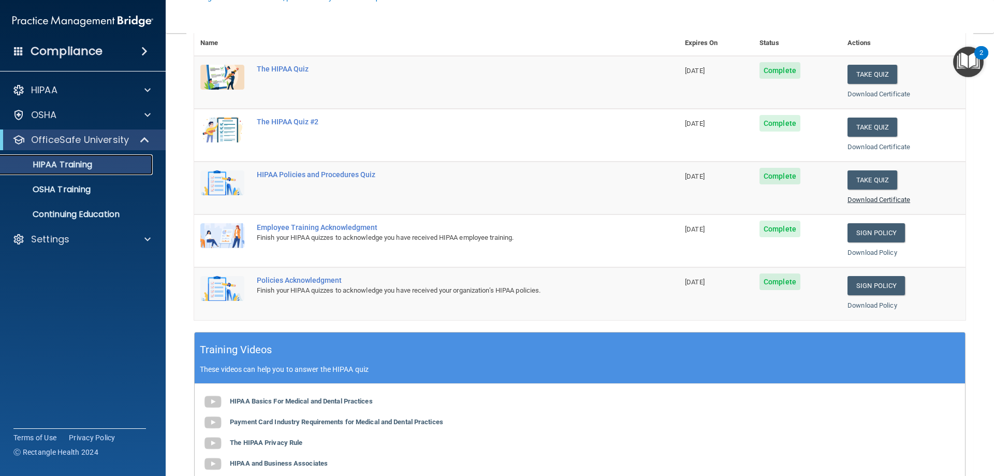
scroll to position [155, 0]
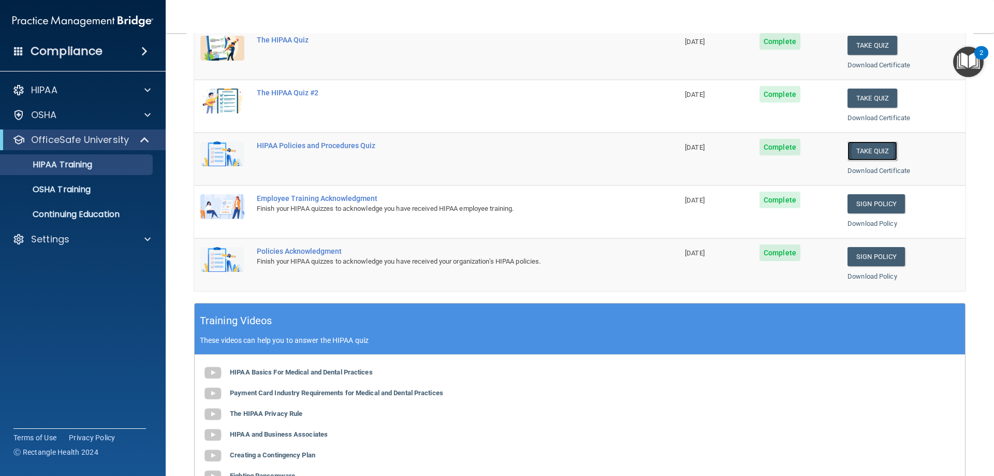
click at [883, 151] on button "Take Quiz" at bounding box center [873, 150] width 50 height 19
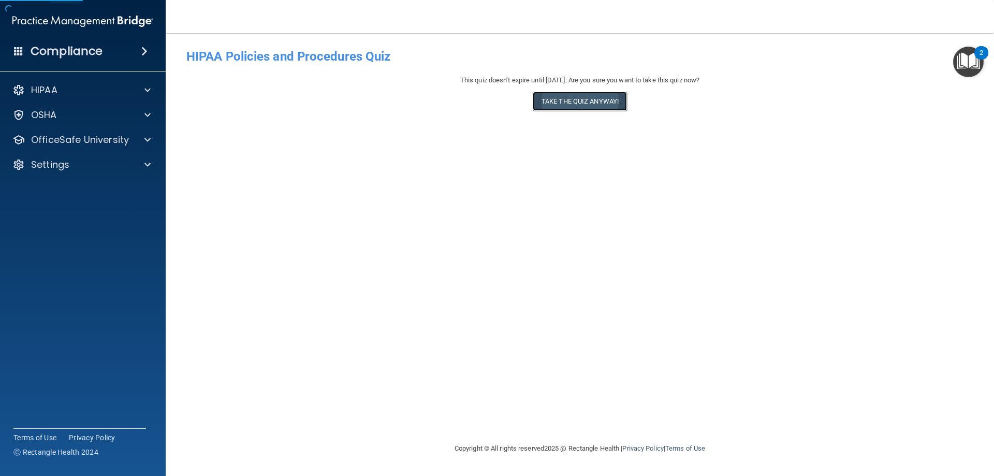
click at [597, 103] on button "Take the quiz anyway!" at bounding box center [580, 101] width 94 height 19
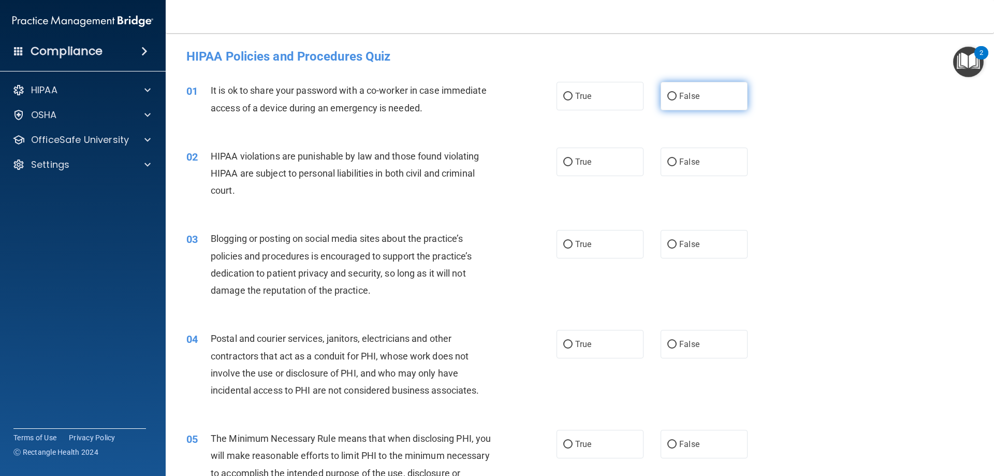
click at [680, 100] on span "False" at bounding box center [690, 96] width 20 height 10
click at [676, 100] on input "False" at bounding box center [672, 97] width 9 height 8
radio input "true"
click at [674, 169] on label "False" at bounding box center [704, 162] width 87 height 28
click at [674, 166] on input "False" at bounding box center [672, 162] width 9 height 8
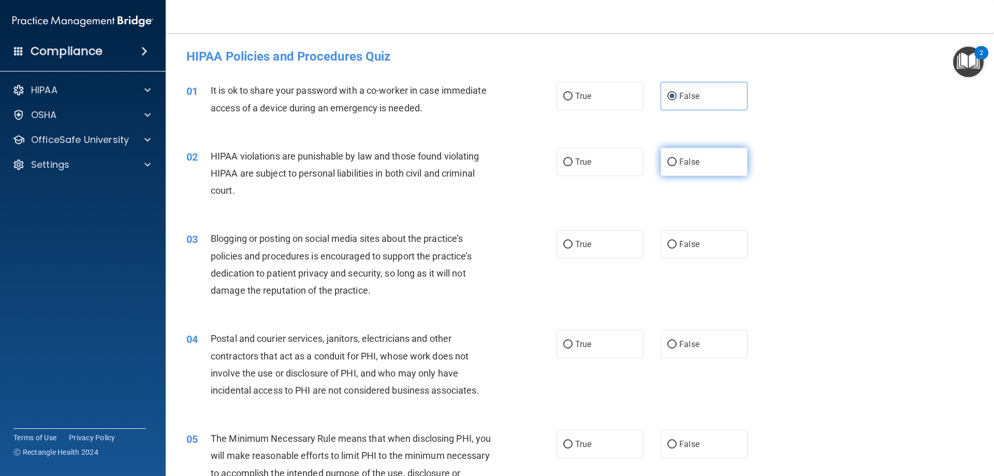
radio input "true"
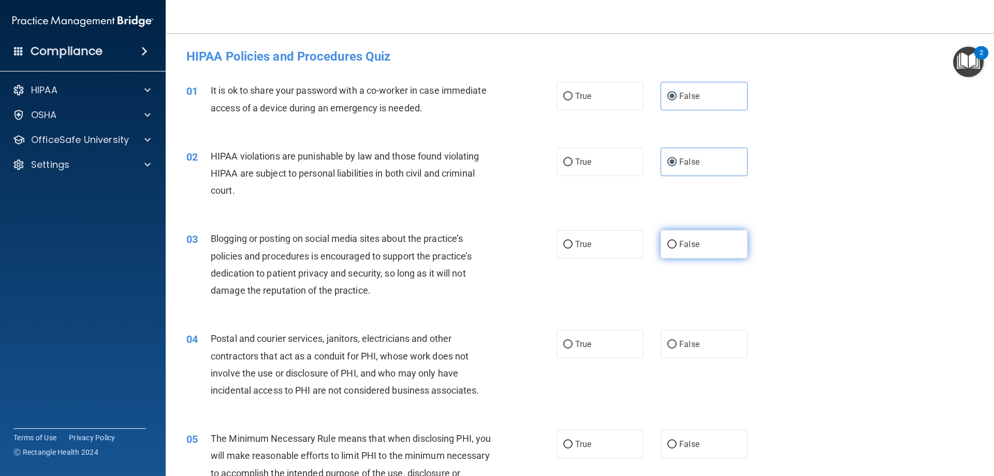
drag, startPoint x: 678, startPoint y: 232, endPoint x: 678, endPoint y: 243, distance: 11.4
click at [678, 243] on label "False" at bounding box center [704, 244] width 87 height 28
click at [677, 243] on input "False" at bounding box center [672, 245] width 9 height 8
radio input "true"
click at [680, 246] on span "False" at bounding box center [690, 244] width 20 height 10
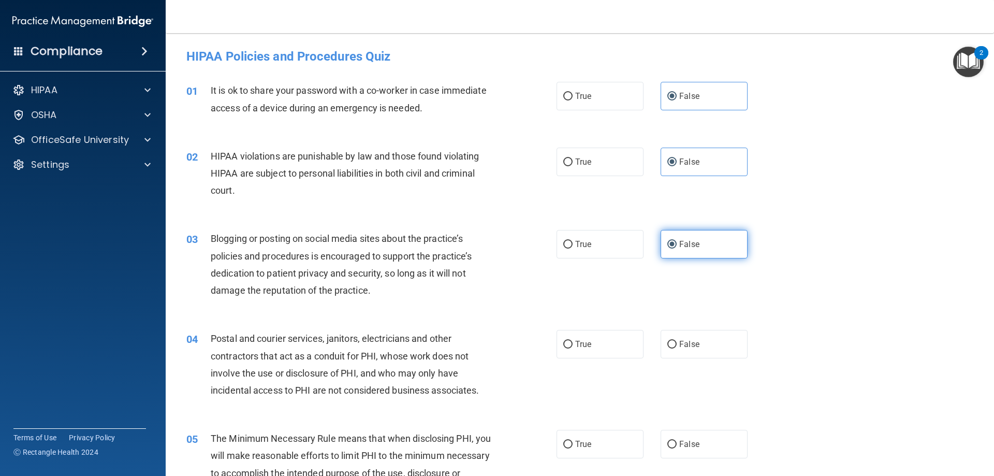
click at [677, 246] on input "False" at bounding box center [672, 245] width 9 height 8
click at [689, 363] on div "04 Postal and courier services, janitors, electricians and other contractors th…" at bounding box center [580, 367] width 803 height 100
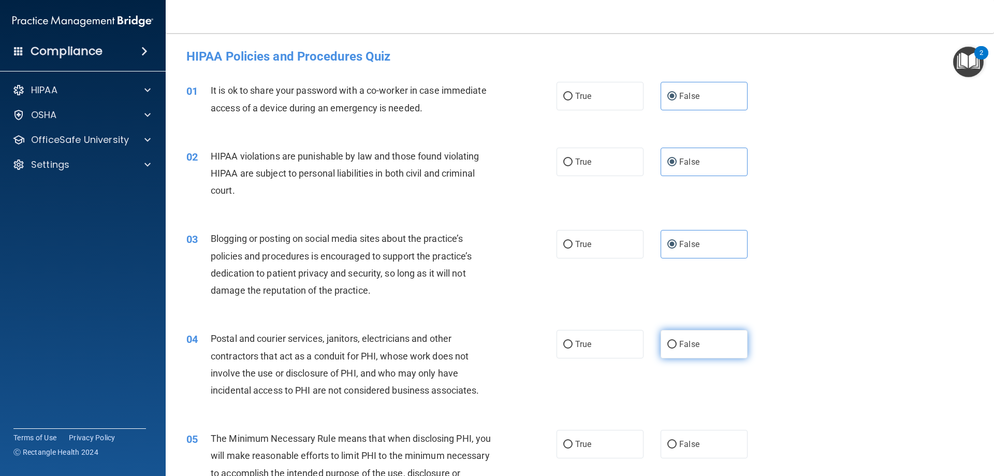
click at [699, 338] on label "False" at bounding box center [704, 344] width 87 height 28
click at [677, 341] on input "False" at bounding box center [672, 345] width 9 height 8
radio input "true"
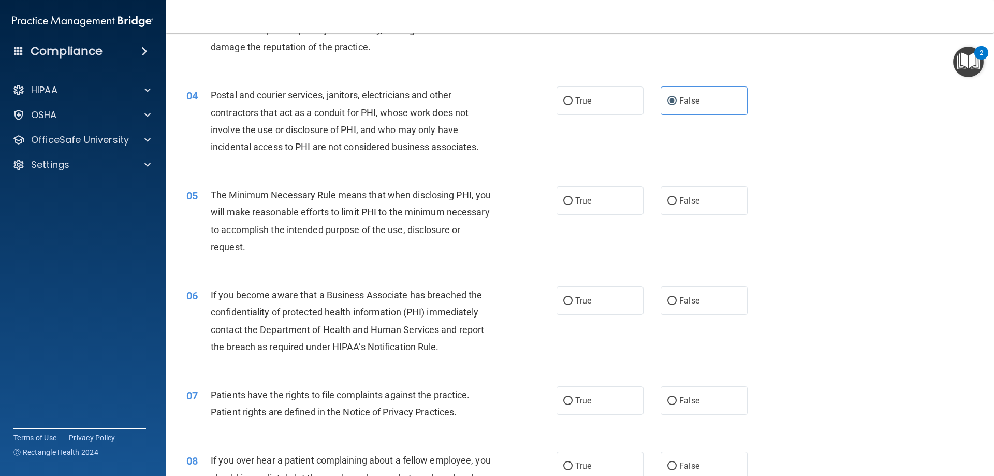
scroll to position [259, 0]
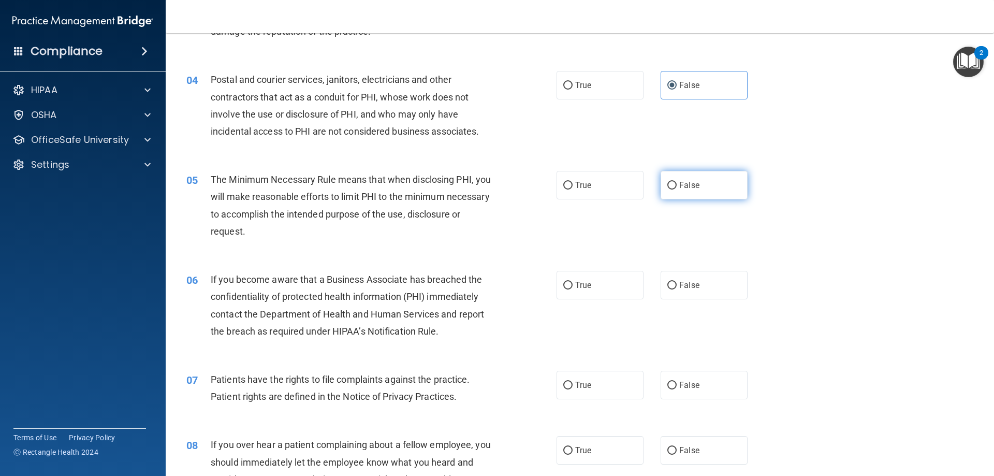
click at [685, 184] on span "False" at bounding box center [690, 185] width 20 height 10
click at [677, 184] on input "False" at bounding box center [672, 186] width 9 height 8
radio input "true"
click at [677, 291] on label "False" at bounding box center [704, 285] width 87 height 28
click at [677, 290] on input "False" at bounding box center [672, 286] width 9 height 8
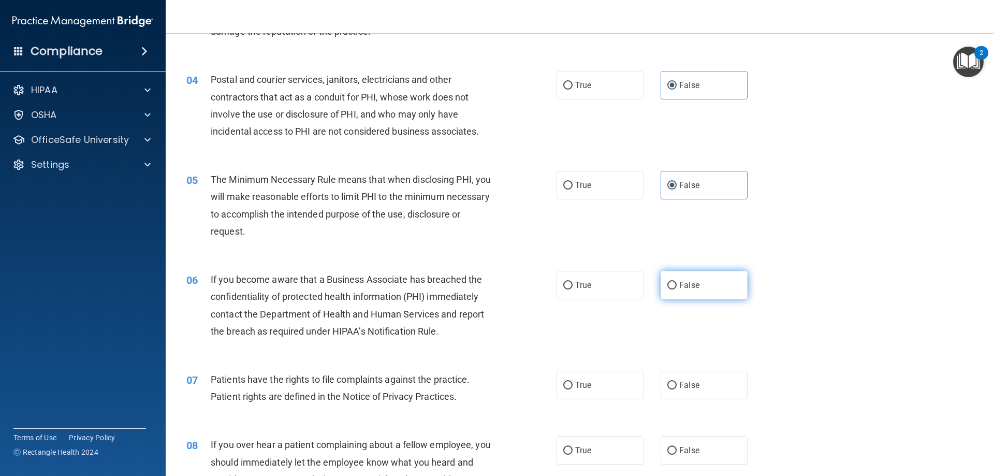
radio input "true"
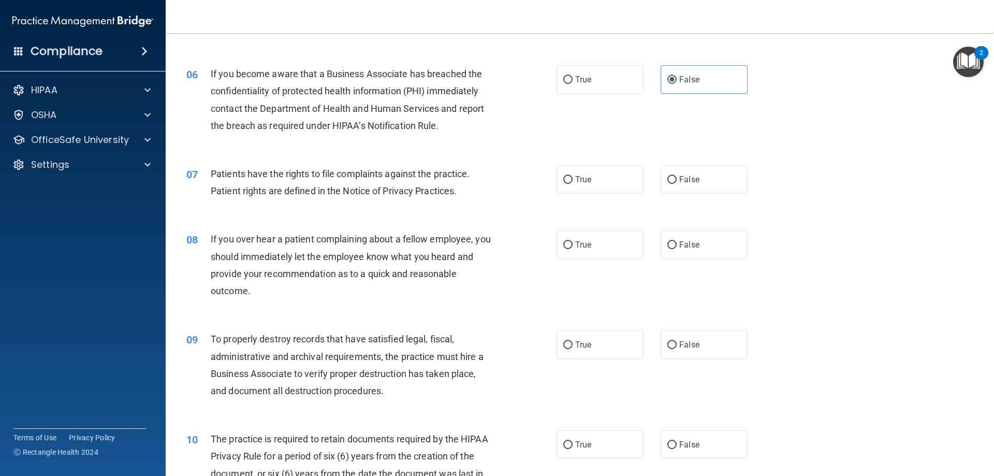
scroll to position [466, 0]
click at [688, 185] on label "False" at bounding box center [704, 178] width 87 height 28
click at [677, 182] on input "False" at bounding box center [672, 179] width 9 height 8
radio input "true"
drag, startPoint x: 687, startPoint y: 251, endPoint x: 688, endPoint y: 256, distance: 5.4
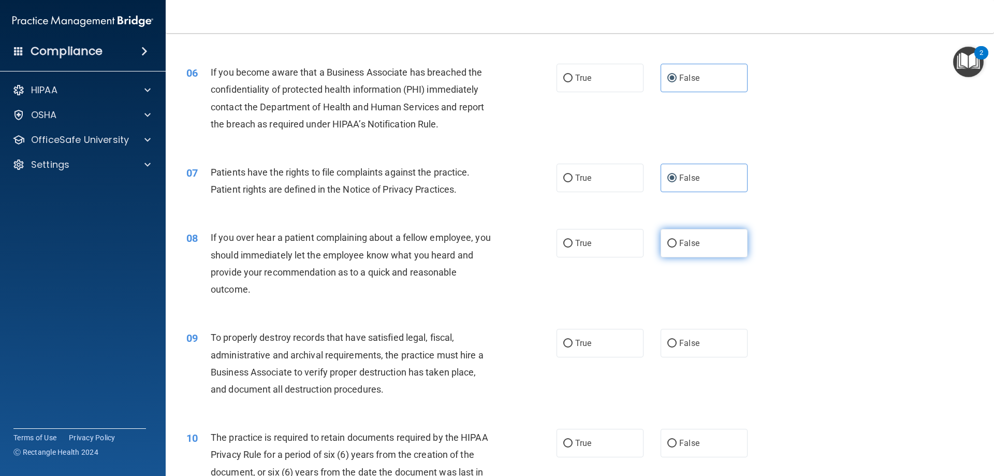
click at [687, 253] on label "False" at bounding box center [704, 243] width 87 height 28
click at [677, 248] on input "False" at bounding box center [672, 244] width 9 height 8
radio input "true"
drag, startPoint x: 689, startPoint y: 336, endPoint x: 700, endPoint y: 323, distance: 17.2
click at [691, 335] on label "False" at bounding box center [704, 343] width 87 height 28
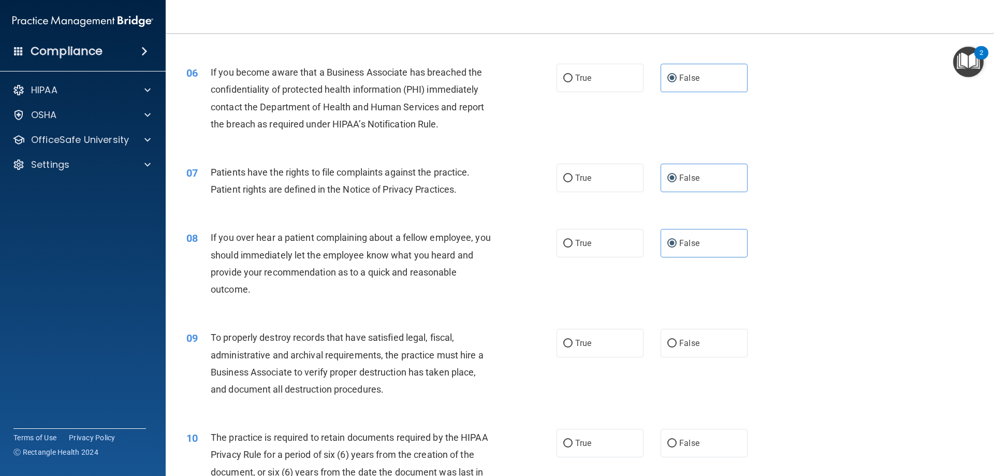
click at [677, 340] on input "False" at bounding box center [672, 344] width 9 height 8
radio input "true"
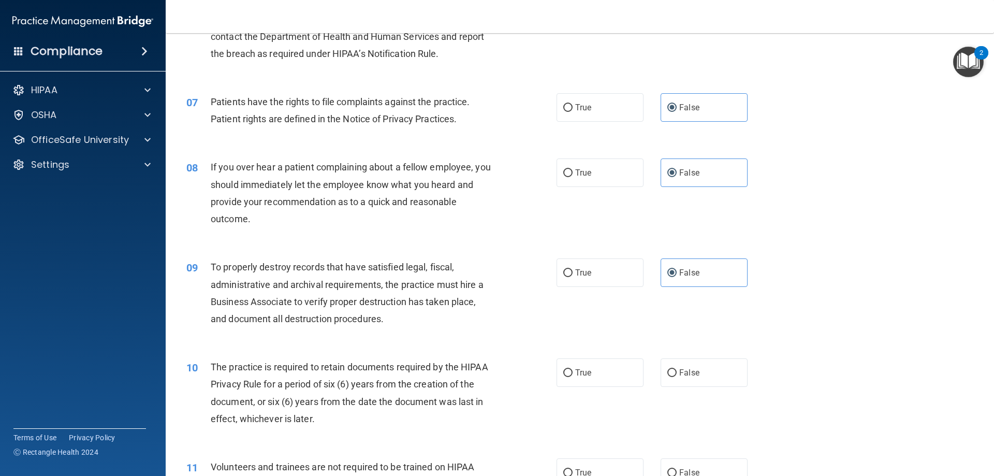
scroll to position [673, 0]
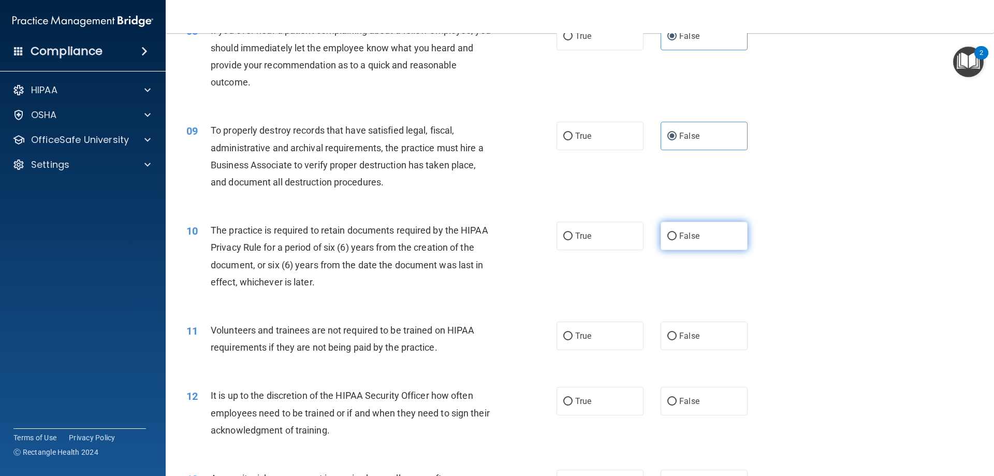
click at [701, 233] on label "False" at bounding box center [704, 236] width 87 height 28
click at [677, 233] on input "False" at bounding box center [672, 237] width 9 height 8
radio input "true"
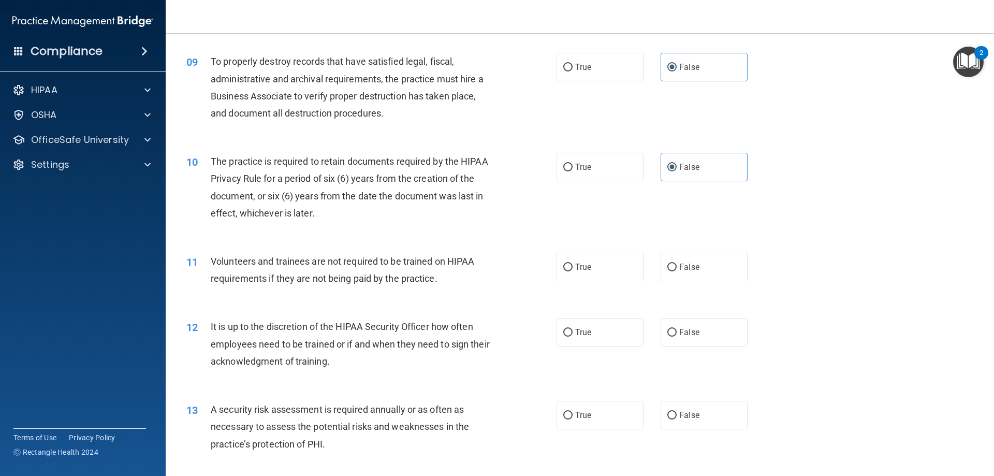
scroll to position [777, 0]
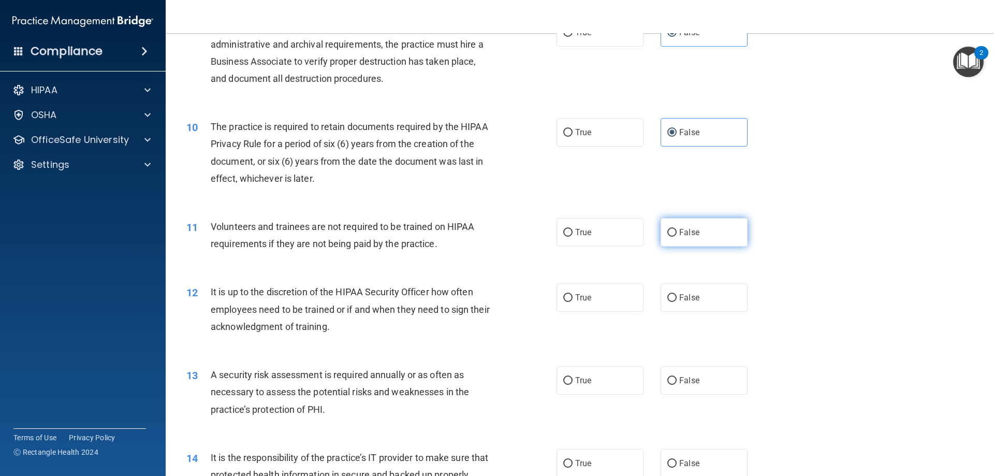
click at [689, 239] on label "False" at bounding box center [704, 232] width 87 height 28
click at [677, 237] on input "False" at bounding box center [672, 233] width 9 height 8
radio input "true"
click at [698, 303] on label "False" at bounding box center [704, 297] width 87 height 28
click at [677, 302] on input "False" at bounding box center [672, 298] width 9 height 8
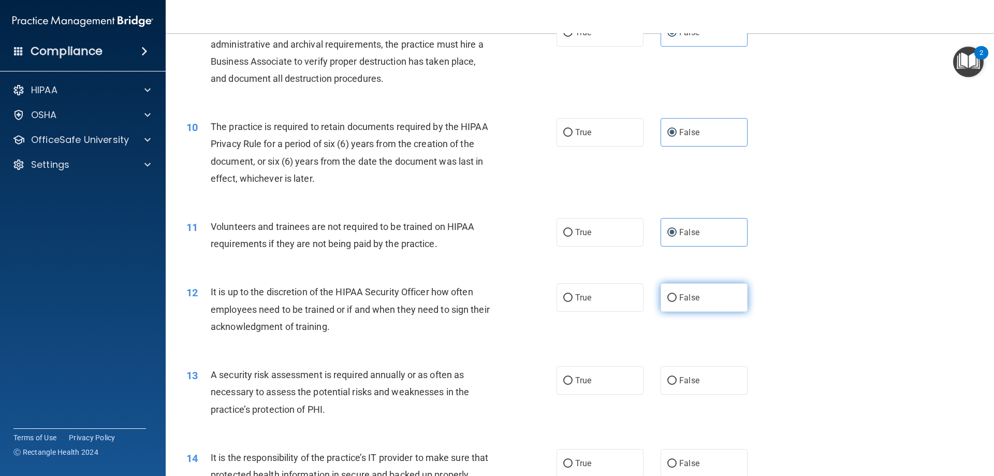
radio input "true"
click at [689, 375] on label "False" at bounding box center [704, 380] width 87 height 28
click at [677, 377] on input "False" at bounding box center [672, 381] width 9 height 8
radio input "true"
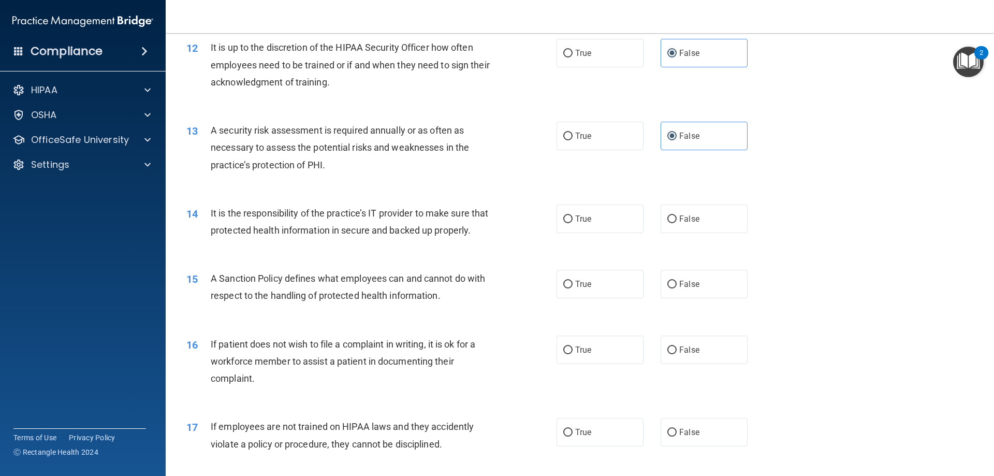
scroll to position [1036, 0]
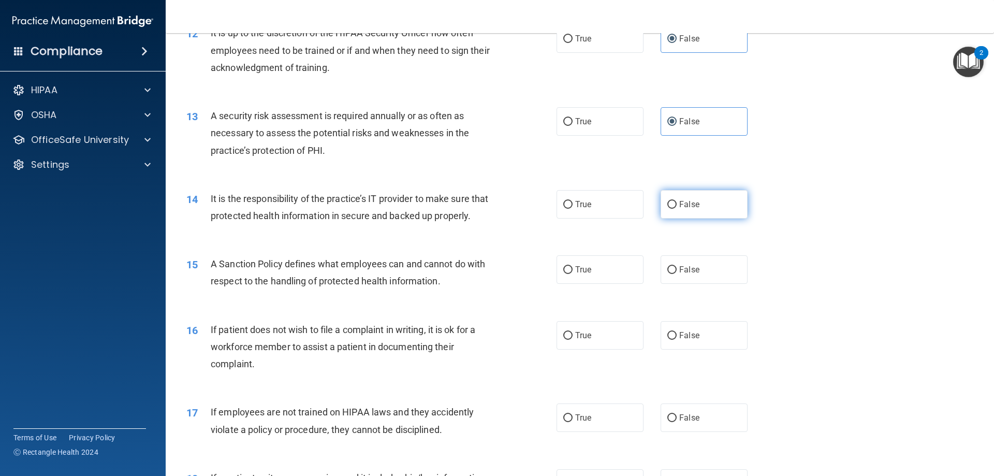
click at [704, 212] on label "False" at bounding box center [704, 204] width 87 height 28
click at [677, 209] on input "False" at bounding box center [672, 205] width 9 height 8
radio input "true"
click at [692, 303] on div "15 A Sanction Policy defines what employees can and cannot do with respect to t…" at bounding box center [580, 274] width 803 height 65
click at [680, 270] on div "15 A Sanction Policy defines what employees can and cannot do with respect to t…" at bounding box center [580, 274] width 803 height 65
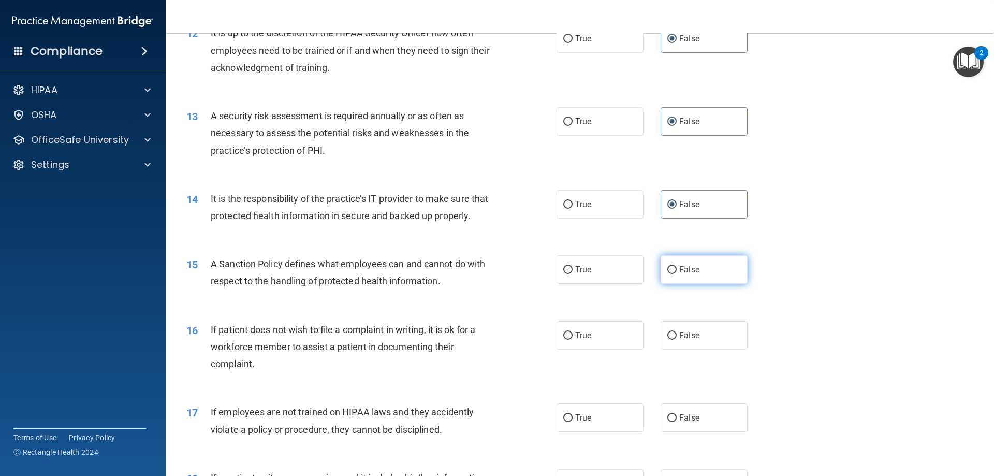
click at [681, 275] on span "False" at bounding box center [690, 270] width 20 height 10
click at [677, 274] on input "False" at bounding box center [672, 270] width 9 height 8
radio input "true"
click at [680, 340] on span "False" at bounding box center [690, 335] width 20 height 10
click at [675, 340] on input "False" at bounding box center [672, 336] width 9 height 8
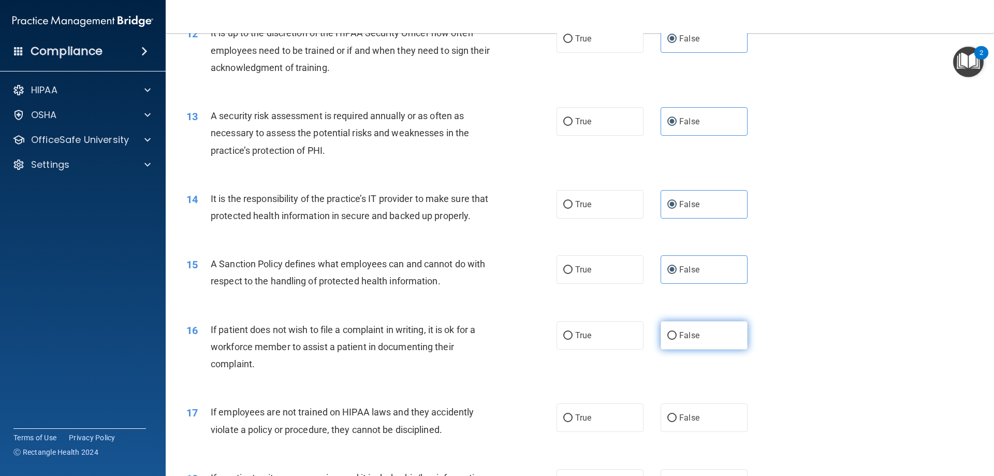
radio input "true"
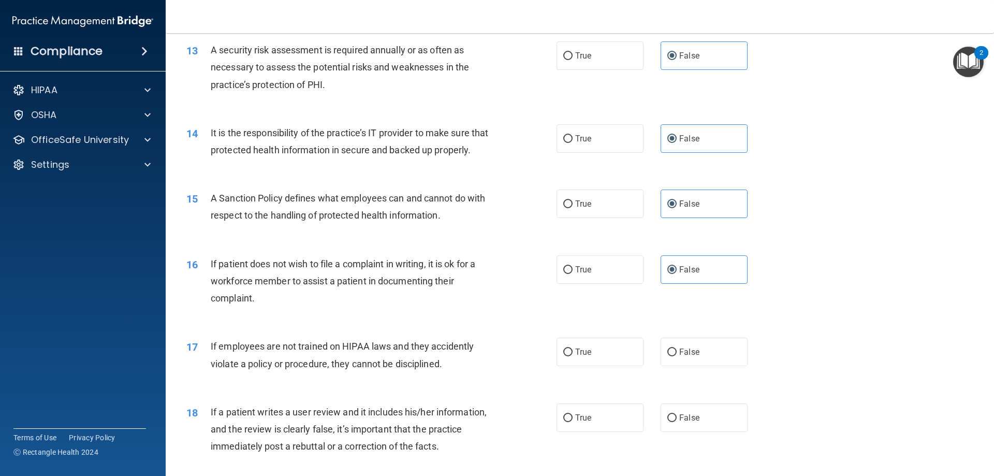
scroll to position [1243, 0]
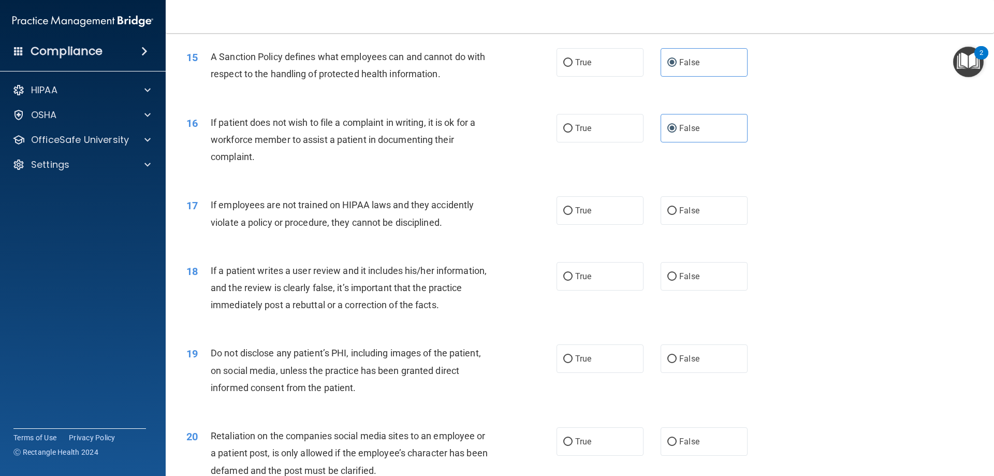
drag, startPoint x: 698, startPoint y: 233, endPoint x: 694, endPoint y: 252, distance: 19.6
click at [698, 225] on label "False" at bounding box center [704, 210] width 87 height 28
click at [677, 215] on input "False" at bounding box center [672, 211] width 9 height 8
radio input "true"
click at [691, 291] on label "False" at bounding box center [704, 276] width 87 height 28
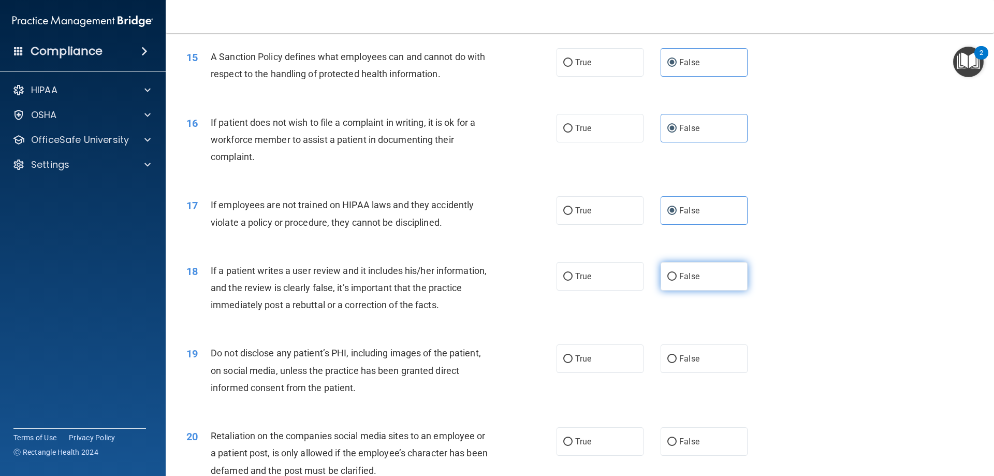
click at [677, 281] on input "False" at bounding box center [672, 277] width 9 height 8
radio input "true"
click at [685, 369] on label "False" at bounding box center [704, 358] width 87 height 28
click at [677, 363] on input "False" at bounding box center [672, 359] width 9 height 8
radio input "true"
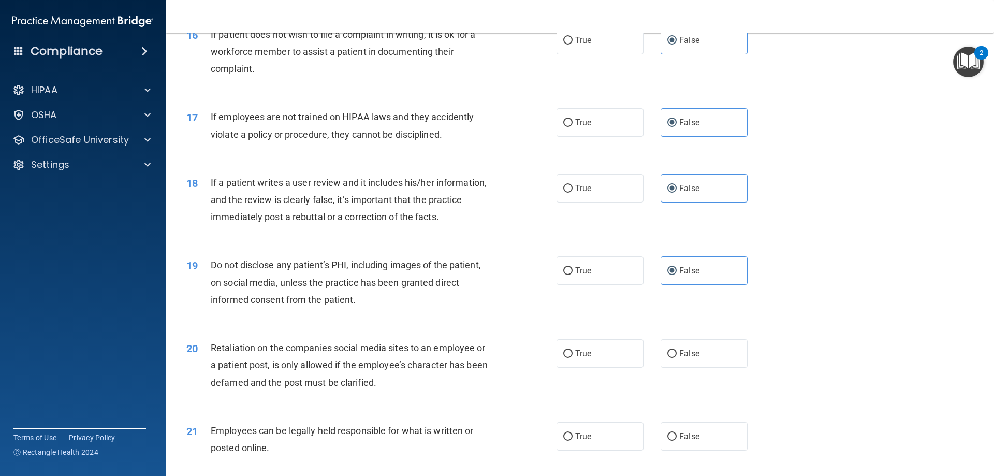
scroll to position [1502, 0]
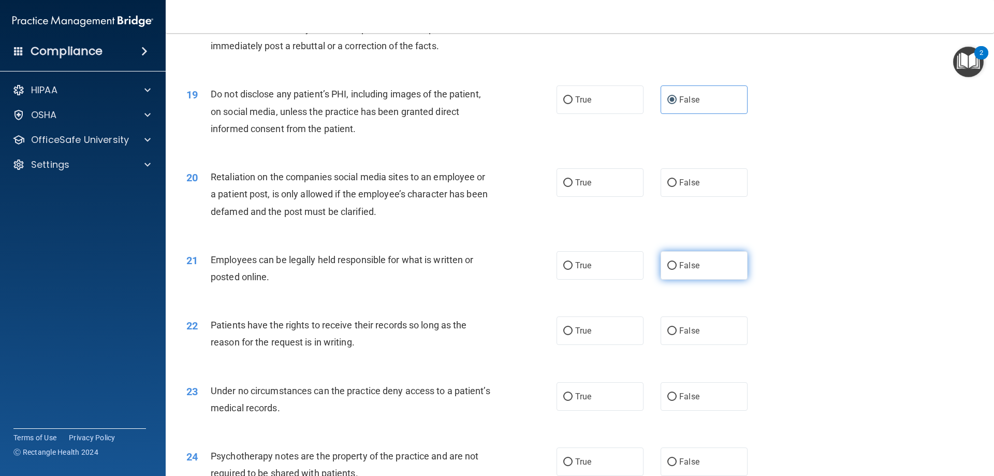
drag, startPoint x: 705, startPoint y: 291, endPoint x: 699, endPoint y: 227, distance: 64.0
click at [704, 280] on label "False" at bounding box center [704, 265] width 87 height 28
click at [677, 270] on input "False" at bounding box center [672, 266] width 9 height 8
radio input "true"
drag, startPoint x: 701, startPoint y: 213, endPoint x: 705, endPoint y: 207, distance: 8.2
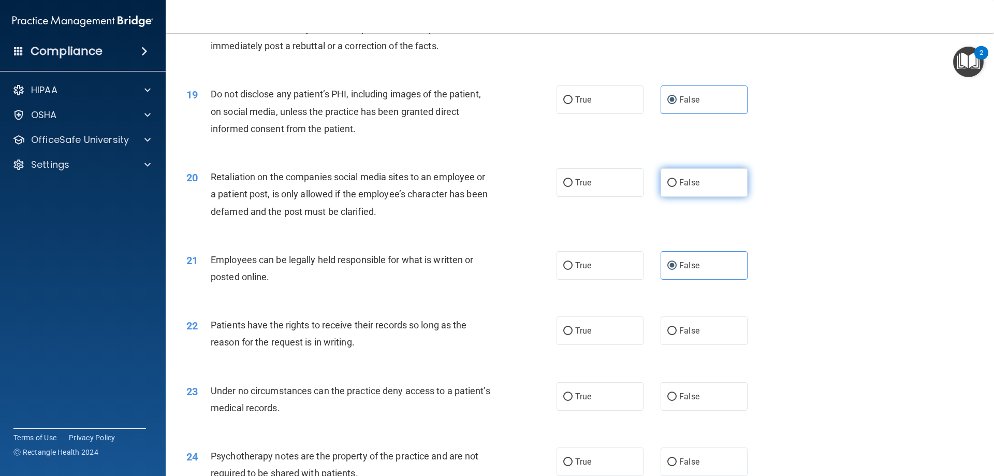
click at [702, 197] on label "False" at bounding box center [704, 182] width 87 height 28
click at [677, 187] on input "False" at bounding box center [672, 183] width 9 height 8
radio input "true"
click at [710, 197] on label "False" at bounding box center [704, 182] width 87 height 28
click at [677, 187] on input "False" at bounding box center [672, 183] width 9 height 8
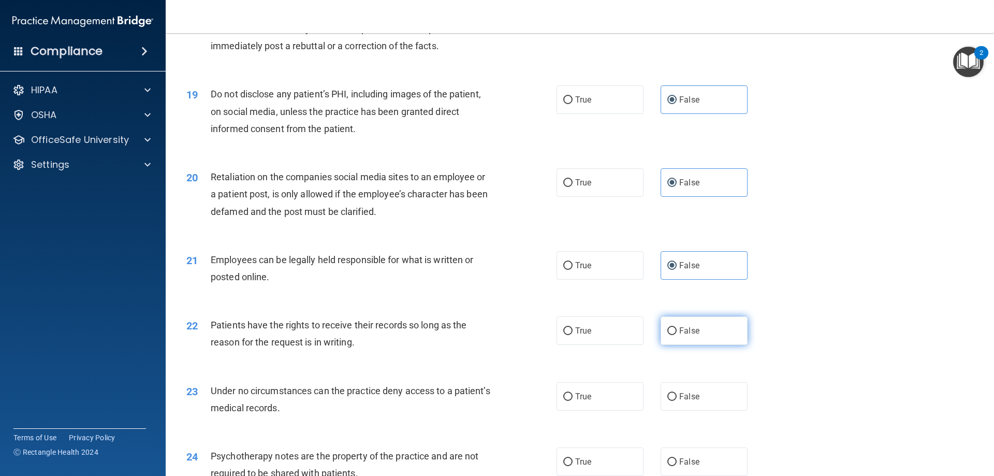
click at [680, 345] on label "False" at bounding box center [704, 330] width 87 height 28
click at [677, 335] on input "False" at bounding box center [672, 331] width 9 height 8
radio input "true"
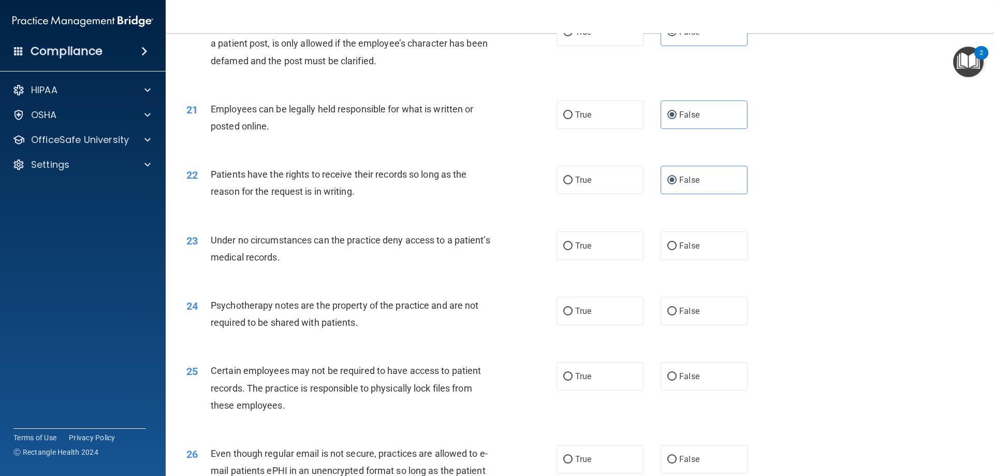
scroll to position [1657, 0]
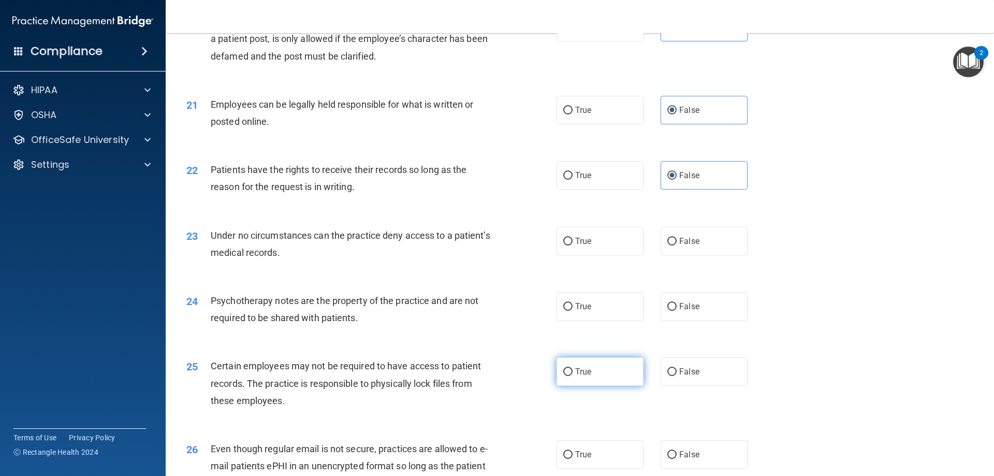
click at [585, 377] on span "True" at bounding box center [583, 372] width 16 height 10
click at [573, 376] on input "True" at bounding box center [568, 372] width 9 height 8
radio input "true"
click at [701, 246] on label "False" at bounding box center [704, 241] width 87 height 28
click at [677, 246] on input "False" at bounding box center [672, 242] width 9 height 8
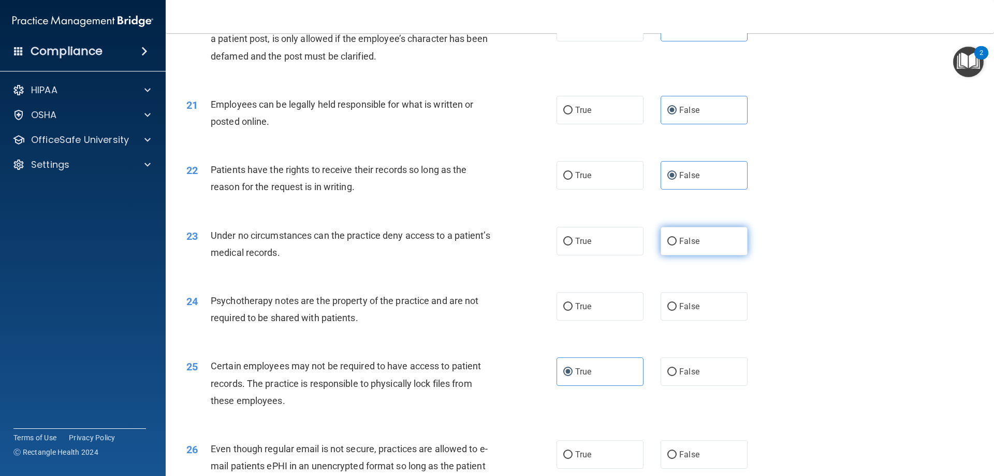
radio input "true"
click at [700, 321] on label "False" at bounding box center [704, 306] width 87 height 28
click at [677, 311] on input "False" at bounding box center [672, 307] width 9 height 8
radio input "true"
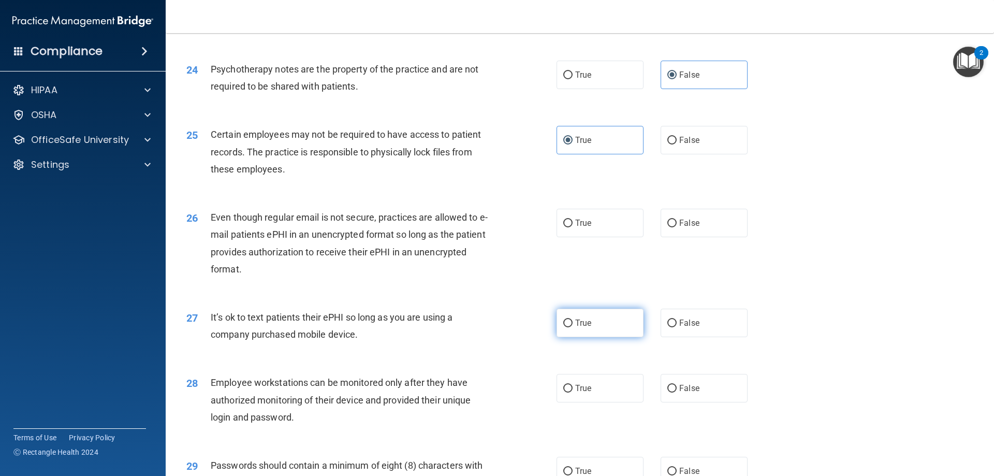
scroll to position [1916, 0]
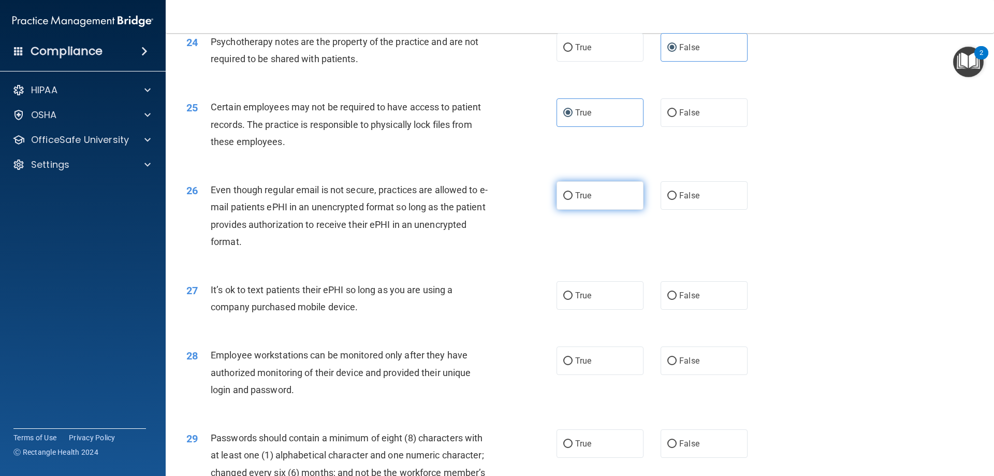
click at [588, 208] on label "True" at bounding box center [600, 195] width 87 height 28
click at [573, 200] on input "True" at bounding box center [568, 196] width 9 height 8
radio input "true"
click at [586, 310] on label "True" at bounding box center [600, 295] width 87 height 28
click at [573, 300] on input "True" at bounding box center [568, 296] width 9 height 8
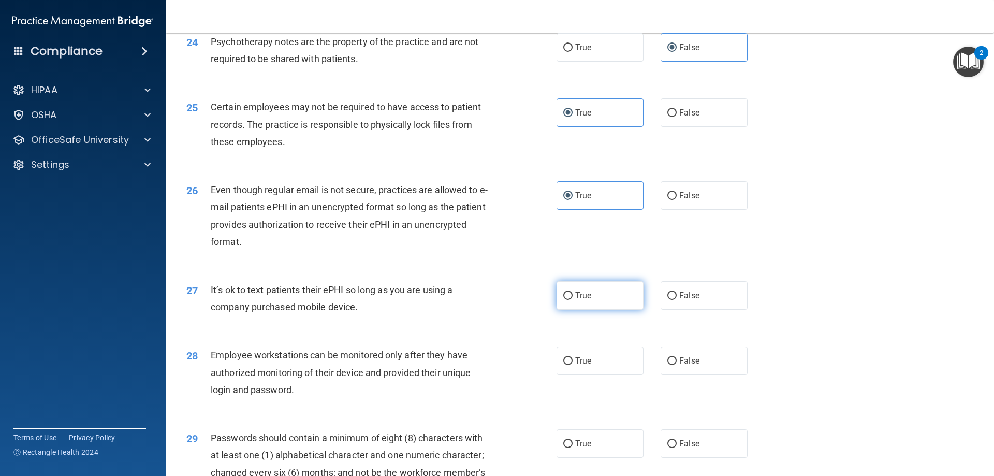
radio input "true"
click at [596, 374] on label "True" at bounding box center [600, 361] width 87 height 28
click at [573, 365] on input "True" at bounding box center [568, 361] width 9 height 8
radio input "true"
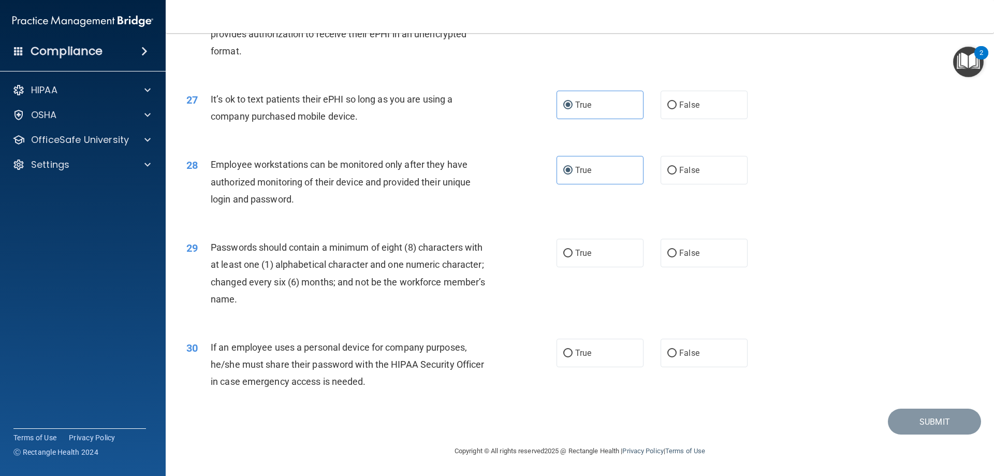
scroll to position [2124, 0]
click at [576, 257] on span "True" at bounding box center [583, 253] width 16 height 10
click at [573, 257] on input "True" at bounding box center [568, 254] width 9 height 8
radio input "true"
click at [578, 360] on label "True" at bounding box center [600, 353] width 87 height 28
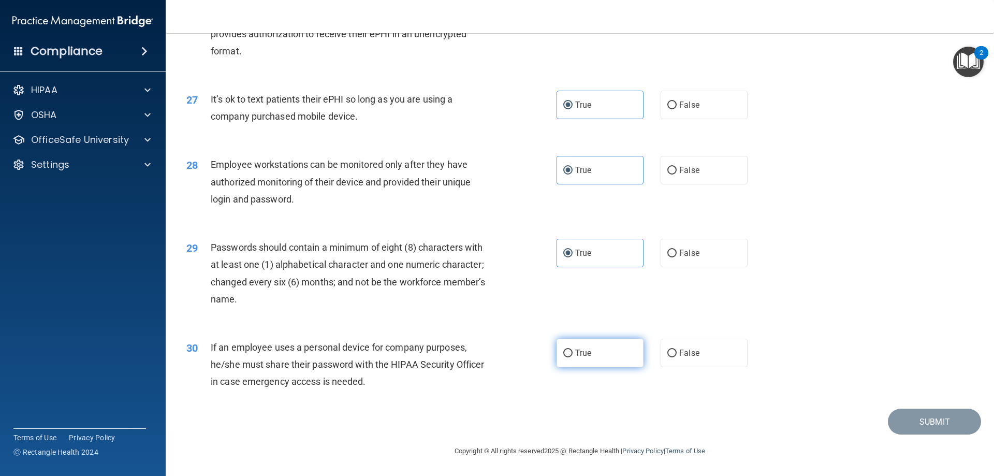
click at [573, 357] on input "True" at bounding box center [568, 354] width 9 height 8
radio input "true"
click at [920, 423] on button "Submit" at bounding box center [934, 422] width 93 height 26
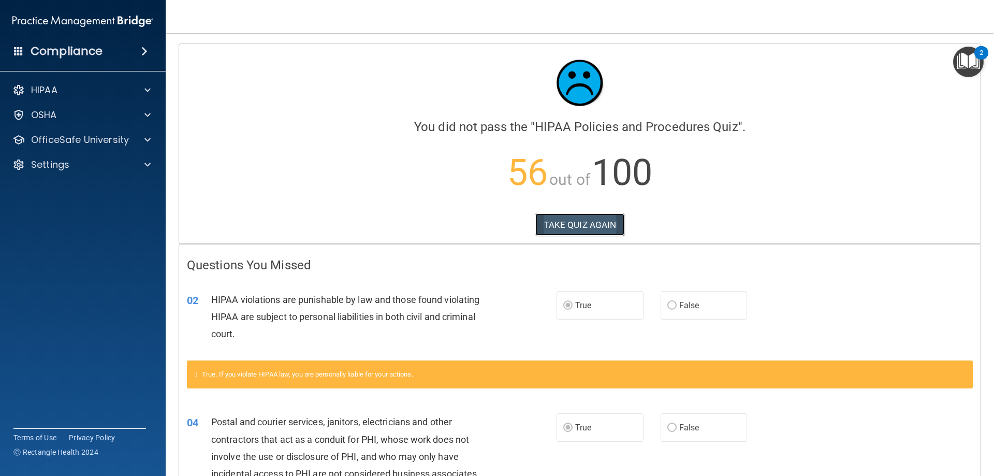
click at [581, 224] on button "TAKE QUIZ AGAIN" at bounding box center [581, 224] width 90 height 23
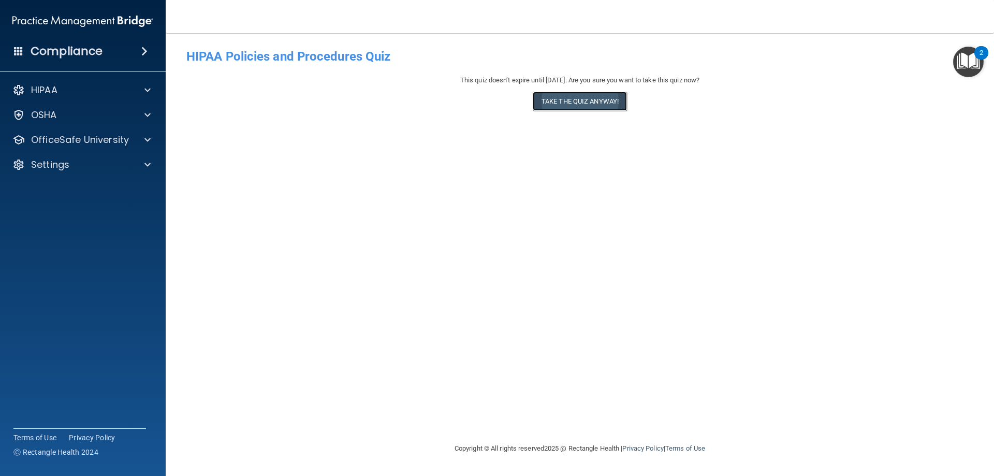
click at [569, 103] on button "Take the quiz anyway!" at bounding box center [580, 101] width 94 height 19
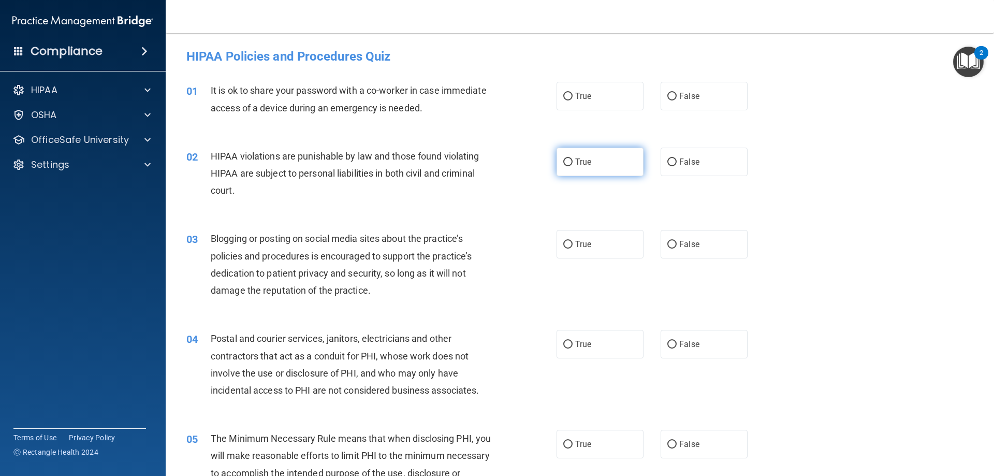
click at [596, 174] on label "True" at bounding box center [600, 162] width 87 height 28
click at [573, 166] on input "True" at bounding box center [568, 162] width 9 height 8
radio input "true"
click at [589, 347] on label "True" at bounding box center [600, 344] width 87 height 28
click at [573, 347] on input "True" at bounding box center [568, 345] width 9 height 8
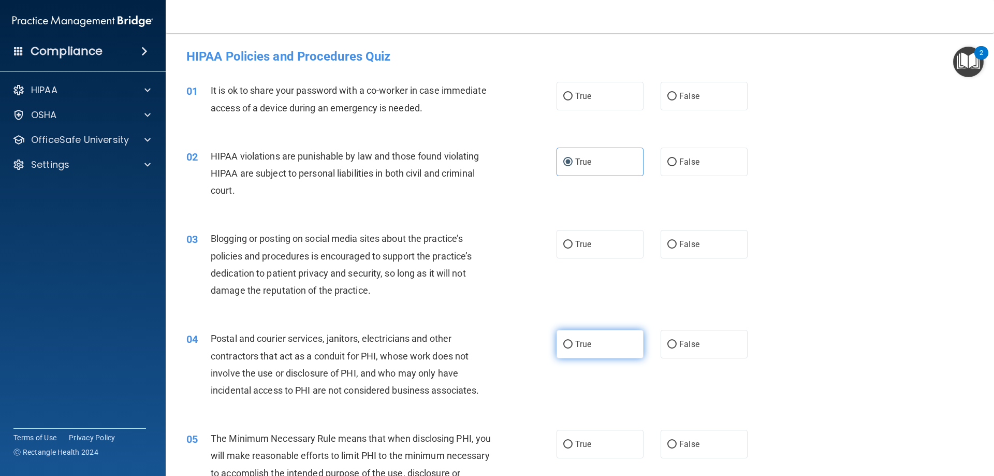
radio input "true"
drag, startPoint x: 600, startPoint y: 452, endPoint x: 601, endPoint y: 447, distance: 5.2
click at [600, 451] on label "True" at bounding box center [600, 444] width 87 height 28
click at [573, 449] on input "True" at bounding box center [568, 445] width 9 height 8
radio input "true"
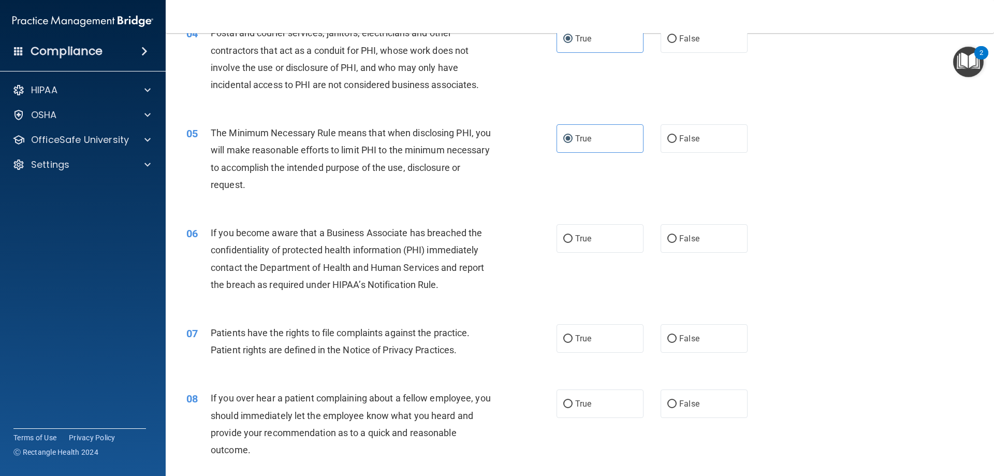
scroll to position [311, 0]
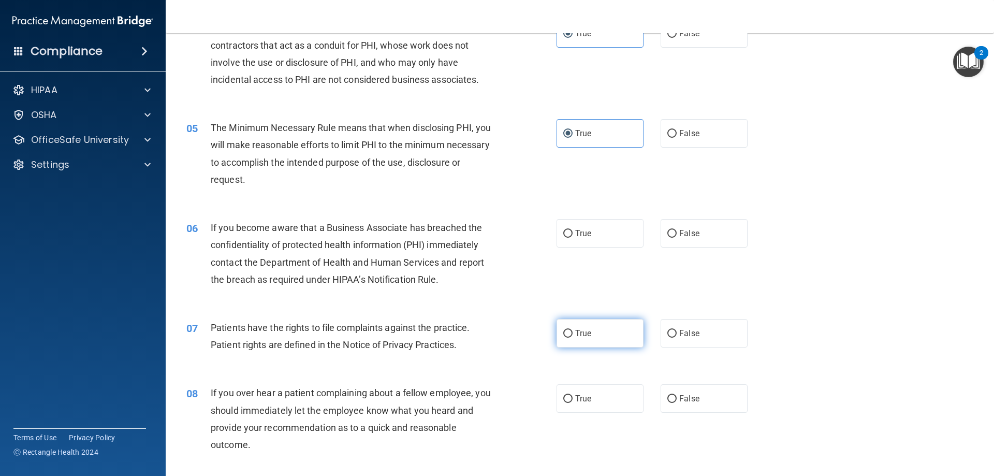
click at [582, 339] on label "True" at bounding box center [600, 333] width 87 height 28
click at [573, 338] on input "True" at bounding box center [568, 334] width 9 height 8
radio input "true"
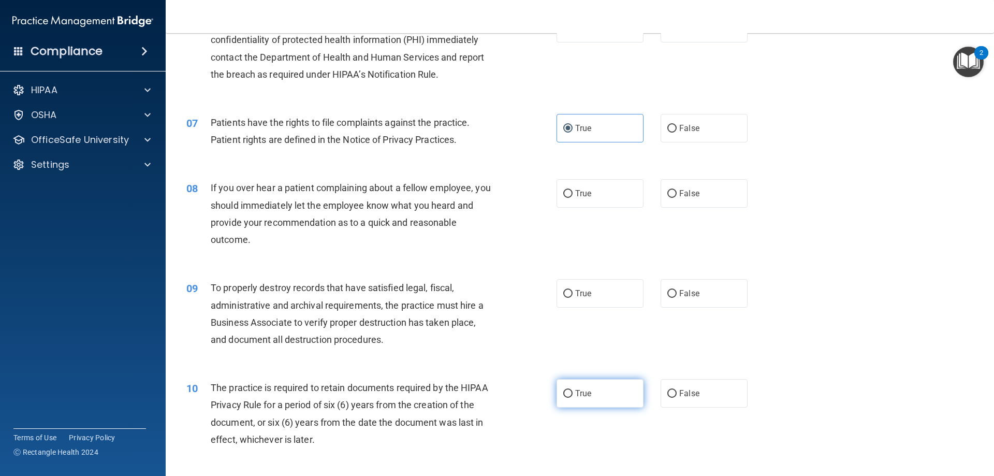
scroll to position [570, 0]
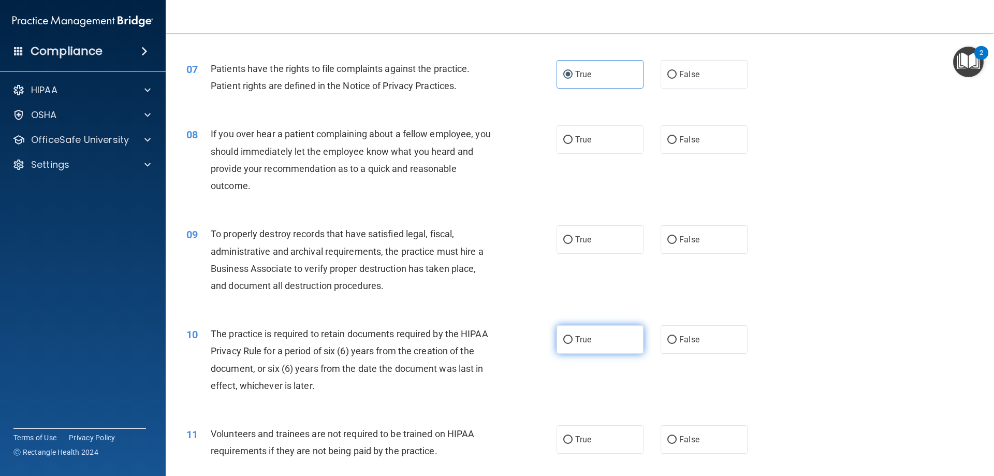
click at [581, 348] on label "True" at bounding box center [600, 339] width 87 height 28
click at [573, 344] on input "True" at bounding box center [568, 340] width 9 height 8
radio input "true"
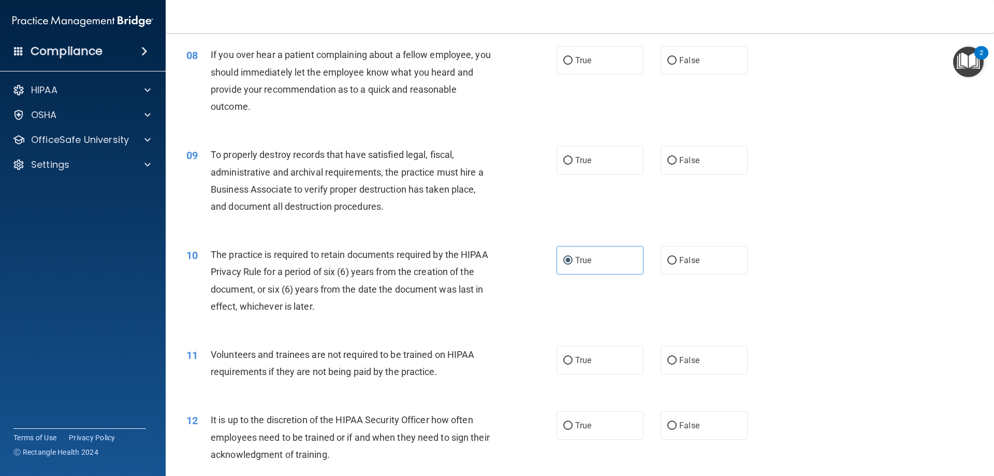
scroll to position [777, 0]
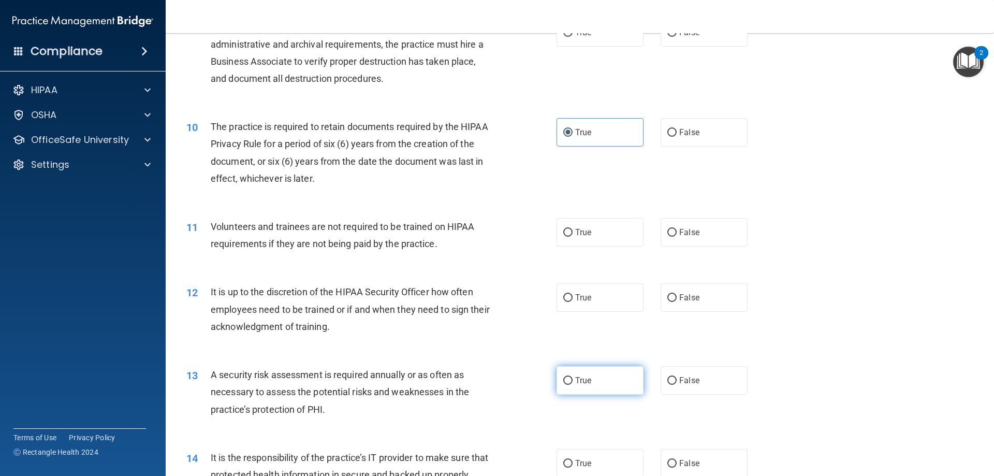
click at [589, 386] on label "True" at bounding box center [600, 380] width 87 height 28
click at [573, 385] on input "True" at bounding box center [568, 381] width 9 height 8
radio input "true"
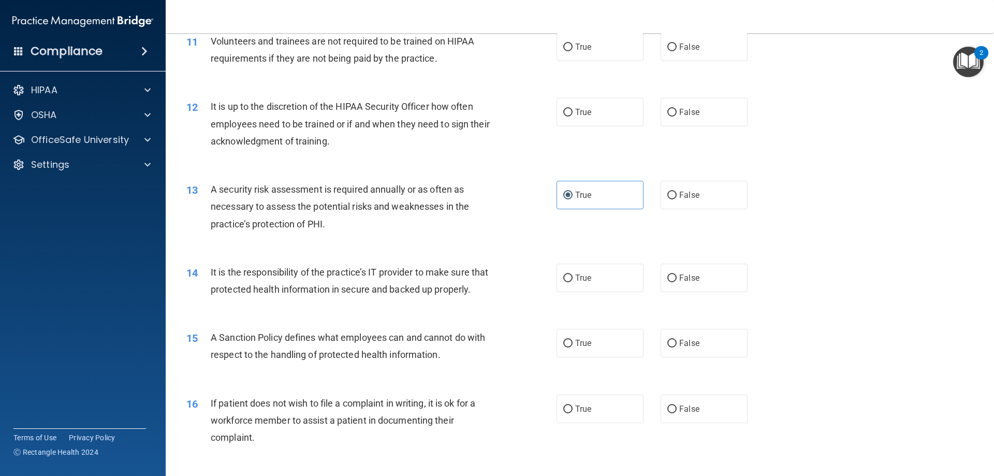
scroll to position [984, 0]
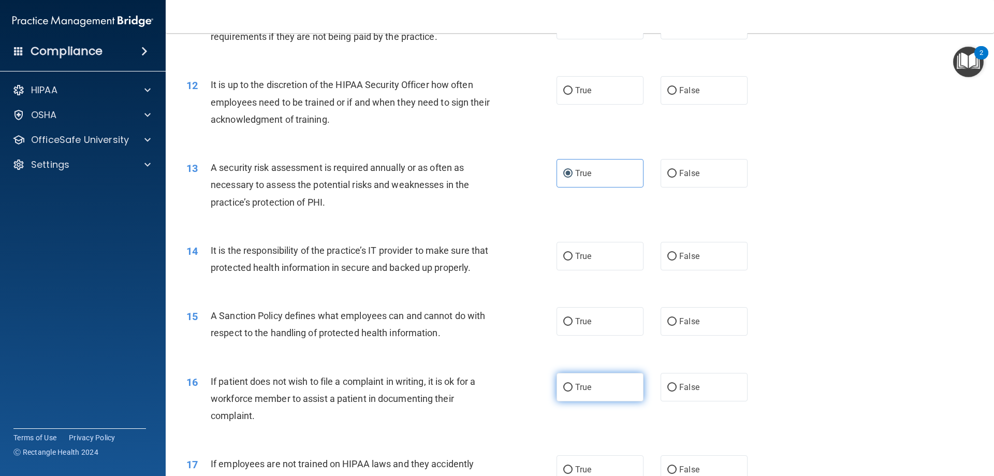
click at [581, 400] on label "True" at bounding box center [600, 387] width 87 height 28
click at [573, 392] on input "True" at bounding box center [568, 388] width 9 height 8
radio input "true"
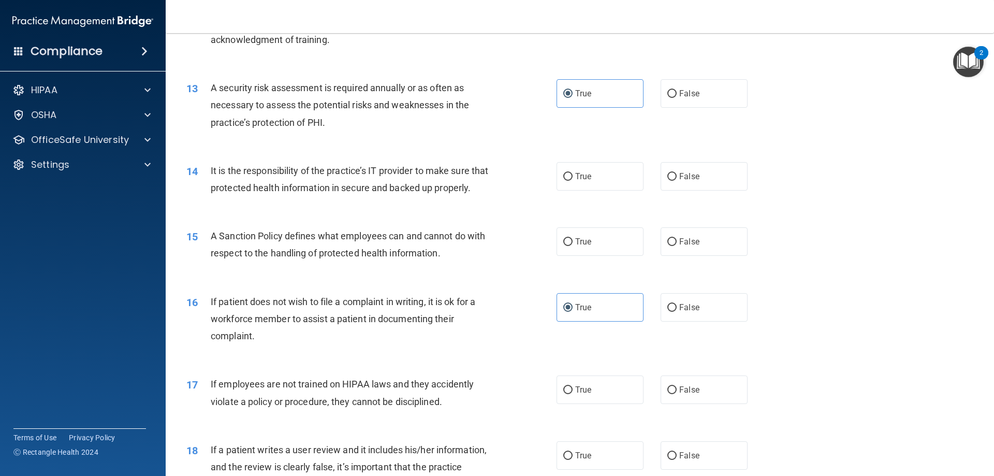
scroll to position [1243, 0]
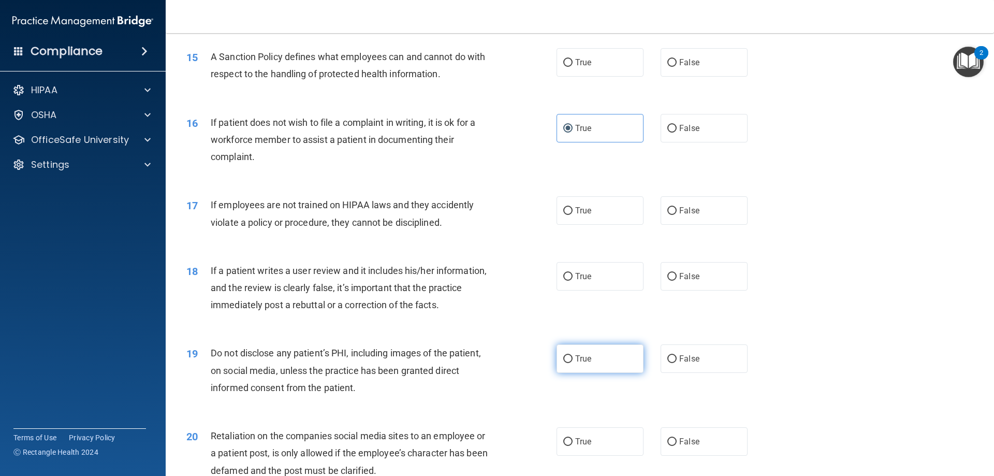
click at [583, 364] on span "True" at bounding box center [583, 359] width 16 height 10
click at [573, 363] on input "True" at bounding box center [568, 359] width 9 height 8
radio input "true"
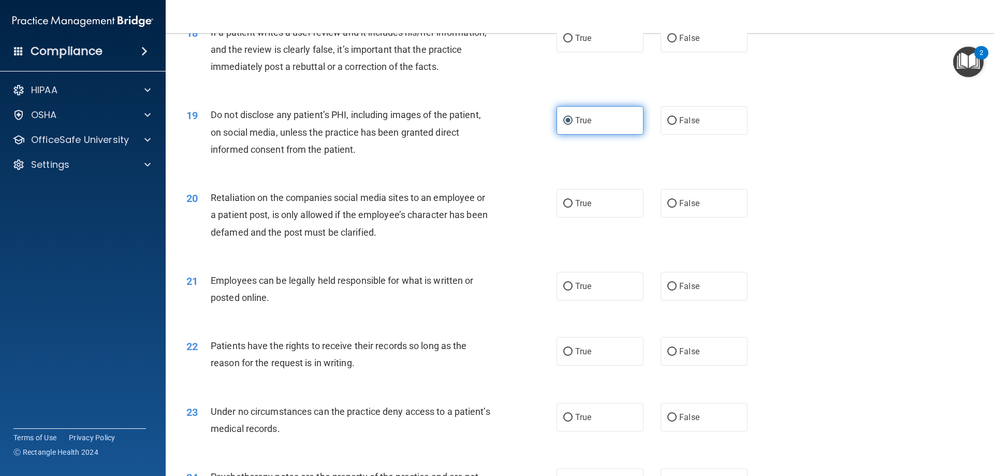
scroll to position [1502, 0]
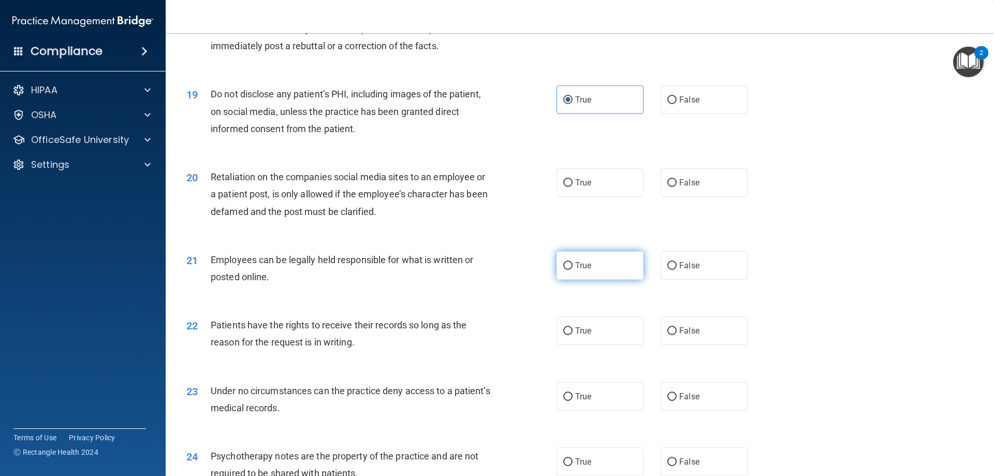
click at [576, 270] on span "True" at bounding box center [583, 266] width 16 height 10
click at [573, 270] on input "True" at bounding box center [568, 266] width 9 height 8
radio input "true"
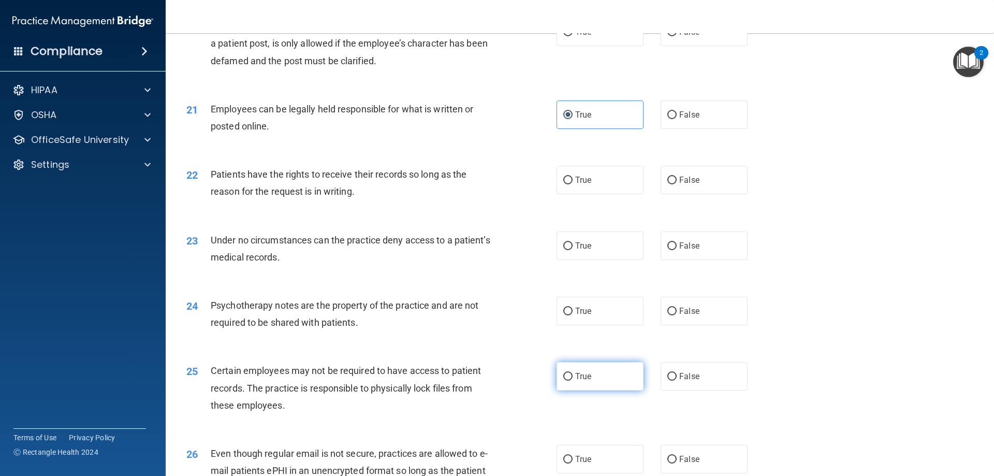
scroll to position [1657, 0]
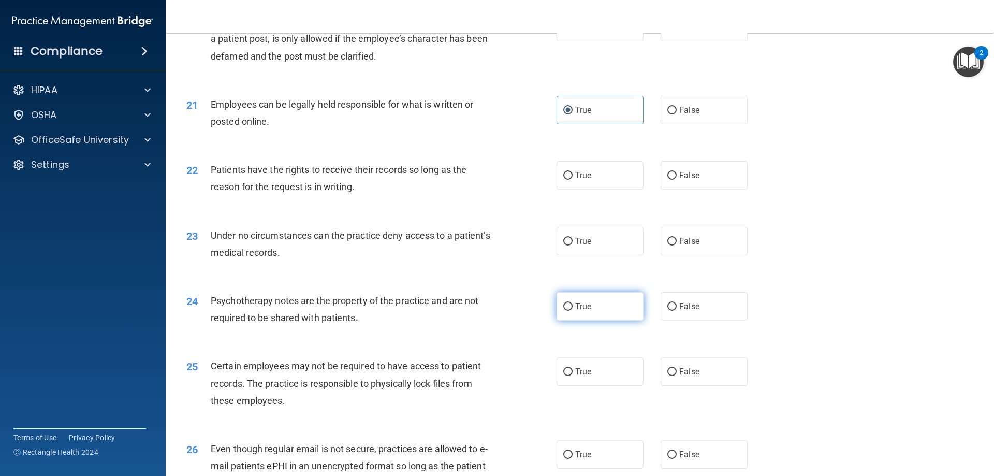
click at [595, 321] on label "True" at bounding box center [600, 306] width 87 height 28
click at [573, 311] on input "True" at bounding box center [568, 307] width 9 height 8
radio input "true"
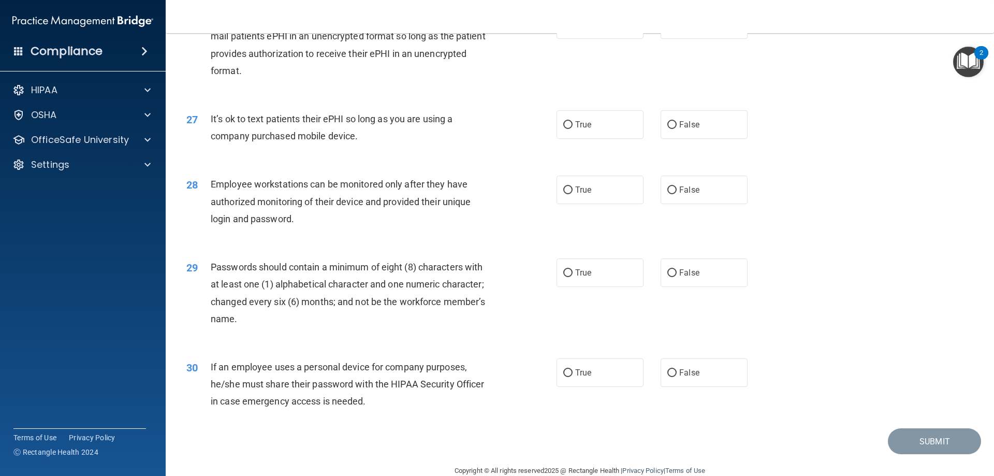
scroll to position [2124, 0]
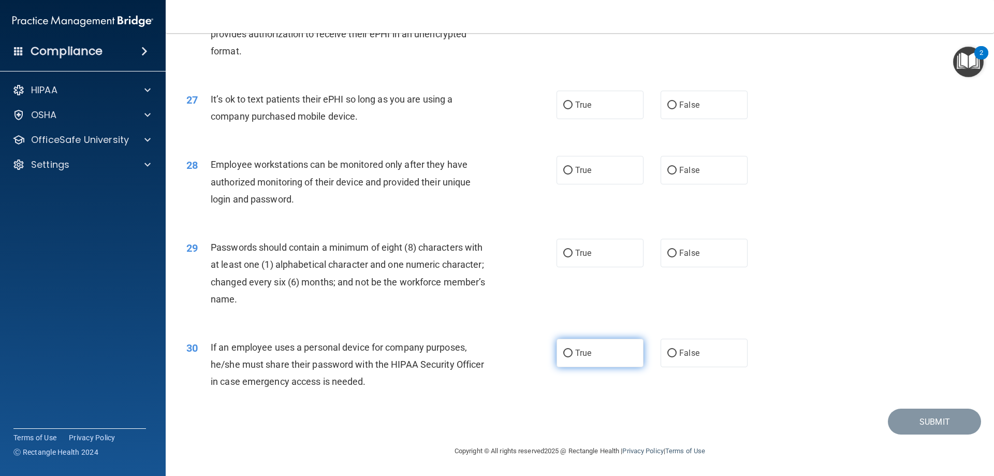
click at [597, 358] on label "True" at bounding box center [600, 353] width 87 height 28
click at [573, 357] on input "True" at bounding box center [568, 354] width 9 height 8
radio input "true"
click at [688, 109] on span "False" at bounding box center [690, 105] width 20 height 10
click at [677, 109] on input "False" at bounding box center [672, 106] width 9 height 8
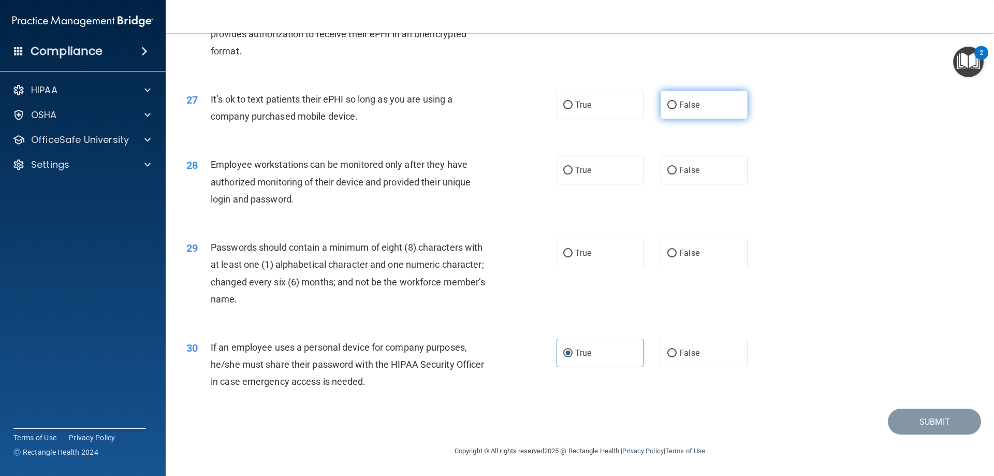
radio input "true"
drag, startPoint x: 688, startPoint y: 181, endPoint x: 651, endPoint y: 215, distance: 50.2
click at [687, 181] on label "False" at bounding box center [704, 170] width 87 height 28
click at [677, 175] on input "False" at bounding box center [672, 171] width 9 height 8
radio input "true"
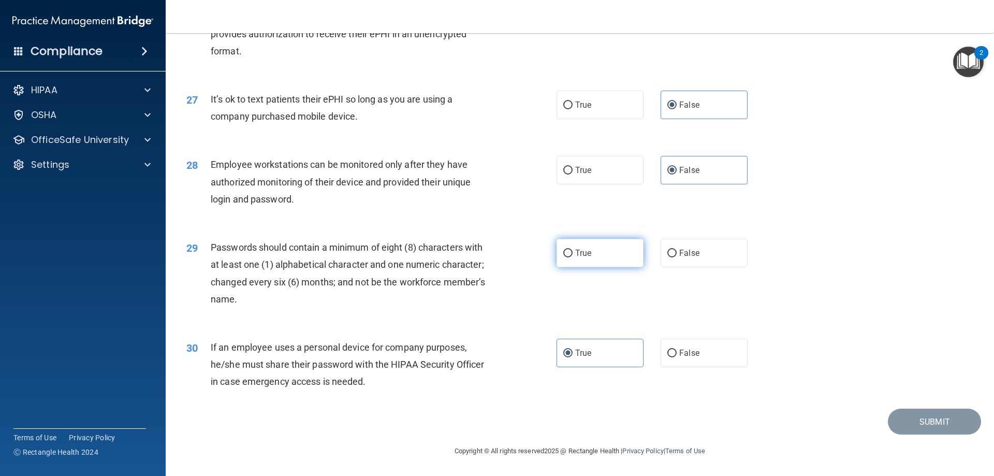
click at [589, 262] on label "True" at bounding box center [600, 253] width 87 height 28
click at [573, 257] on input "True" at bounding box center [568, 254] width 9 height 8
radio input "true"
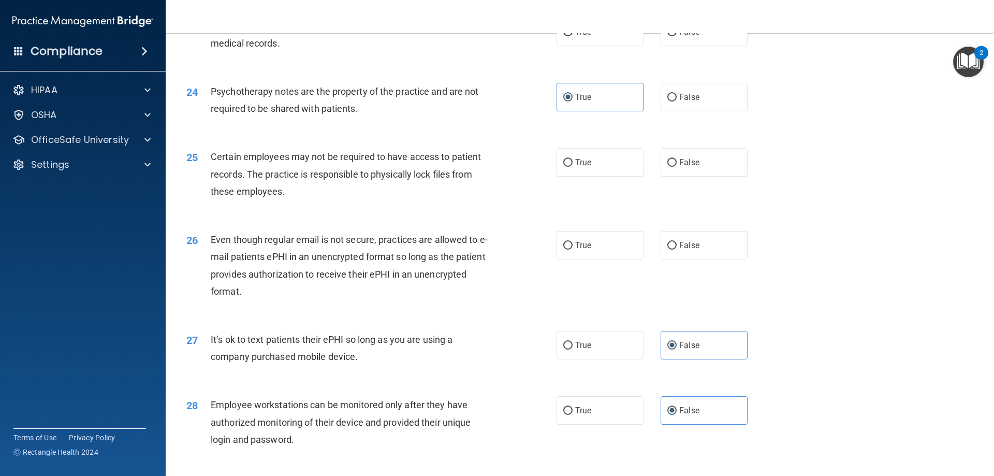
scroll to position [1865, 0]
click at [585, 252] on span "True" at bounding box center [583, 247] width 16 height 10
click at [573, 252] on input "True" at bounding box center [568, 248] width 9 height 8
radio input "true"
click at [600, 179] on label "True" at bounding box center [600, 164] width 87 height 28
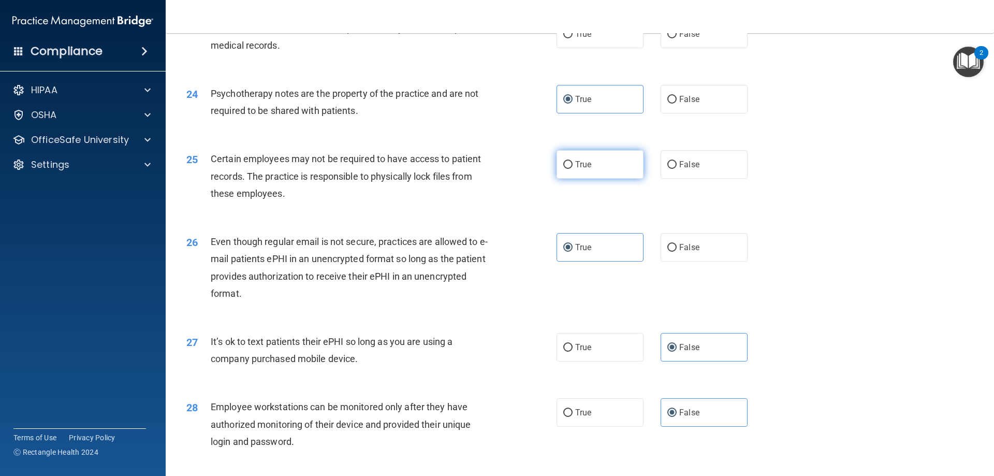
click at [573, 169] on input "True" at bounding box center [568, 165] width 9 height 8
radio input "true"
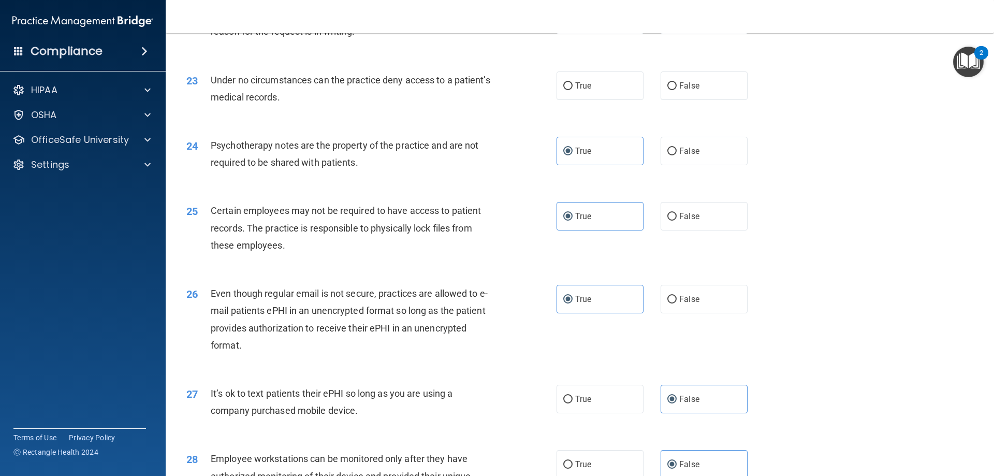
scroll to position [1761, 0]
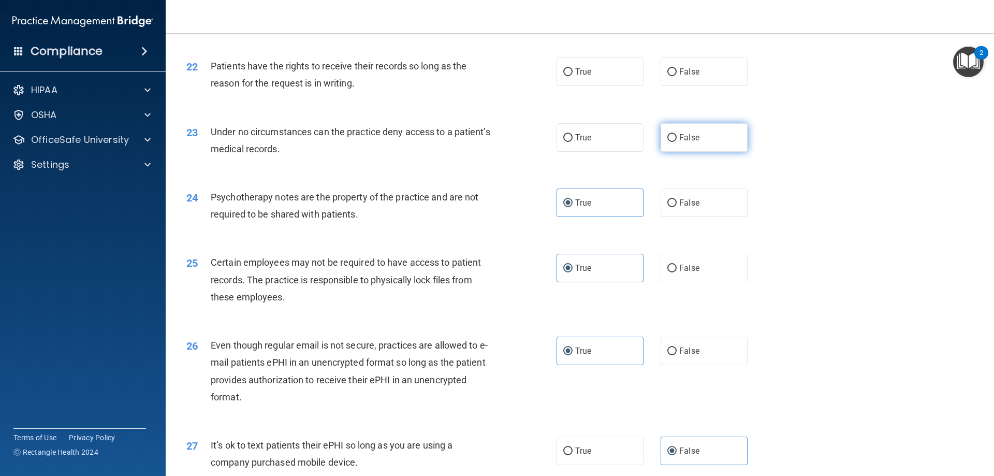
drag, startPoint x: 676, startPoint y: 159, endPoint x: 678, endPoint y: 80, distance: 78.8
click at [680, 142] on span "False" at bounding box center [690, 138] width 20 height 10
click at [676, 142] on input "False" at bounding box center [672, 138] width 9 height 8
radio input "true"
click at [677, 79] on label "False" at bounding box center [704, 71] width 87 height 28
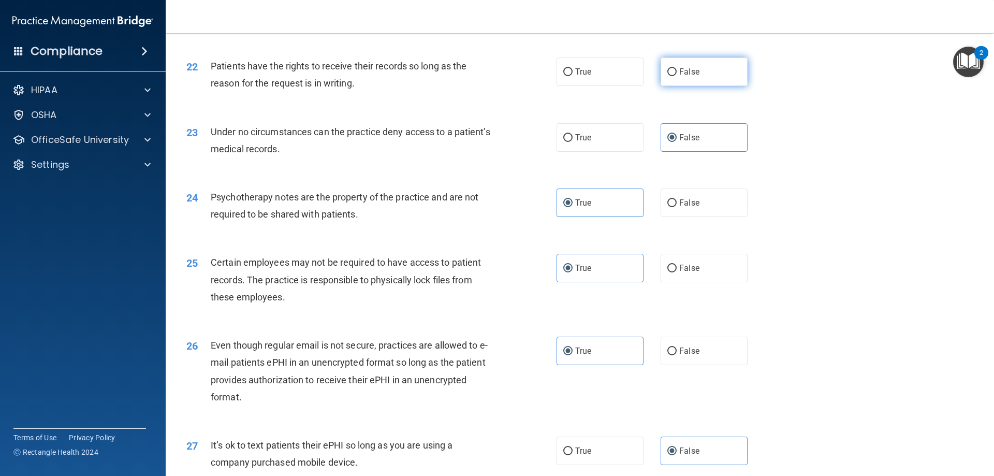
click at [677, 76] on input "False" at bounding box center [672, 72] width 9 height 8
radio input "true"
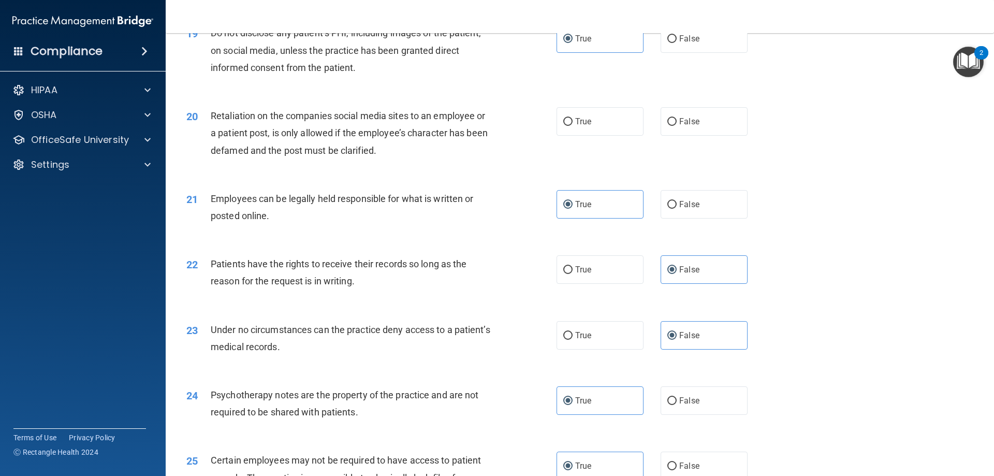
scroll to position [1554, 0]
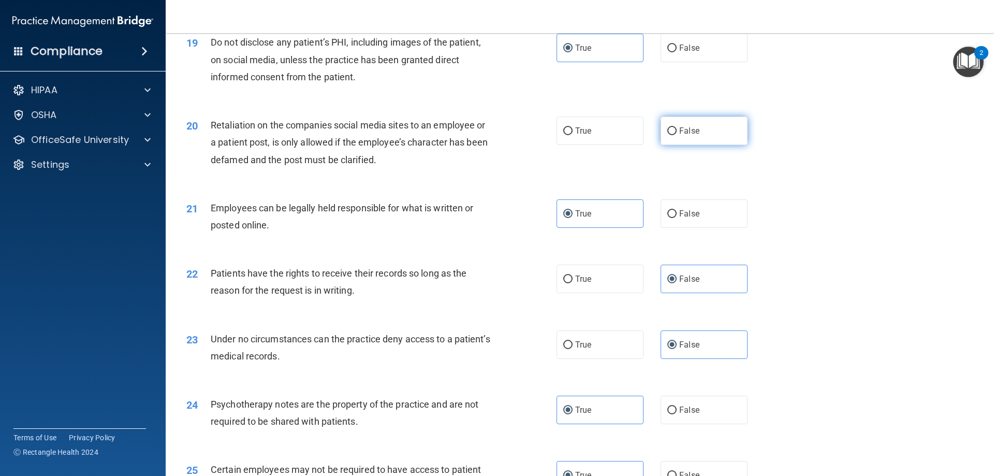
click at [680, 136] on span "False" at bounding box center [690, 131] width 20 height 10
click at [677, 135] on input "False" at bounding box center [672, 131] width 9 height 8
radio input "true"
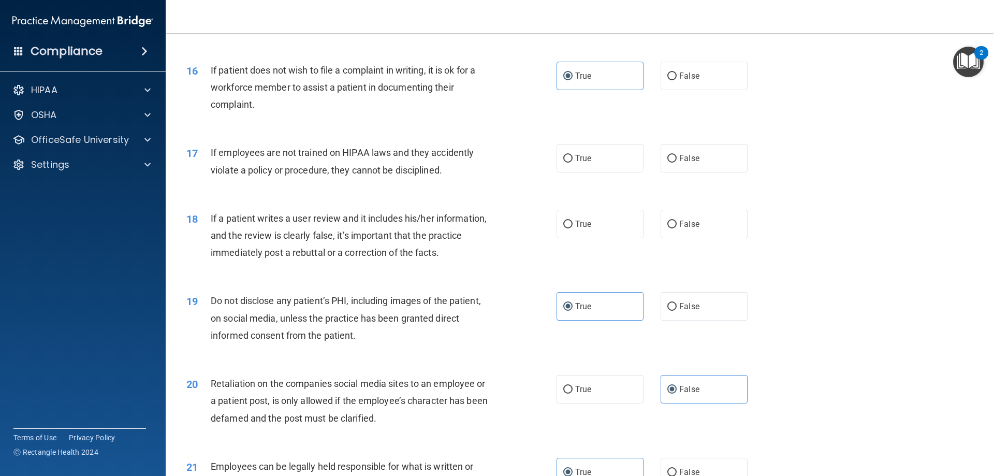
scroll to position [1295, 0]
click at [705, 239] on label "False" at bounding box center [704, 224] width 87 height 28
click at [677, 229] on input "False" at bounding box center [672, 225] width 9 height 8
radio input "true"
click at [709, 173] on label "False" at bounding box center [704, 159] width 87 height 28
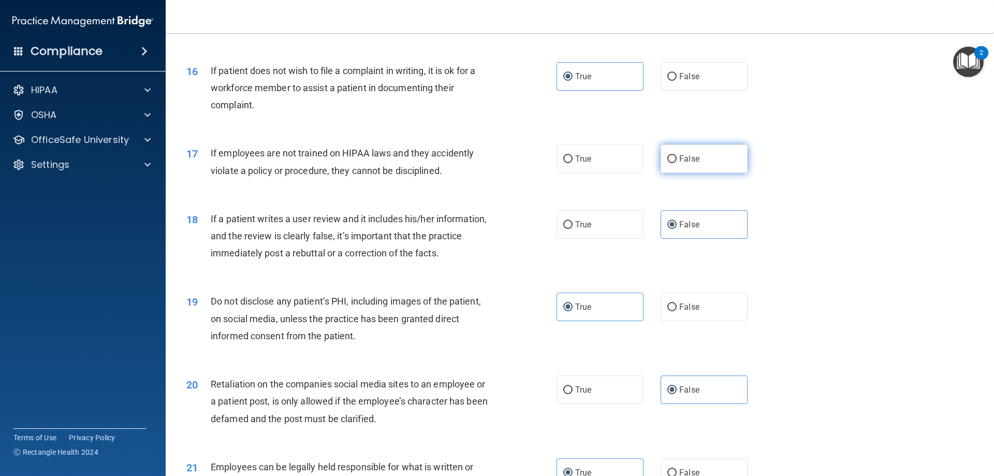
click at [677, 163] on input "False" at bounding box center [672, 159] width 9 height 8
radio input "true"
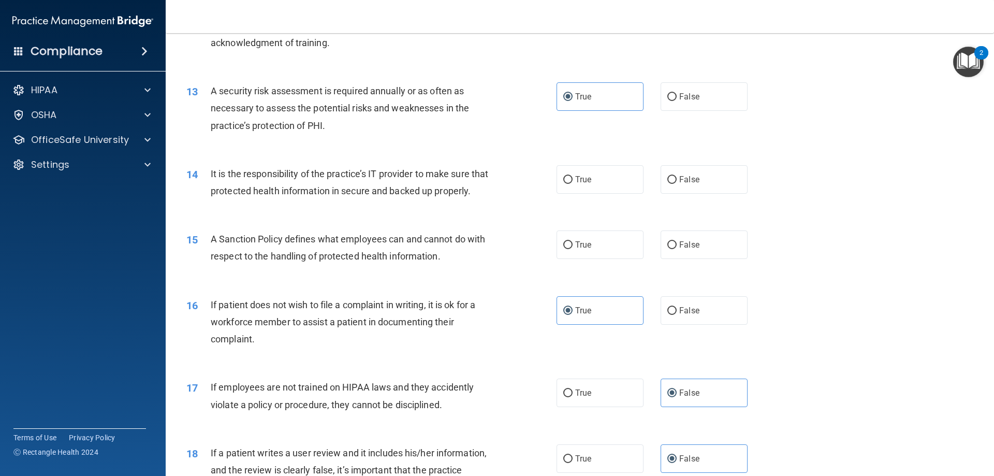
scroll to position [1036, 0]
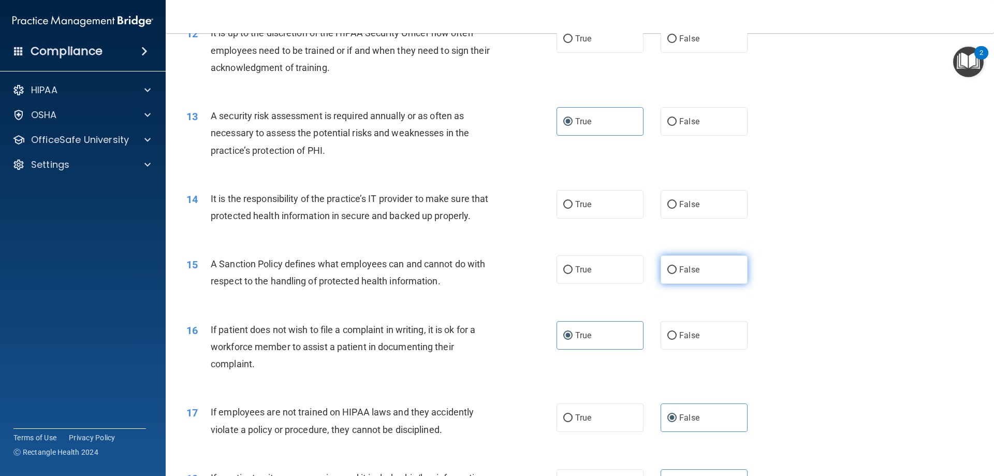
drag, startPoint x: 688, startPoint y: 287, endPoint x: 696, endPoint y: 235, distance: 52.5
click at [688, 275] on span "False" at bounding box center [690, 270] width 20 height 10
click at [677, 274] on input "False" at bounding box center [672, 270] width 9 height 8
radio input "true"
click at [702, 199] on label "False" at bounding box center [704, 204] width 87 height 28
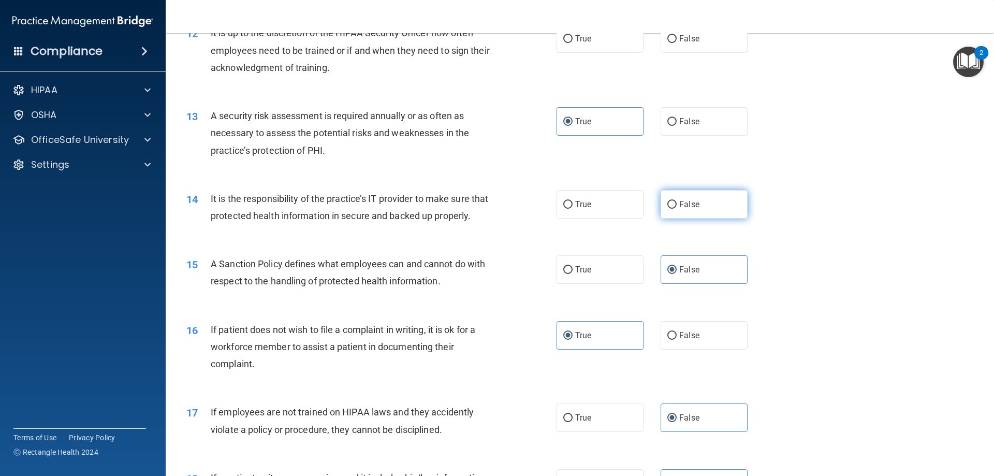
click at [677, 201] on input "False" at bounding box center [672, 205] width 9 height 8
radio input "true"
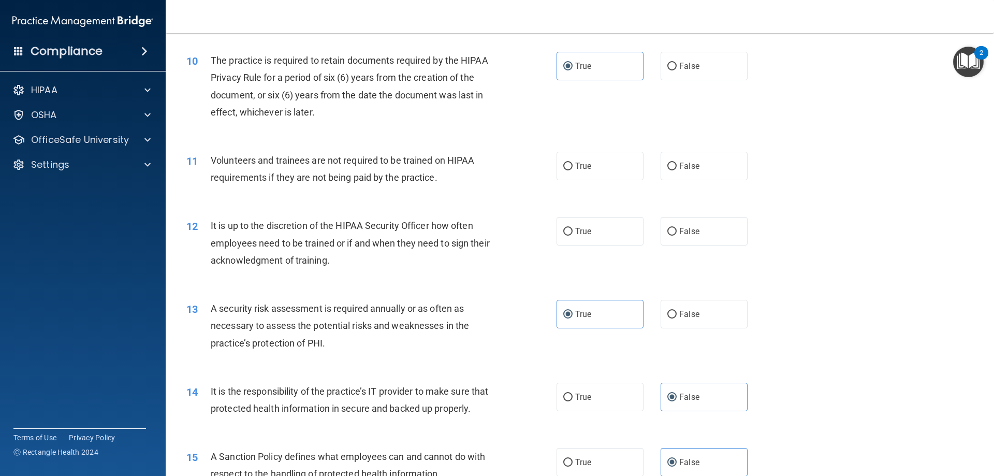
scroll to position [777, 0]
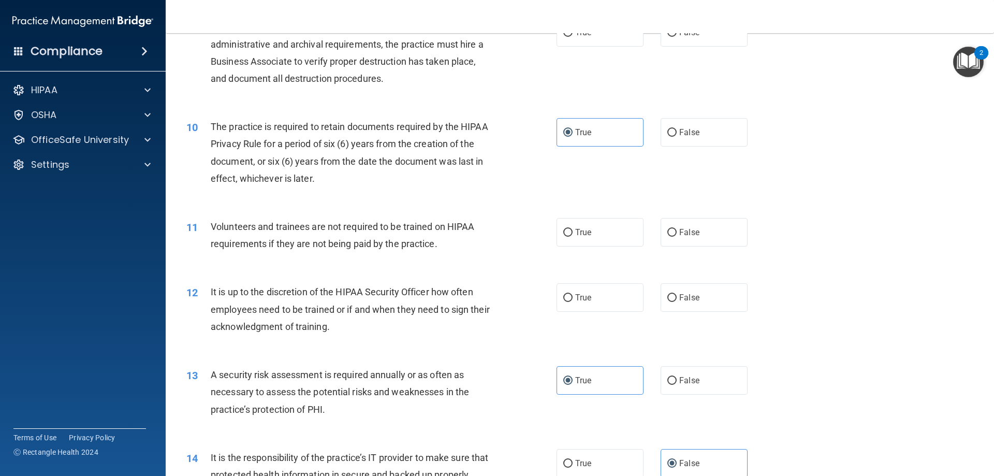
drag, startPoint x: 706, startPoint y: 295, endPoint x: 704, endPoint y: 257, distance: 37.9
click at [705, 288] on label "False" at bounding box center [704, 297] width 87 height 28
click at [677, 294] on input "False" at bounding box center [672, 298] width 9 height 8
radio input "true"
click at [706, 240] on label "False" at bounding box center [704, 232] width 87 height 28
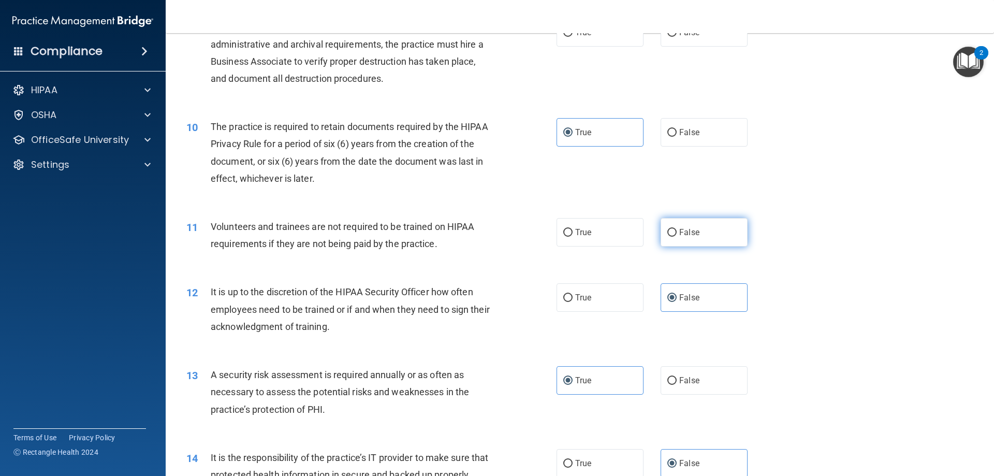
click at [677, 237] on input "False" at bounding box center [672, 233] width 9 height 8
radio input "true"
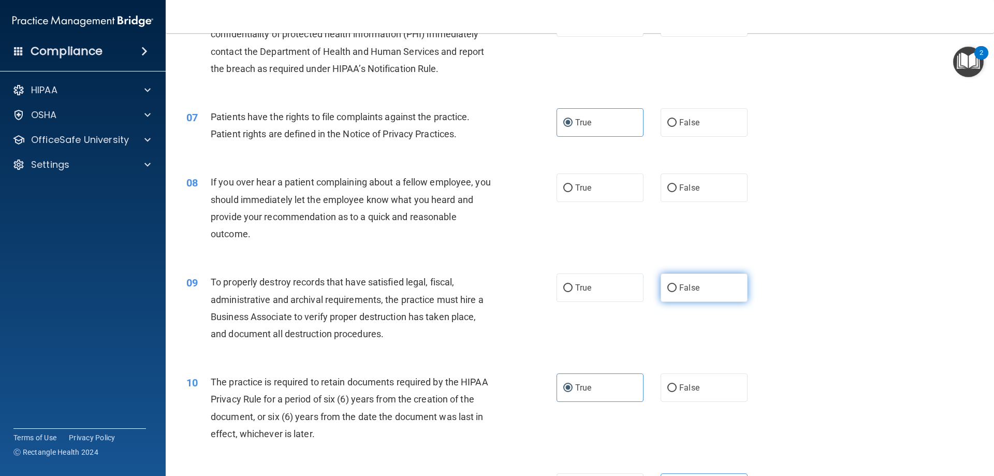
scroll to position [518, 0]
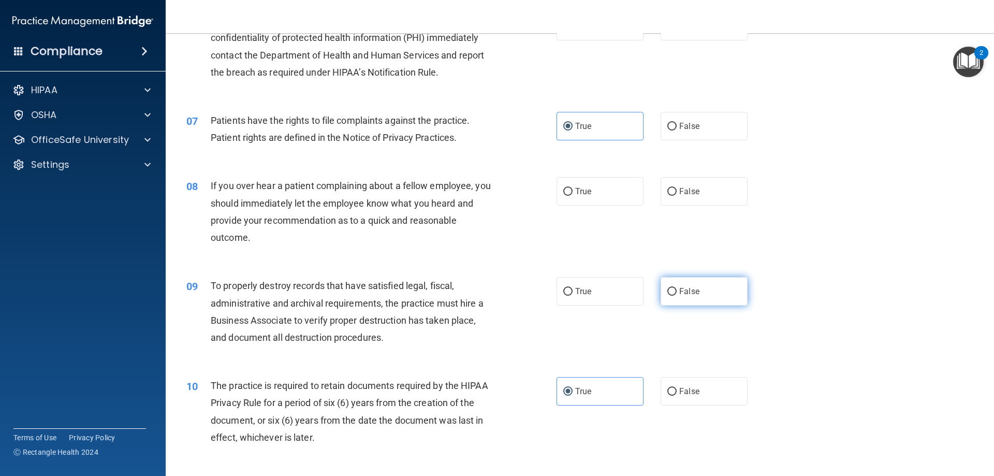
drag, startPoint x: 705, startPoint y: 296, endPoint x: 702, endPoint y: 280, distance: 16.9
click at [705, 296] on label "False" at bounding box center [704, 291] width 87 height 28
click at [677, 296] on input "False" at bounding box center [672, 292] width 9 height 8
radio input "true"
click at [702, 185] on label "False" at bounding box center [704, 191] width 87 height 28
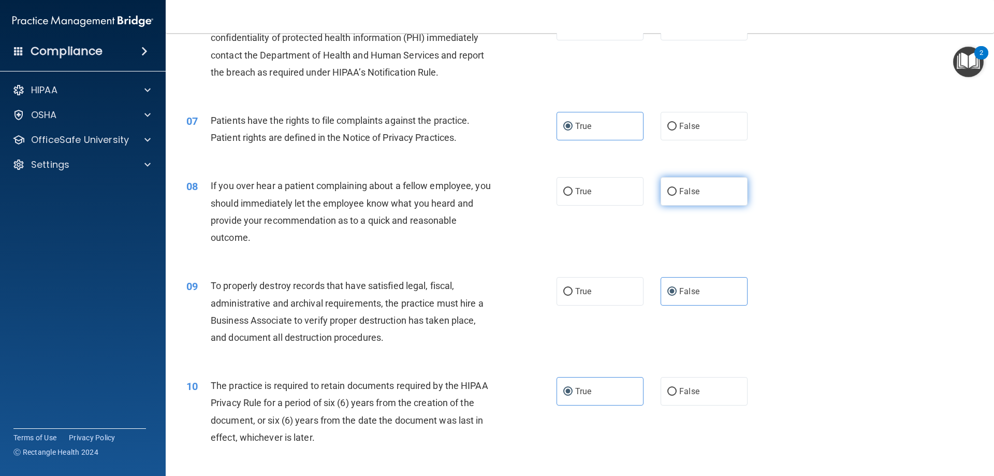
click at [677, 188] on input "False" at bounding box center [672, 192] width 9 height 8
radio input "true"
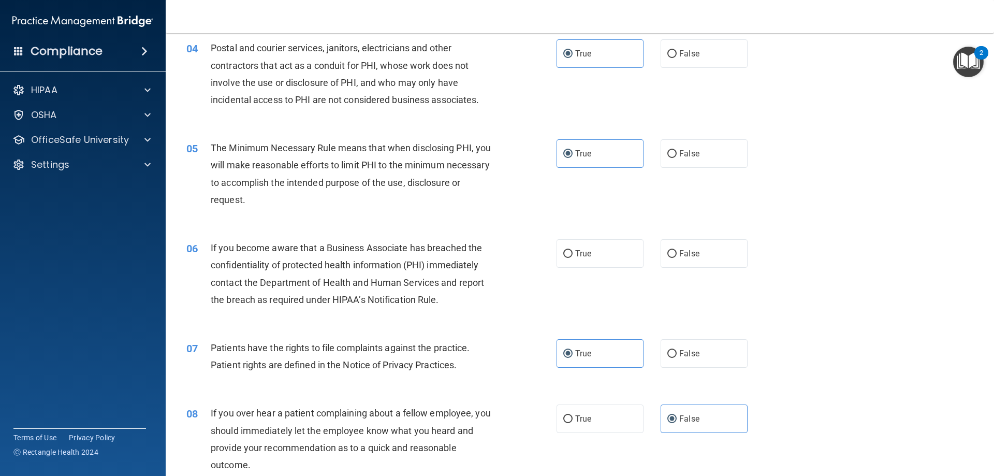
scroll to position [259, 0]
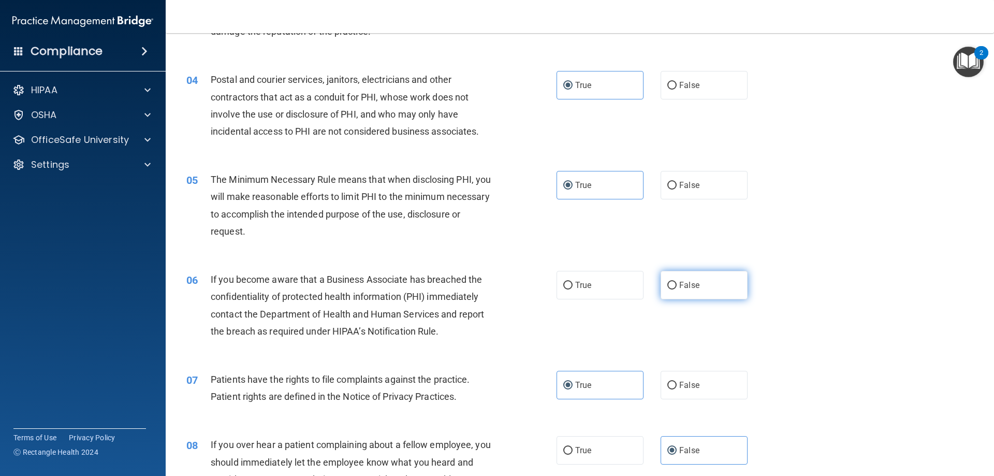
click at [700, 286] on label "False" at bounding box center [704, 285] width 87 height 28
click at [677, 286] on input "False" at bounding box center [672, 286] width 9 height 8
radio input "true"
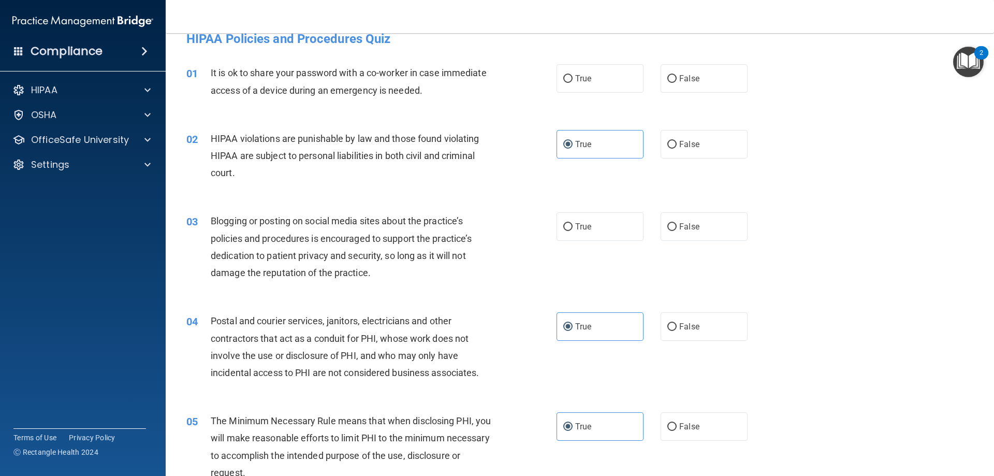
scroll to position [0, 0]
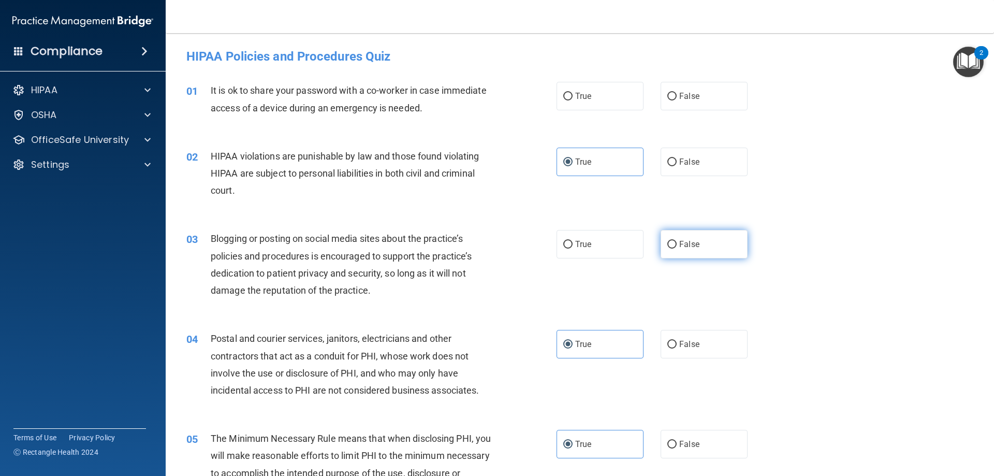
click at [692, 246] on span "False" at bounding box center [690, 244] width 20 height 10
click at [677, 246] on input "False" at bounding box center [672, 245] width 9 height 8
radio input "true"
click at [681, 95] on span "False" at bounding box center [690, 96] width 20 height 10
click at [677, 95] on input "False" at bounding box center [672, 97] width 9 height 8
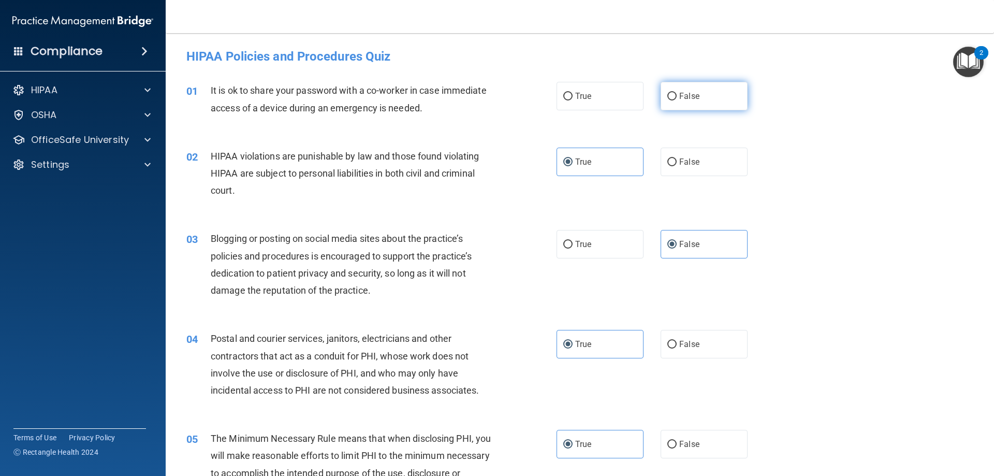
radio input "true"
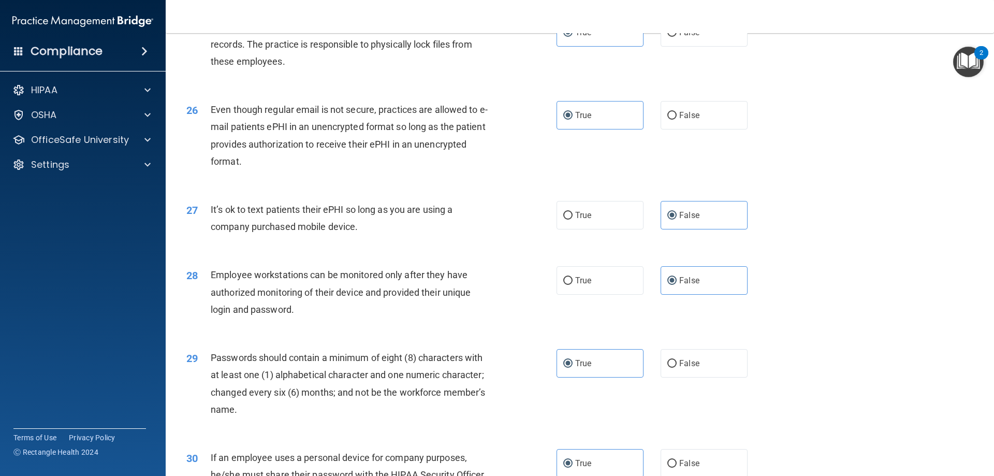
scroll to position [2124, 0]
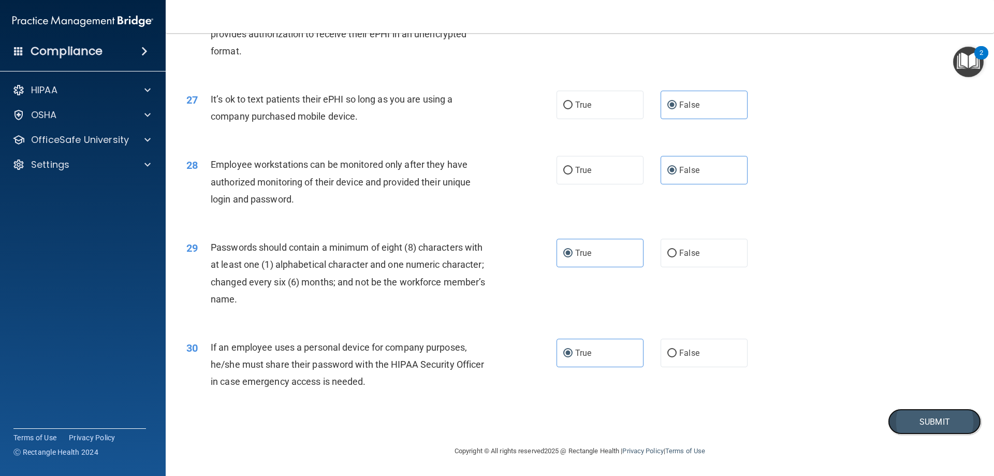
click at [954, 425] on button "Submit" at bounding box center [934, 422] width 93 height 26
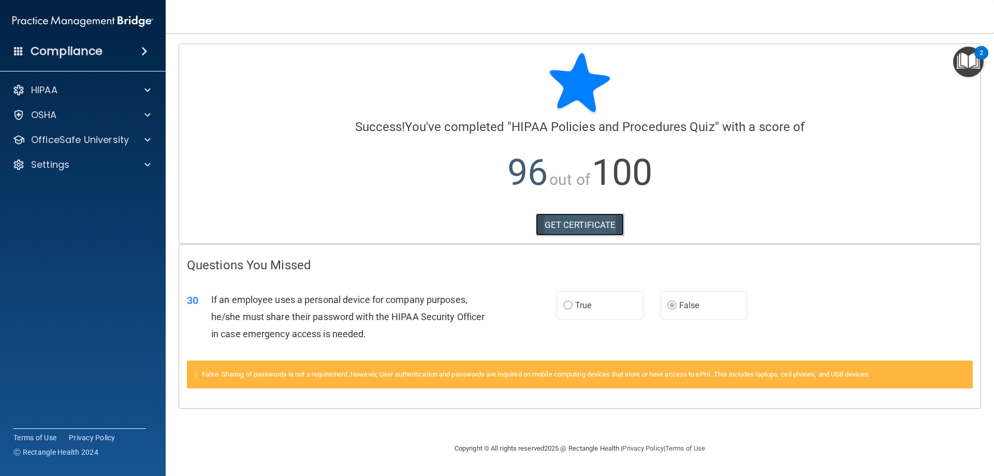
click at [602, 226] on link "GET CERTIFICATE" at bounding box center [580, 224] width 89 height 23
click at [118, 135] on p "OfficeSafe University" at bounding box center [80, 140] width 98 height 12
click at [92, 172] on link "HIPAA Training" at bounding box center [71, 164] width 163 height 21
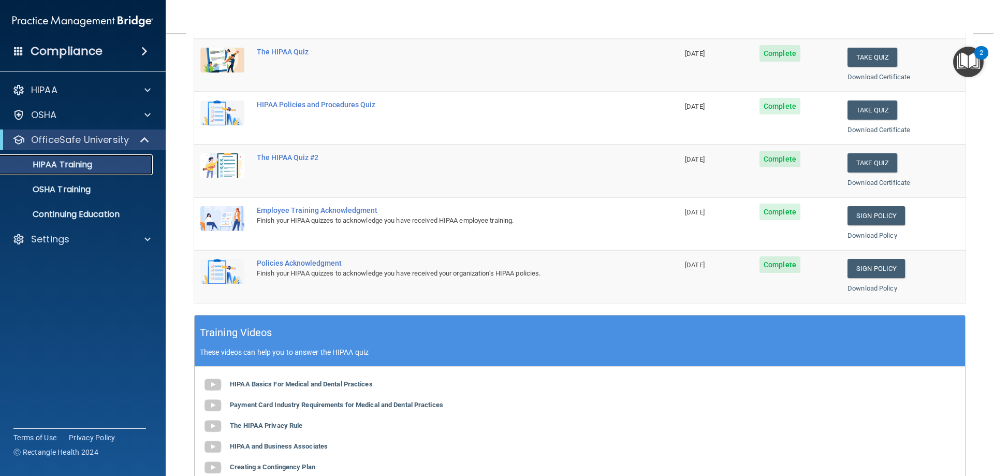
scroll to position [155, 0]
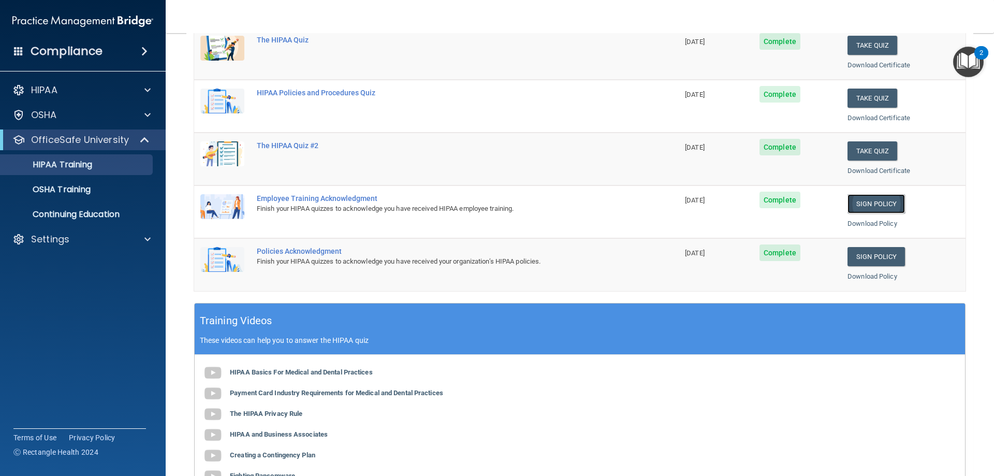
click at [875, 206] on link "Sign Policy" at bounding box center [876, 203] width 57 height 19
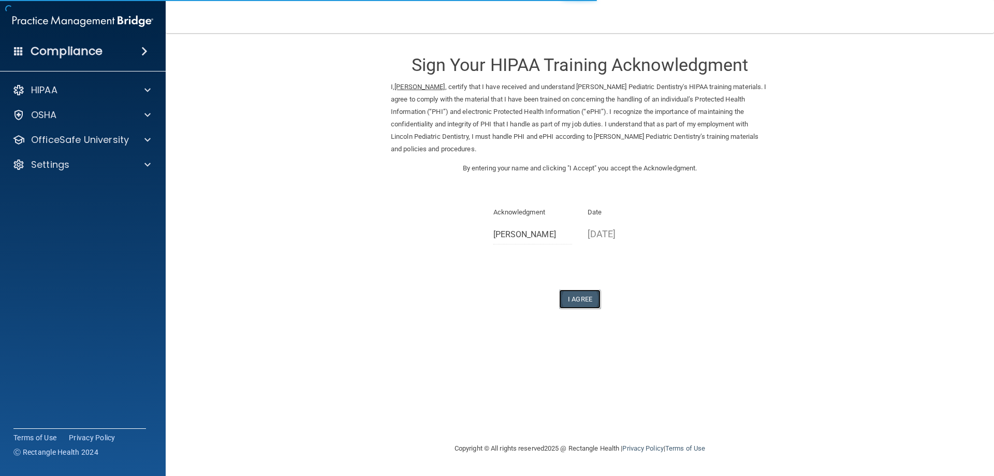
click at [590, 304] on button "I Agree" at bounding box center [579, 299] width 41 height 19
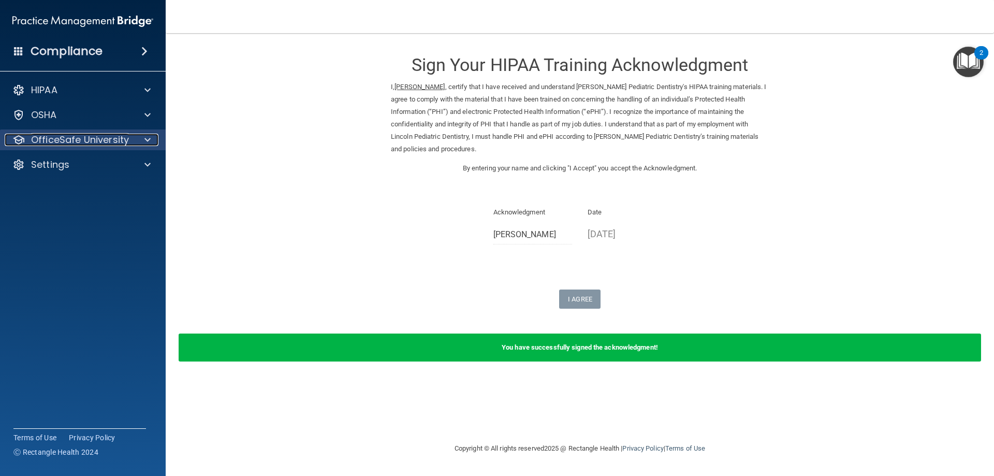
click at [126, 136] on p "OfficeSafe University" at bounding box center [80, 140] width 98 height 12
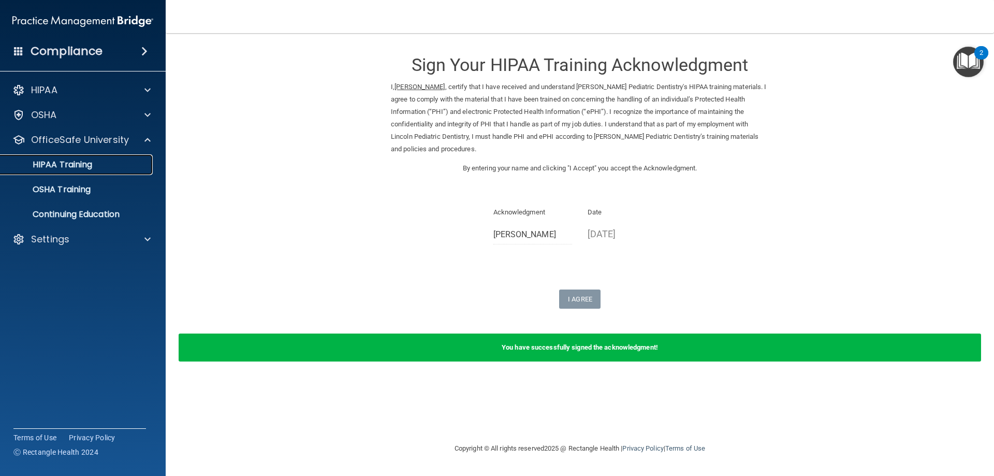
click at [79, 157] on link "HIPAA Training" at bounding box center [71, 164] width 163 height 21
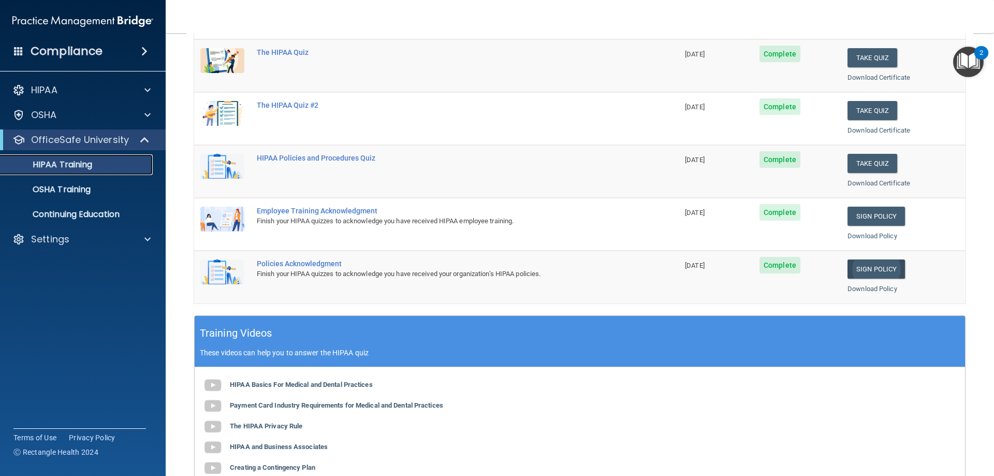
scroll to position [155, 0]
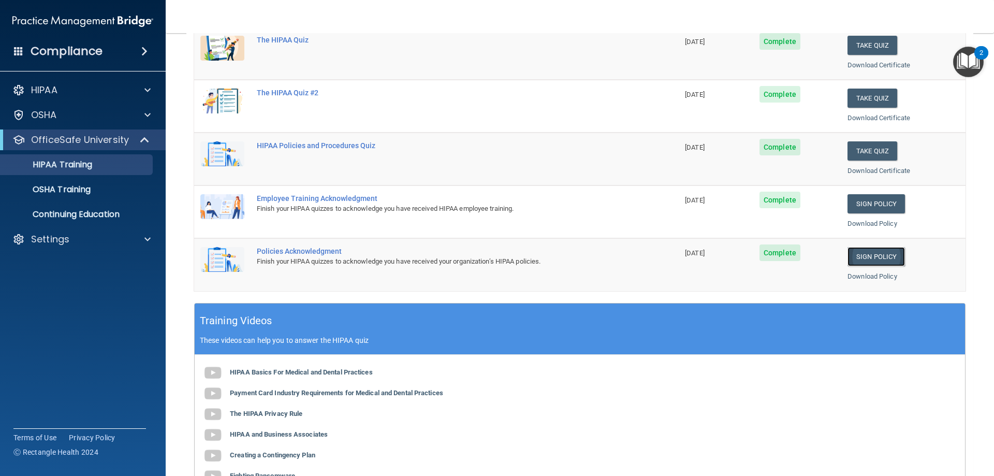
click at [870, 253] on link "Sign Policy" at bounding box center [876, 256] width 57 height 19
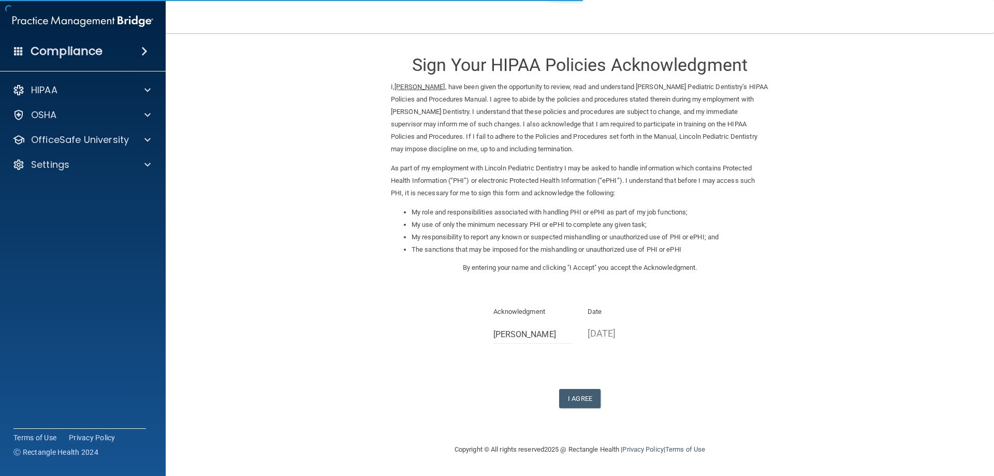
click at [584, 409] on form "Sign Your HIPAA Policies Acknowledgment I, [PERSON_NAME] , have been given the …" at bounding box center [579, 238] width 787 height 389
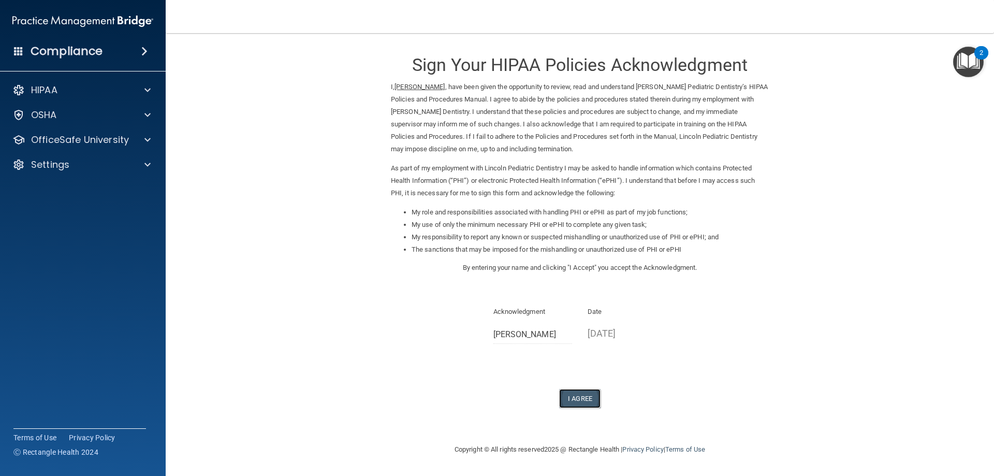
click at [588, 401] on button "I Agree" at bounding box center [579, 398] width 41 height 19
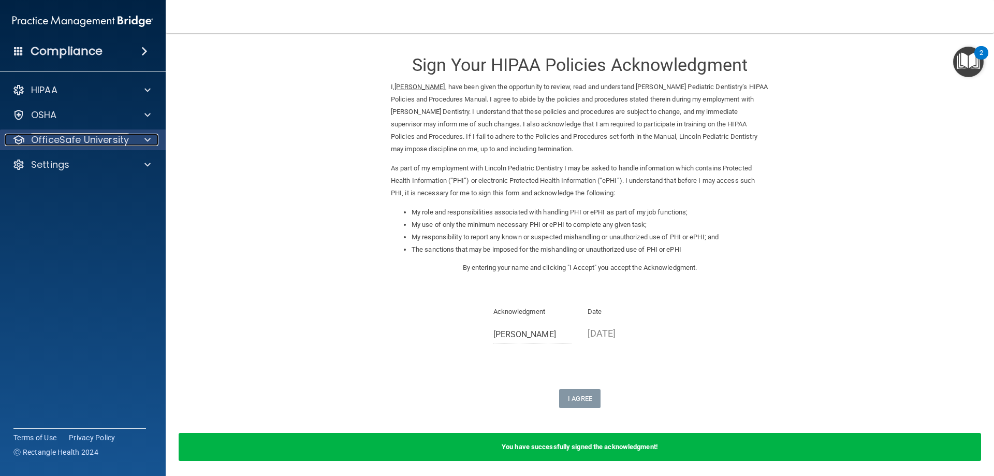
click at [124, 137] on p "OfficeSafe University" at bounding box center [80, 140] width 98 height 12
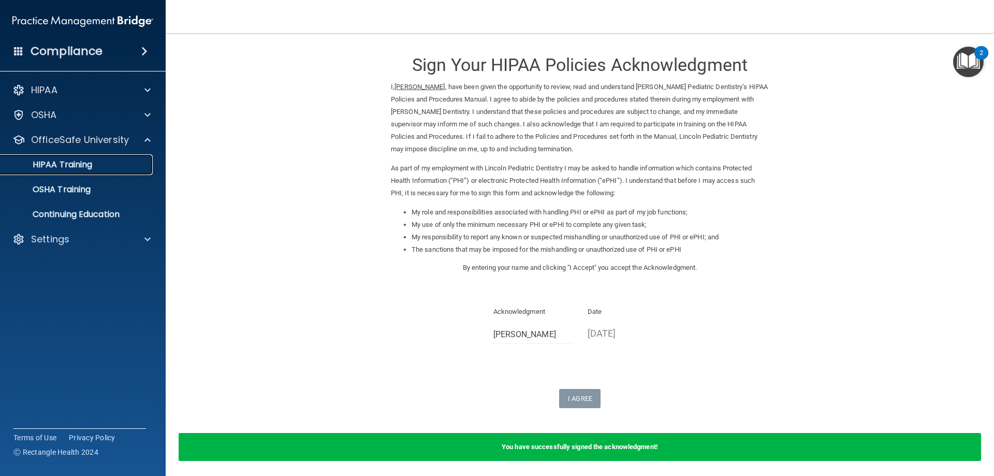
click at [100, 171] on link "HIPAA Training" at bounding box center [71, 164] width 163 height 21
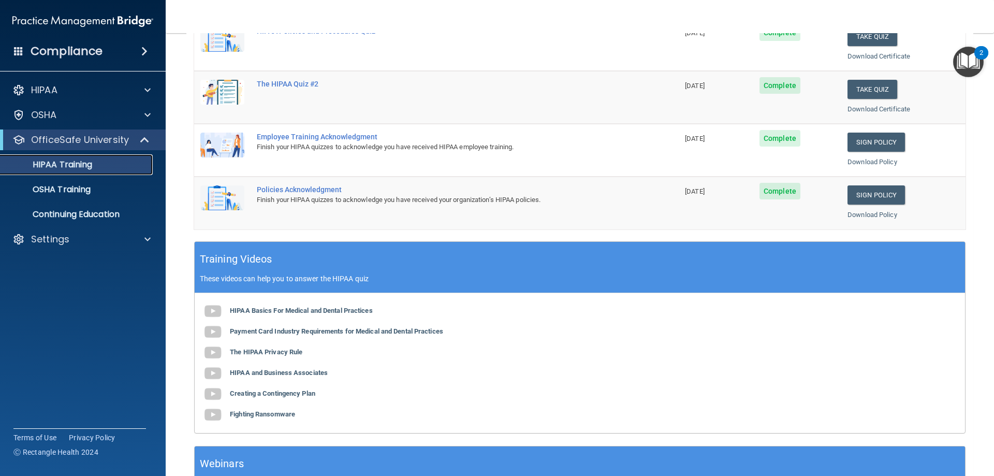
scroll to position [259, 0]
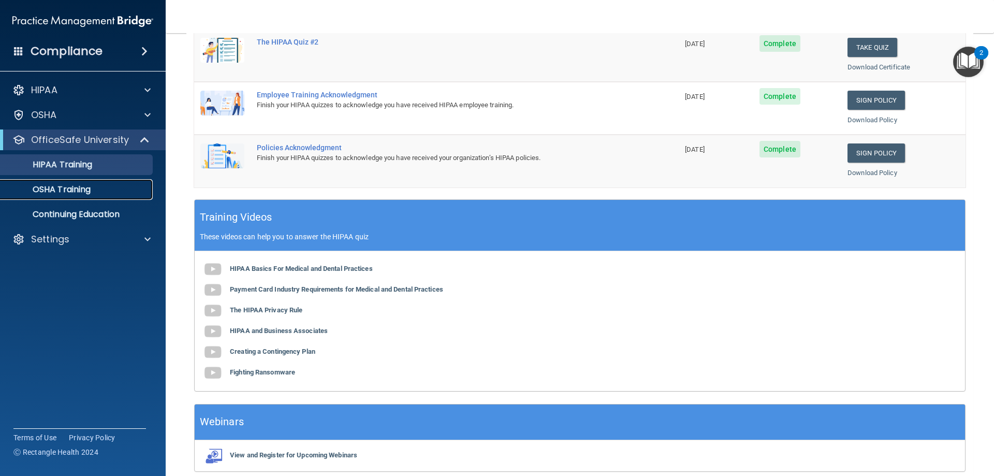
click at [78, 183] on link "OSHA Training" at bounding box center [71, 189] width 163 height 21
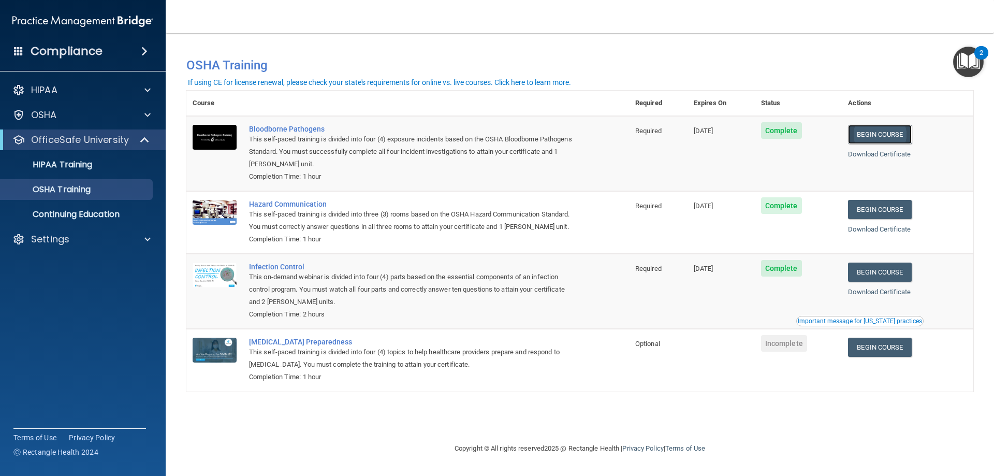
click at [891, 134] on link "Begin Course" at bounding box center [879, 134] width 63 height 19
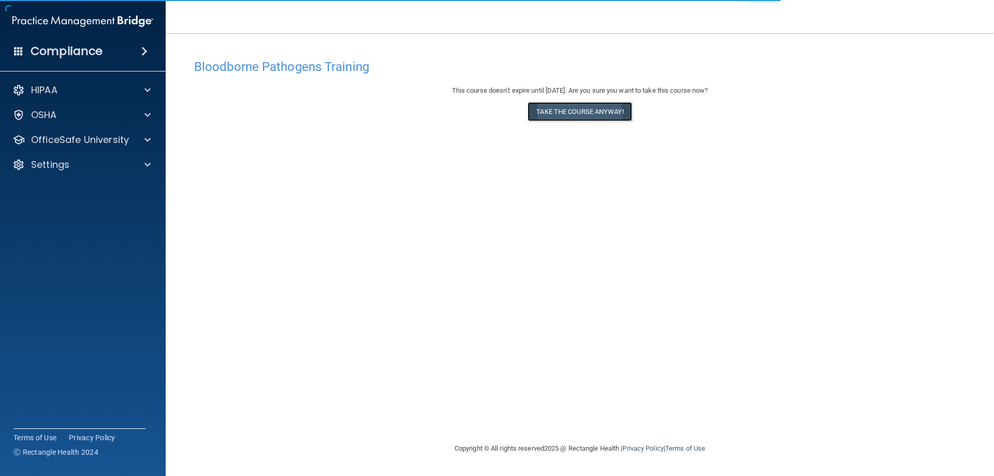
click at [611, 112] on button "Take the course anyway!" at bounding box center [580, 111] width 104 height 19
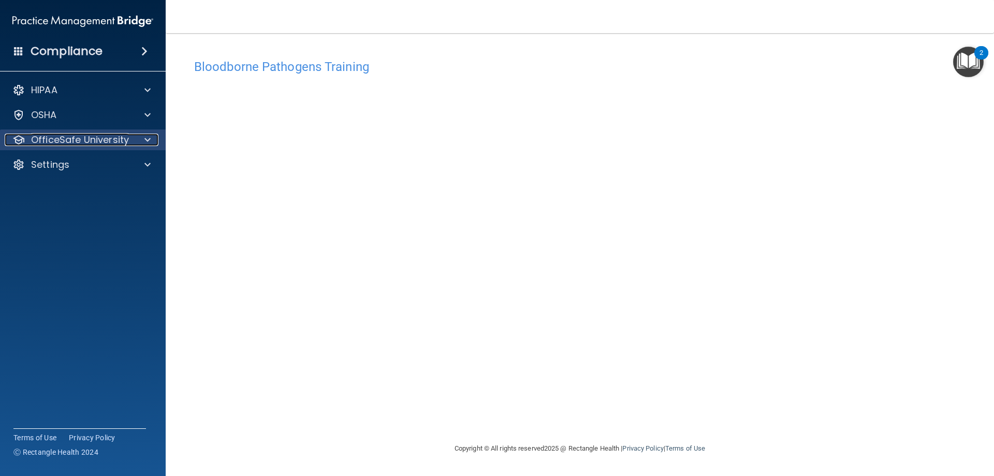
click at [114, 139] on p "OfficeSafe University" at bounding box center [80, 140] width 98 height 12
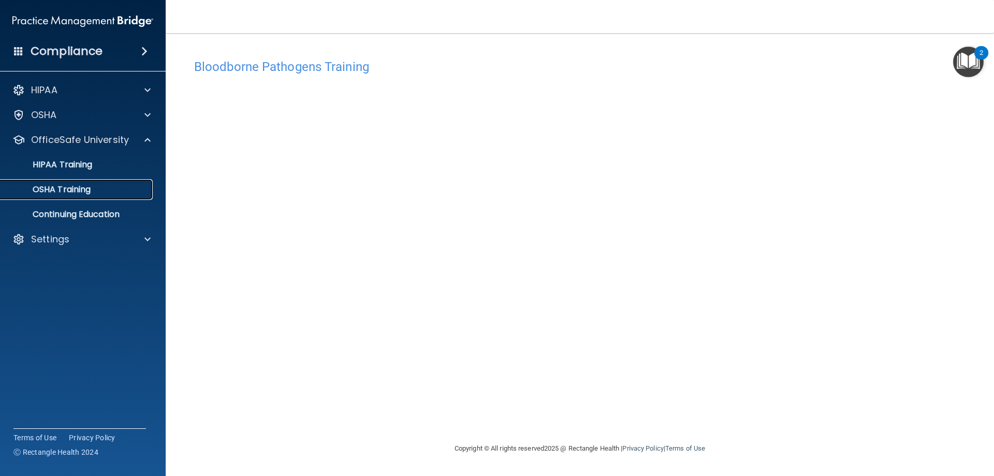
click at [87, 196] on link "OSHA Training" at bounding box center [71, 189] width 163 height 21
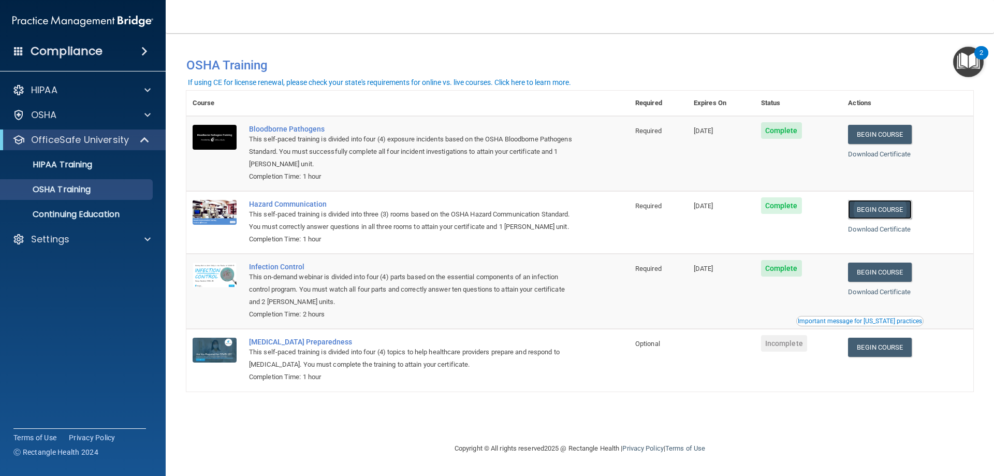
click at [891, 213] on link "Begin Course" at bounding box center [879, 209] width 63 height 19
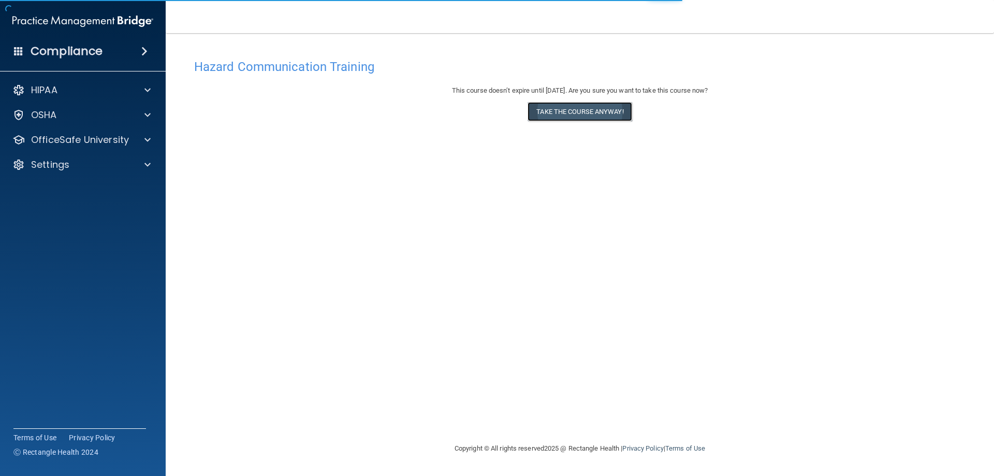
click at [615, 117] on button "Take the course anyway!" at bounding box center [580, 111] width 104 height 19
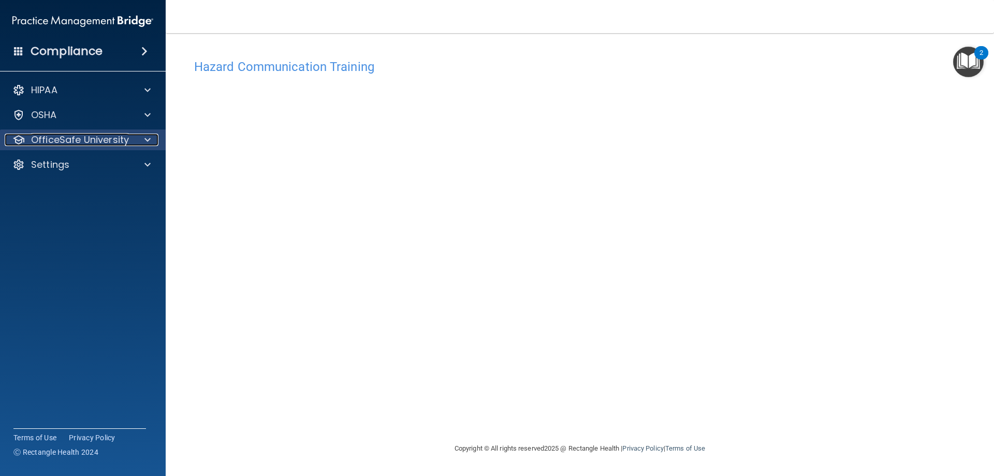
click at [128, 136] on div "OfficeSafe University" at bounding box center [69, 140] width 128 height 12
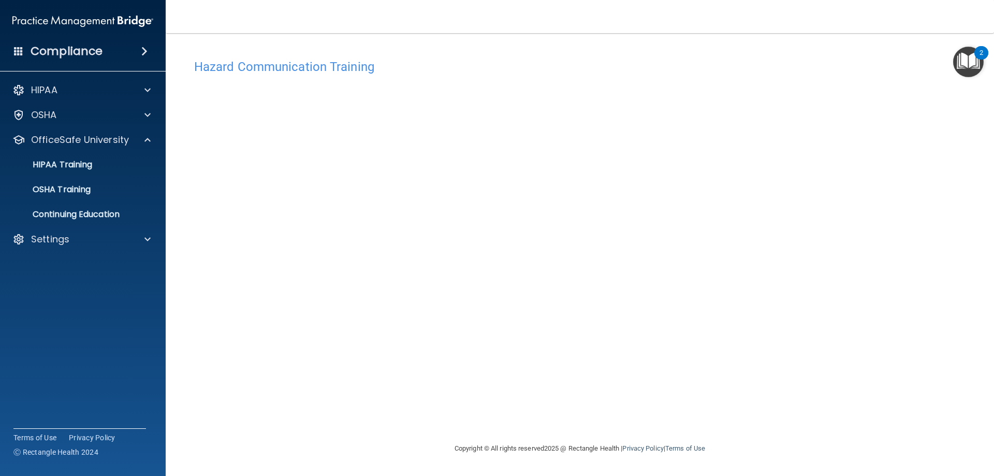
click at [83, 200] on ul "HIPAA Training OSHA Training Continuing Education" at bounding box center [83, 187] width 187 height 75
click at [89, 195] on p "OSHA Training" at bounding box center [49, 189] width 84 height 10
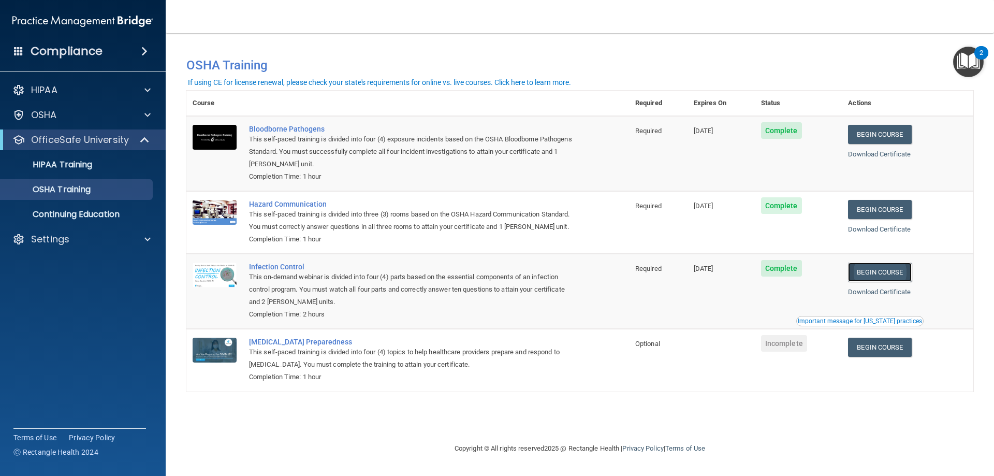
click at [883, 279] on link "Begin Course" at bounding box center [879, 272] width 63 height 19
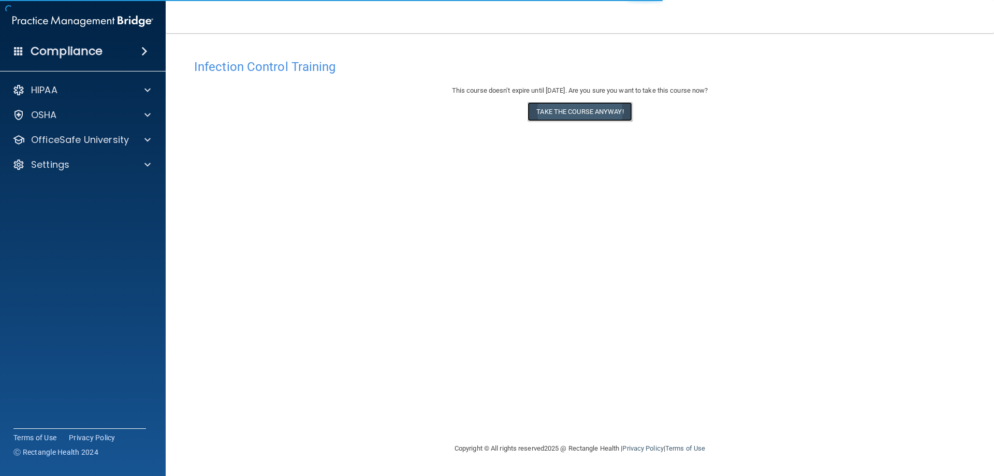
click at [605, 110] on button "Take the course anyway!" at bounding box center [580, 111] width 104 height 19
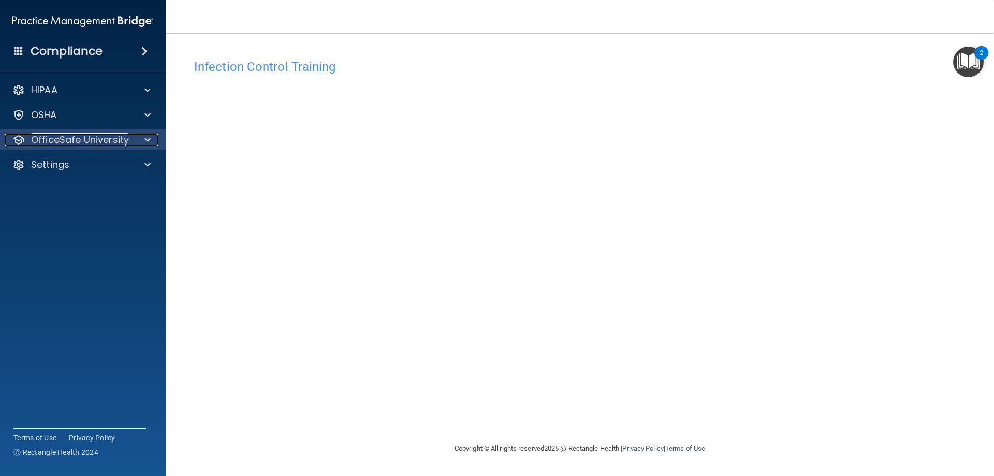
click at [100, 146] on p "OfficeSafe University" at bounding box center [80, 140] width 98 height 12
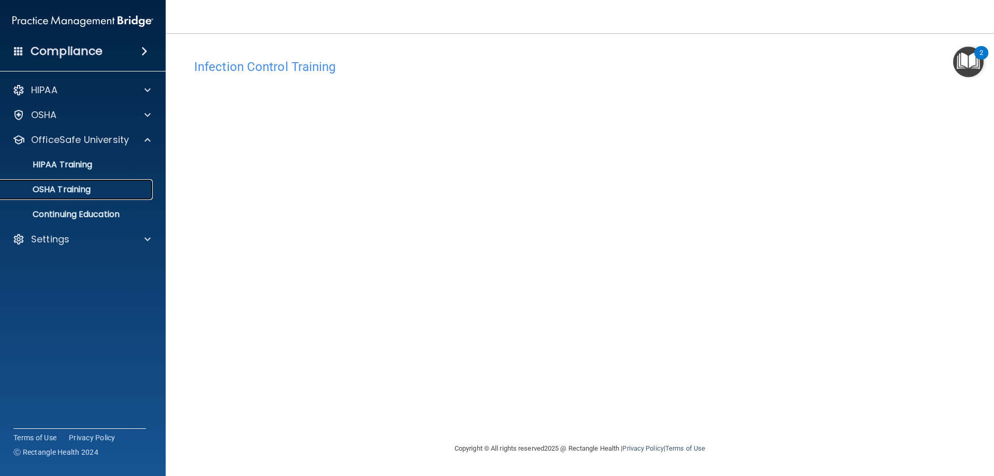
click at [84, 187] on p "OSHA Training" at bounding box center [49, 189] width 84 height 10
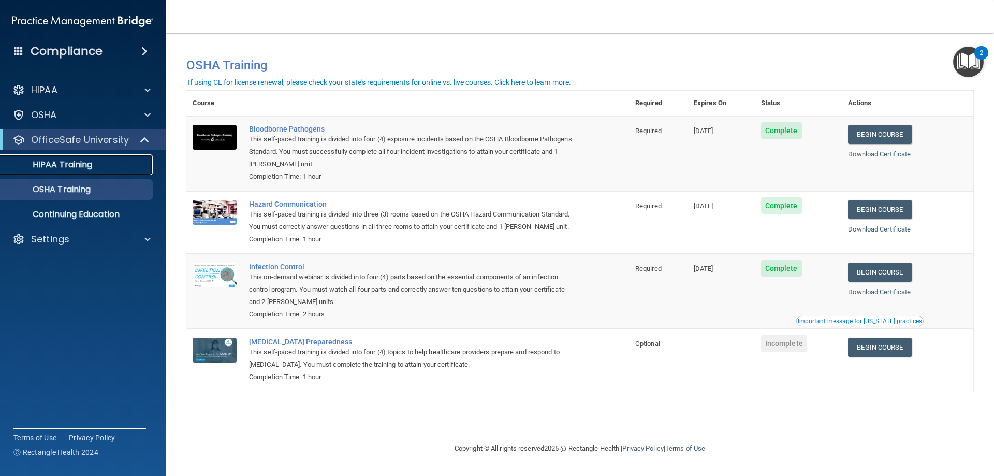
click at [95, 162] on div "HIPAA Training" at bounding box center [77, 165] width 141 height 10
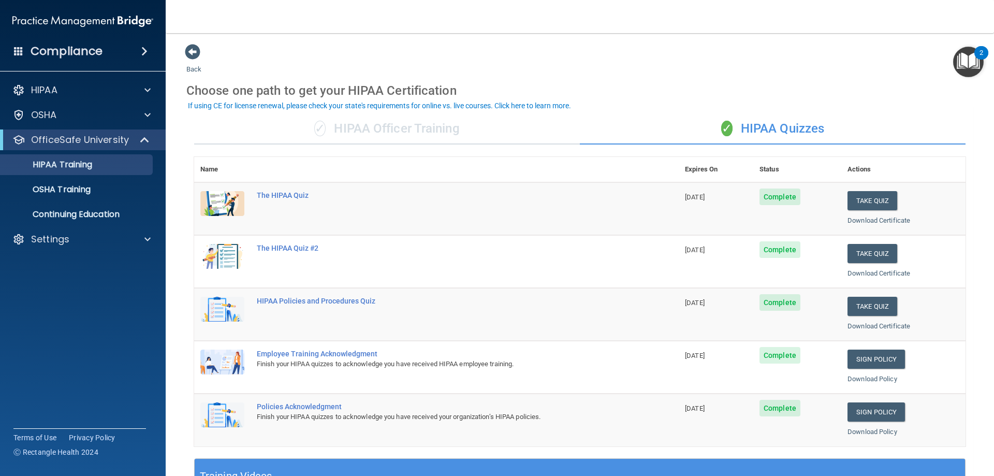
click at [361, 131] on div "✓ HIPAA Officer Training" at bounding box center [387, 128] width 386 height 31
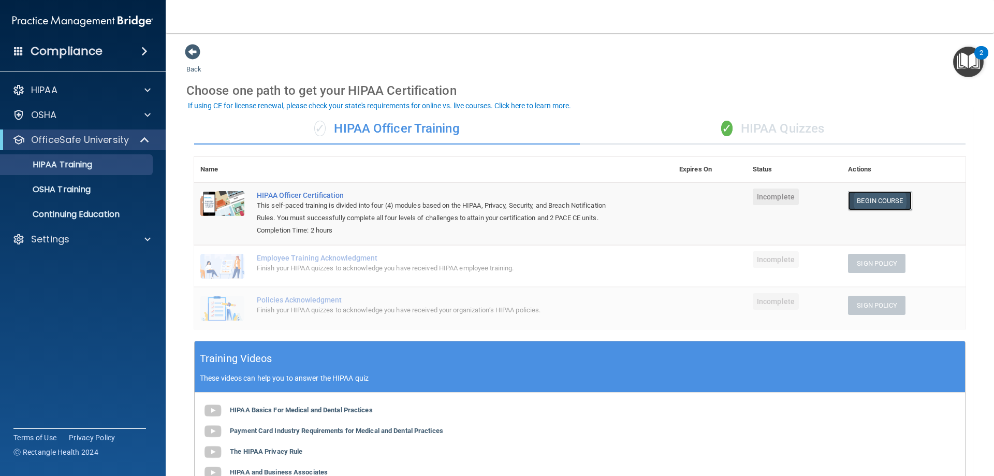
click at [871, 208] on link "Begin Course" at bounding box center [879, 200] width 63 height 19
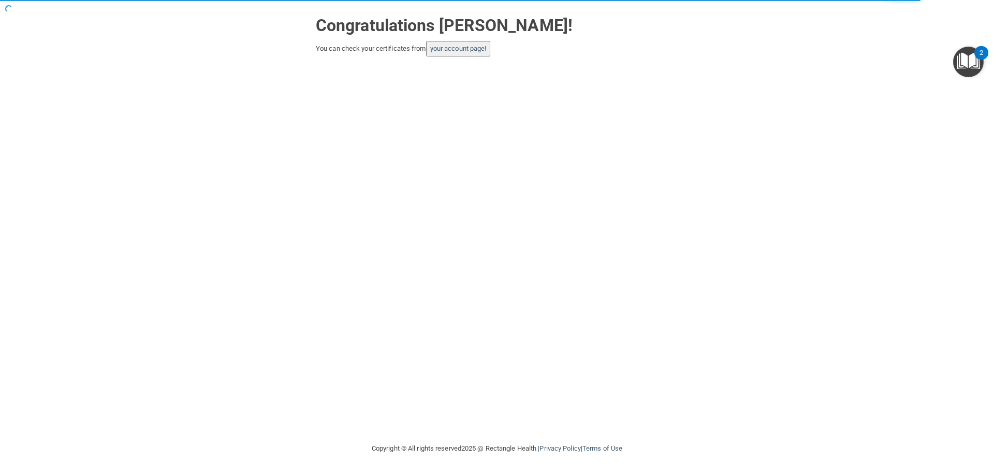
click at [482, 55] on button "your account page!" at bounding box center [458, 49] width 65 height 16
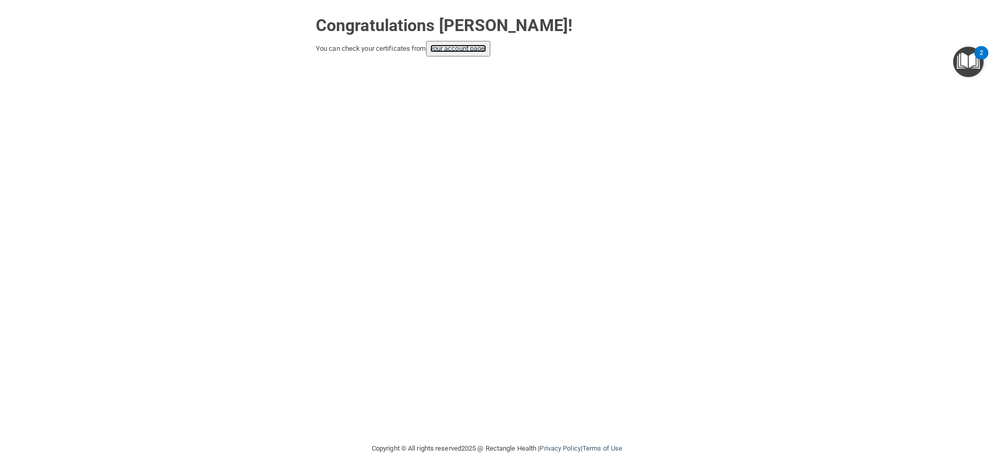
click at [458, 47] on link "your account page!" at bounding box center [458, 49] width 56 height 8
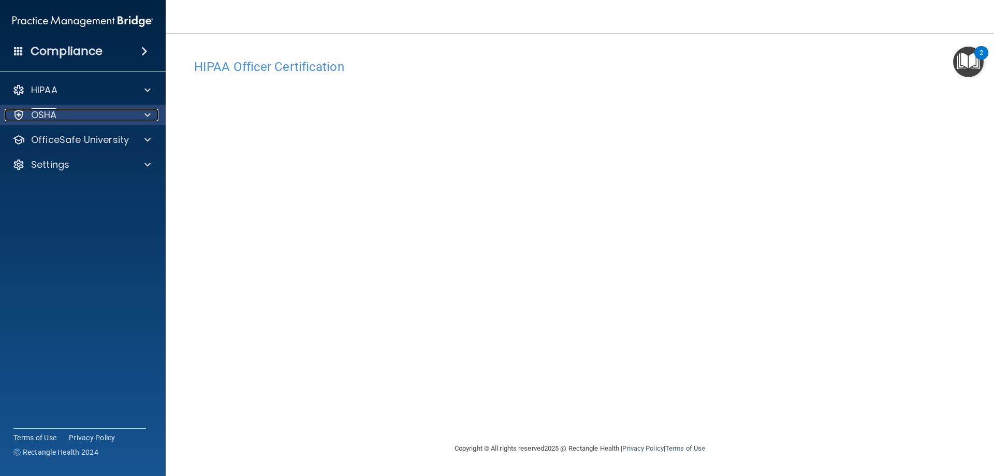
click at [99, 111] on div "OSHA" at bounding box center [69, 115] width 128 height 12
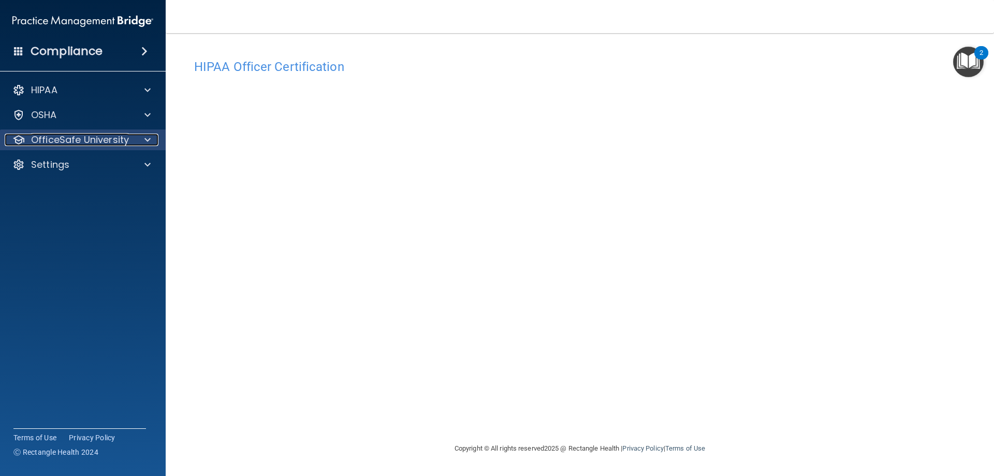
click at [103, 141] on p "OfficeSafe University" at bounding box center [80, 140] width 98 height 12
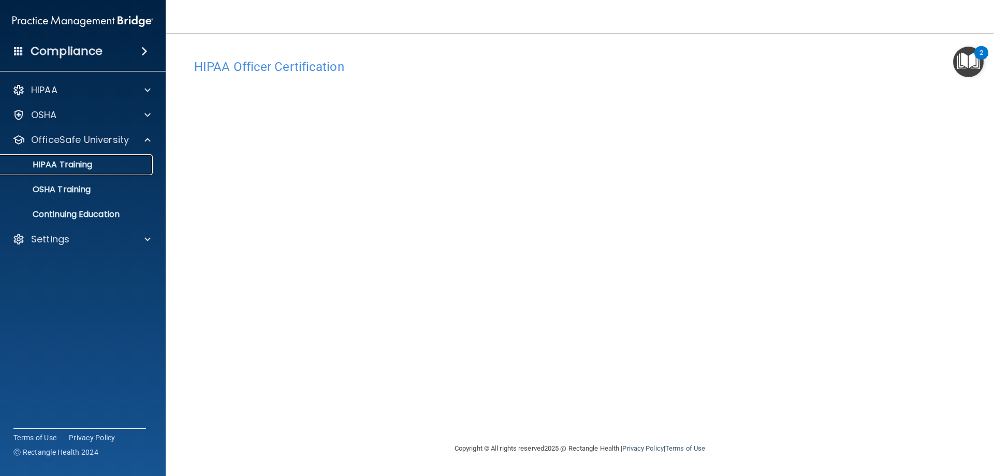
click at [85, 163] on p "HIPAA Training" at bounding box center [49, 165] width 85 height 10
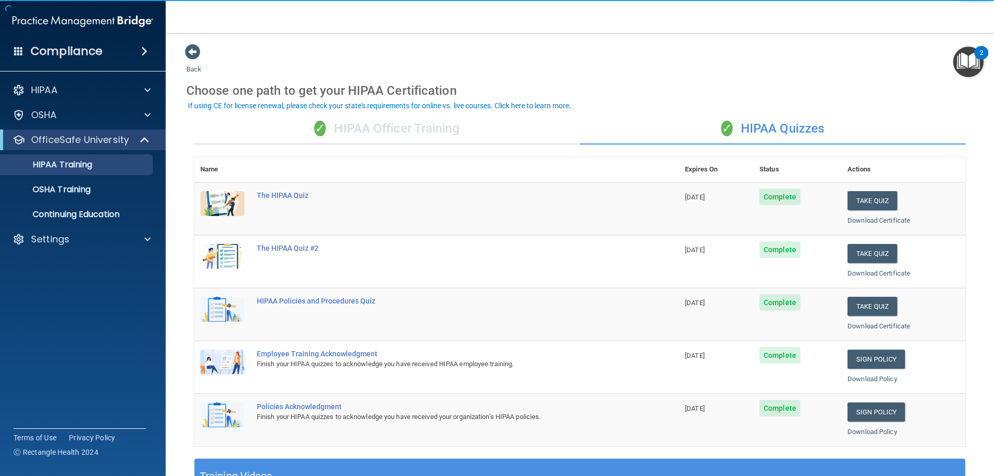
click at [428, 128] on div "✓ HIPAA Officer Training" at bounding box center [387, 128] width 386 height 31
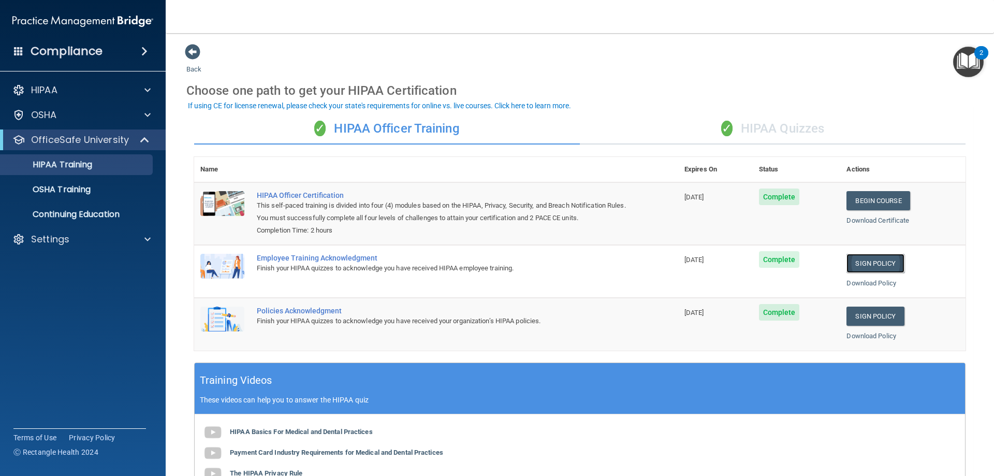
click at [889, 263] on link "Sign Policy" at bounding box center [875, 263] width 57 height 19
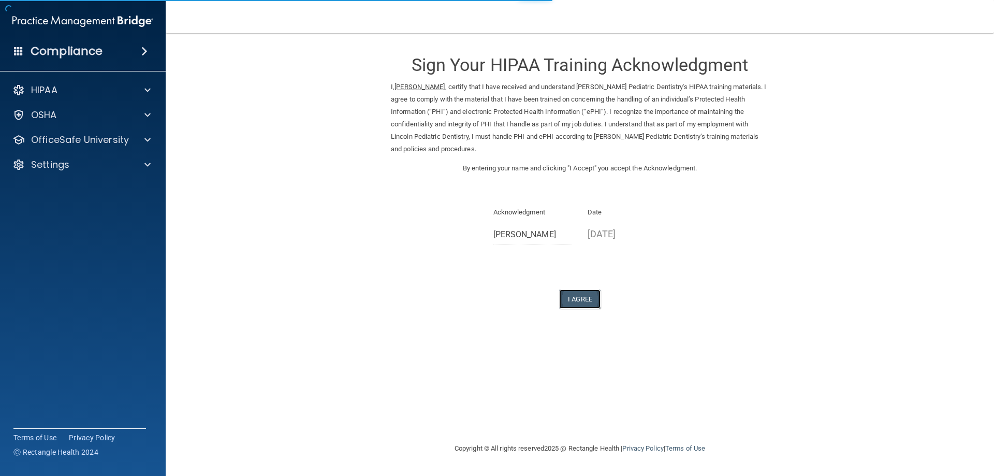
click at [583, 298] on button "I Agree" at bounding box center [579, 299] width 41 height 19
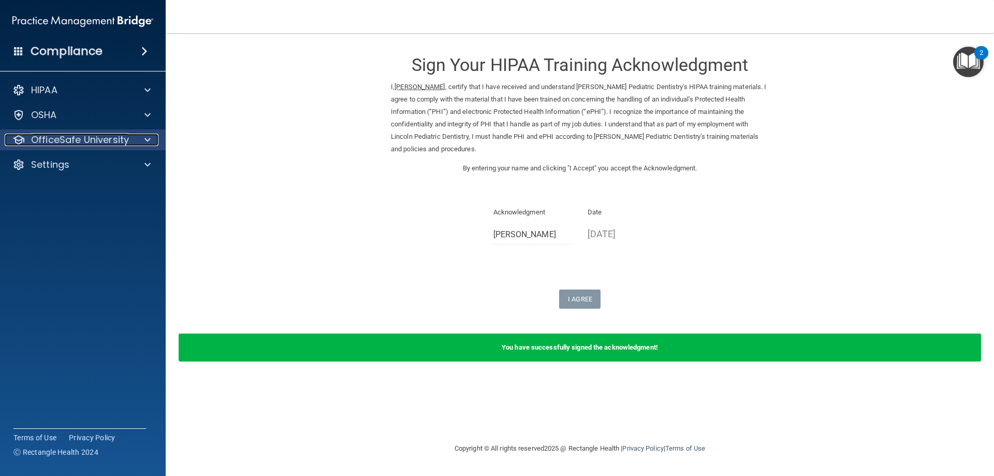
click at [50, 143] on p "OfficeSafe University" at bounding box center [80, 140] width 98 height 12
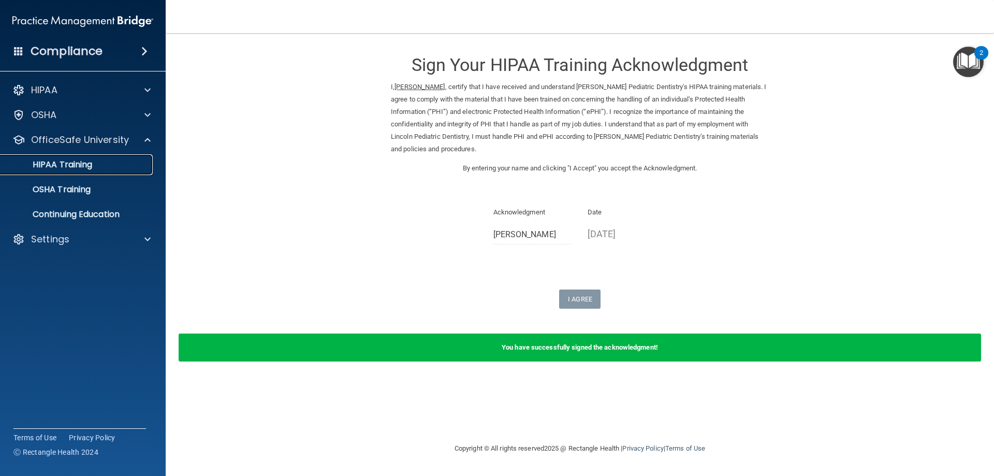
click at [69, 164] on p "HIPAA Training" at bounding box center [49, 165] width 85 height 10
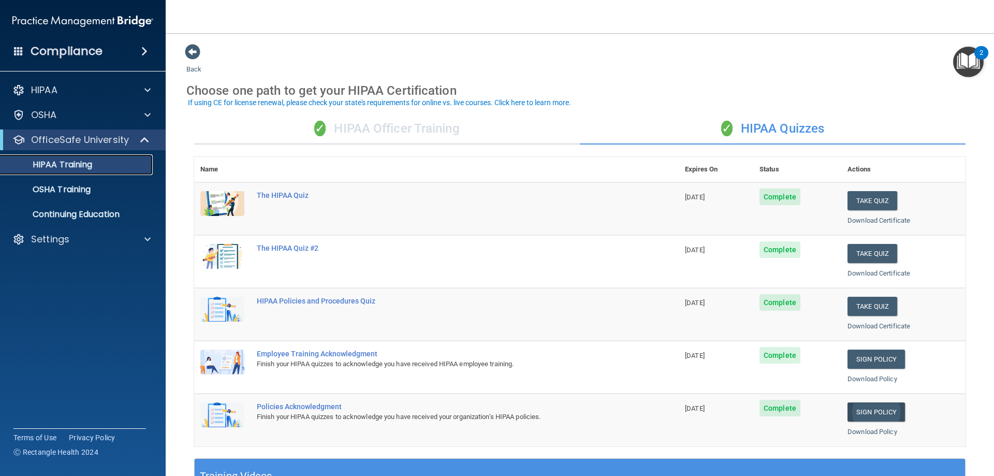
scroll to position [52, 0]
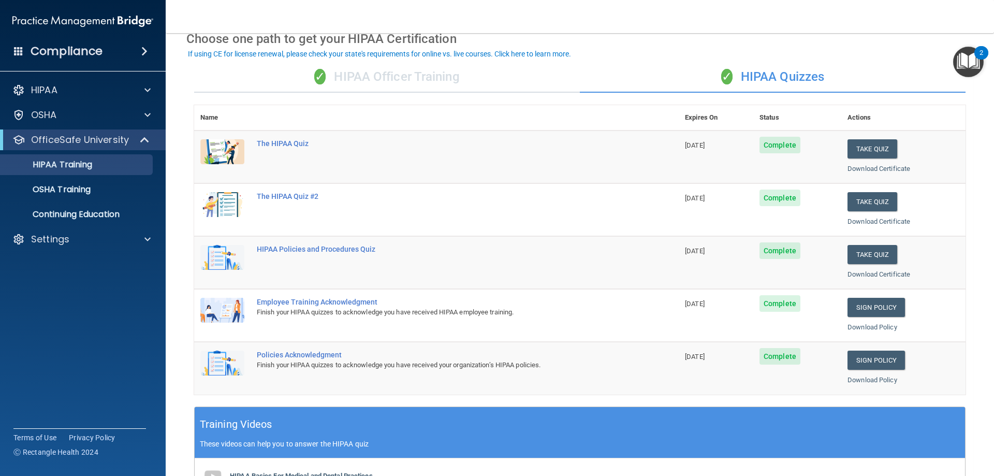
click at [445, 85] on div "✓ HIPAA Officer Training" at bounding box center [387, 77] width 386 height 31
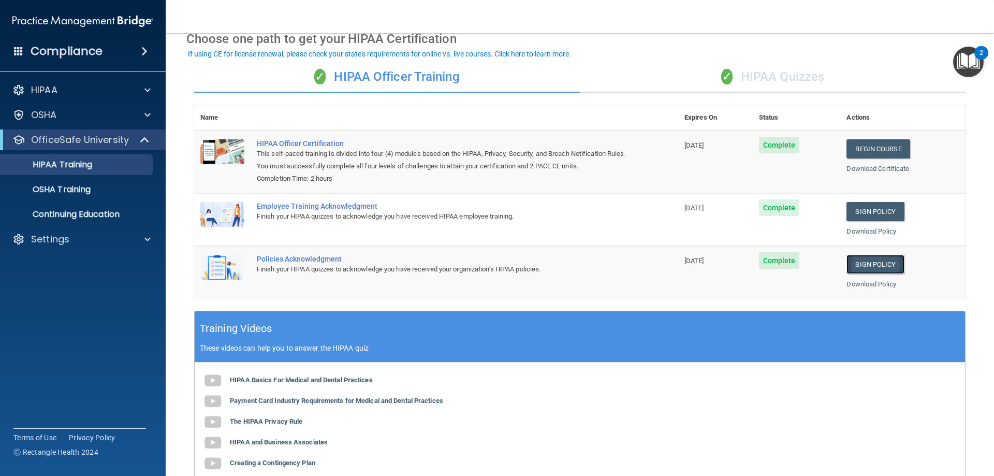
click at [873, 263] on link "Sign Policy" at bounding box center [875, 264] width 57 height 19
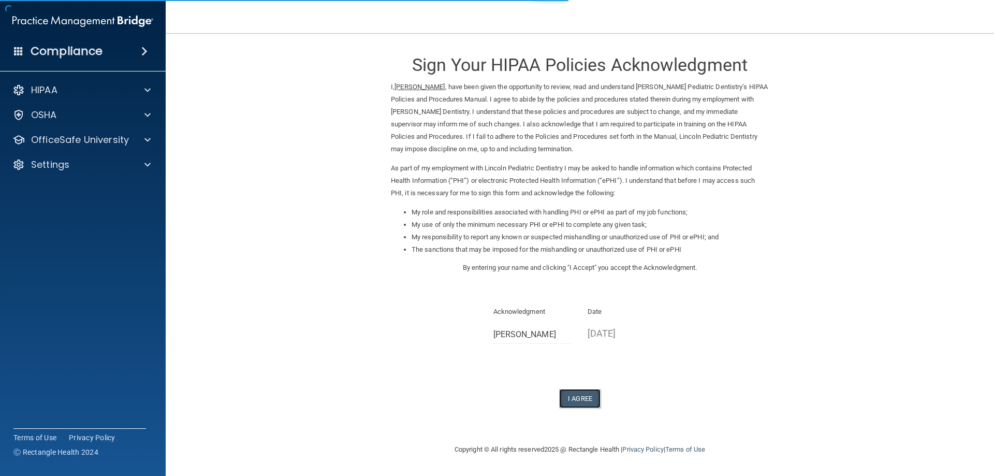
click at [591, 396] on button "I Agree" at bounding box center [579, 398] width 41 height 19
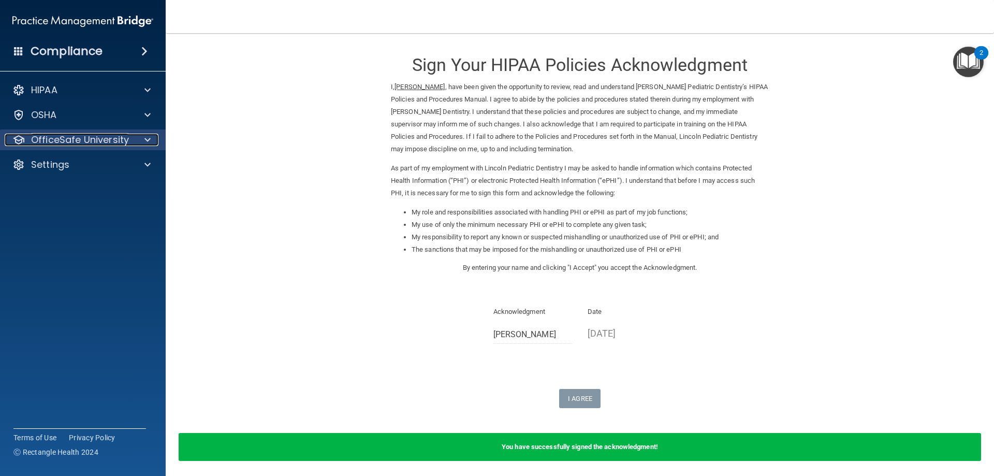
click at [94, 139] on p "OfficeSafe University" at bounding box center [80, 140] width 98 height 12
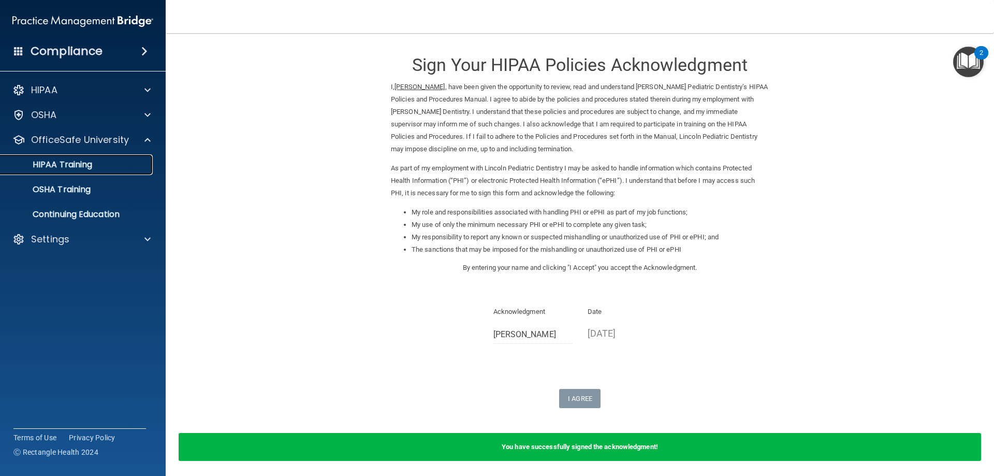
click at [78, 163] on p "HIPAA Training" at bounding box center [49, 165] width 85 height 10
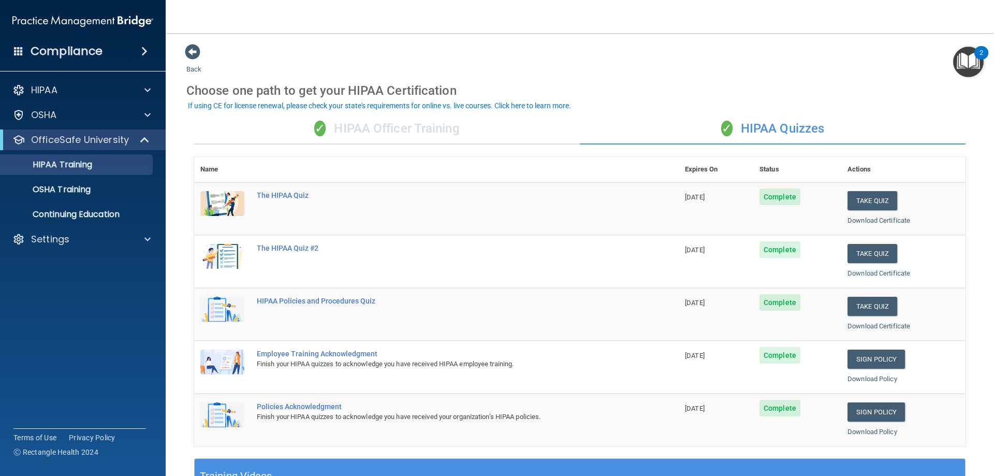
click at [484, 126] on div "✓ HIPAA Officer Training" at bounding box center [387, 128] width 386 height 31
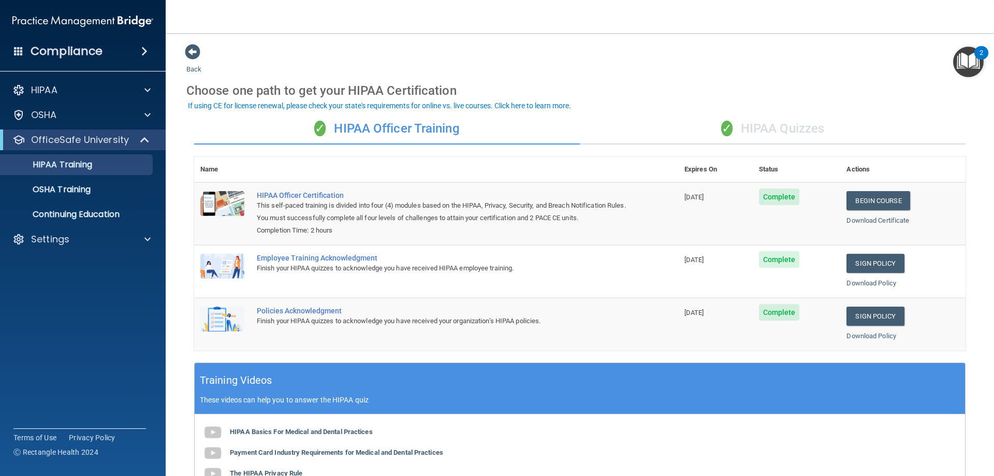
click at [760, 127] on div "✓ HIPAA Quizzes" at bounding box center [773, 128] width 386 height 31
